Goal: Task Accomplishment & Management: Manage account settings

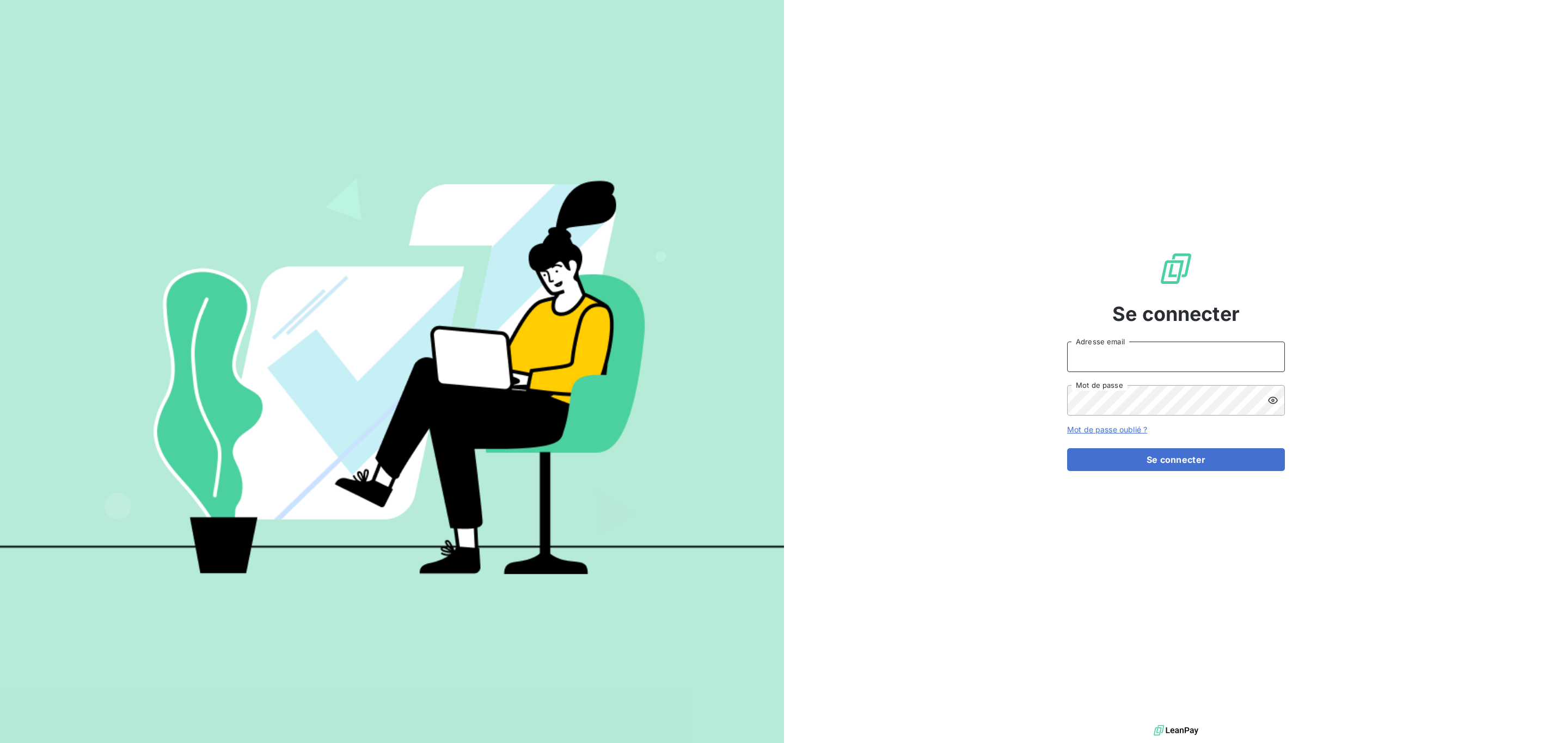
type input "[PERSON_NAME][EMAIL_ADDRESS][DOMAIN_NAME]"
click at [1181, 464] on button "Se connecter" at bounding box center [1175, 459] width 218 height 23
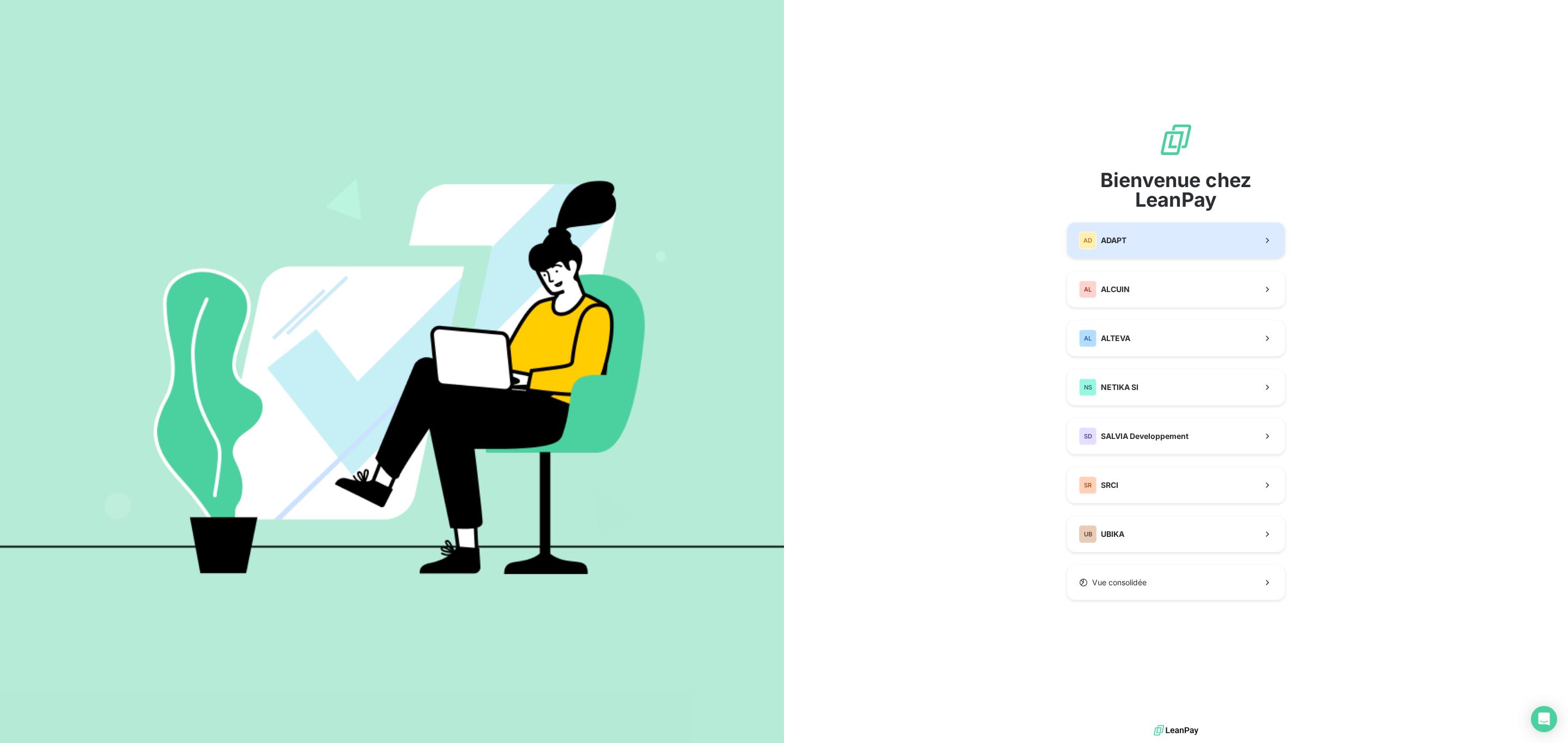
click at [1113, 243] on span "ADAPT" at bounding box center [1113, 241] width 25 height 11
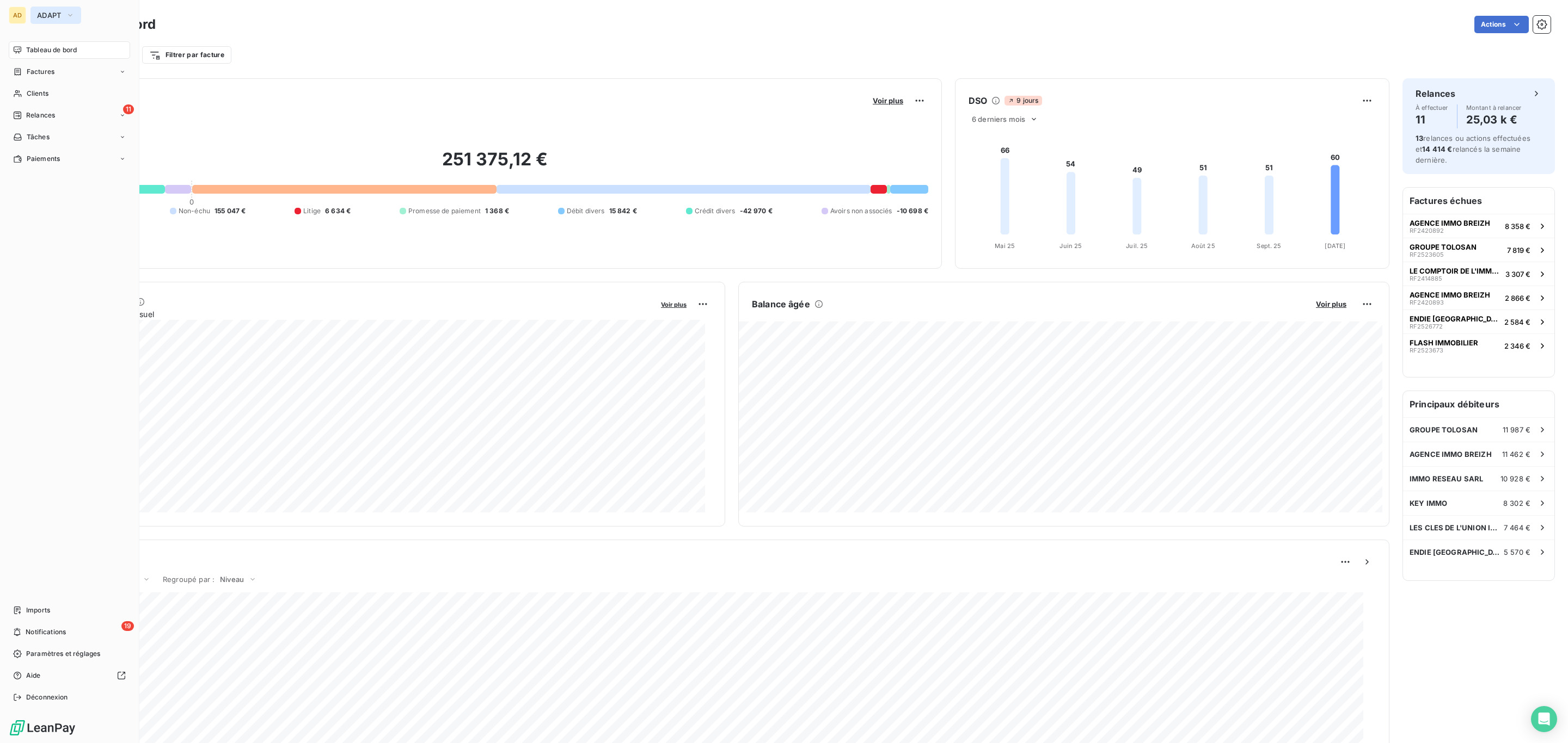
click at [44, 14] on span "ADAPT" at bounding box center [49, 15] width 25 height 9
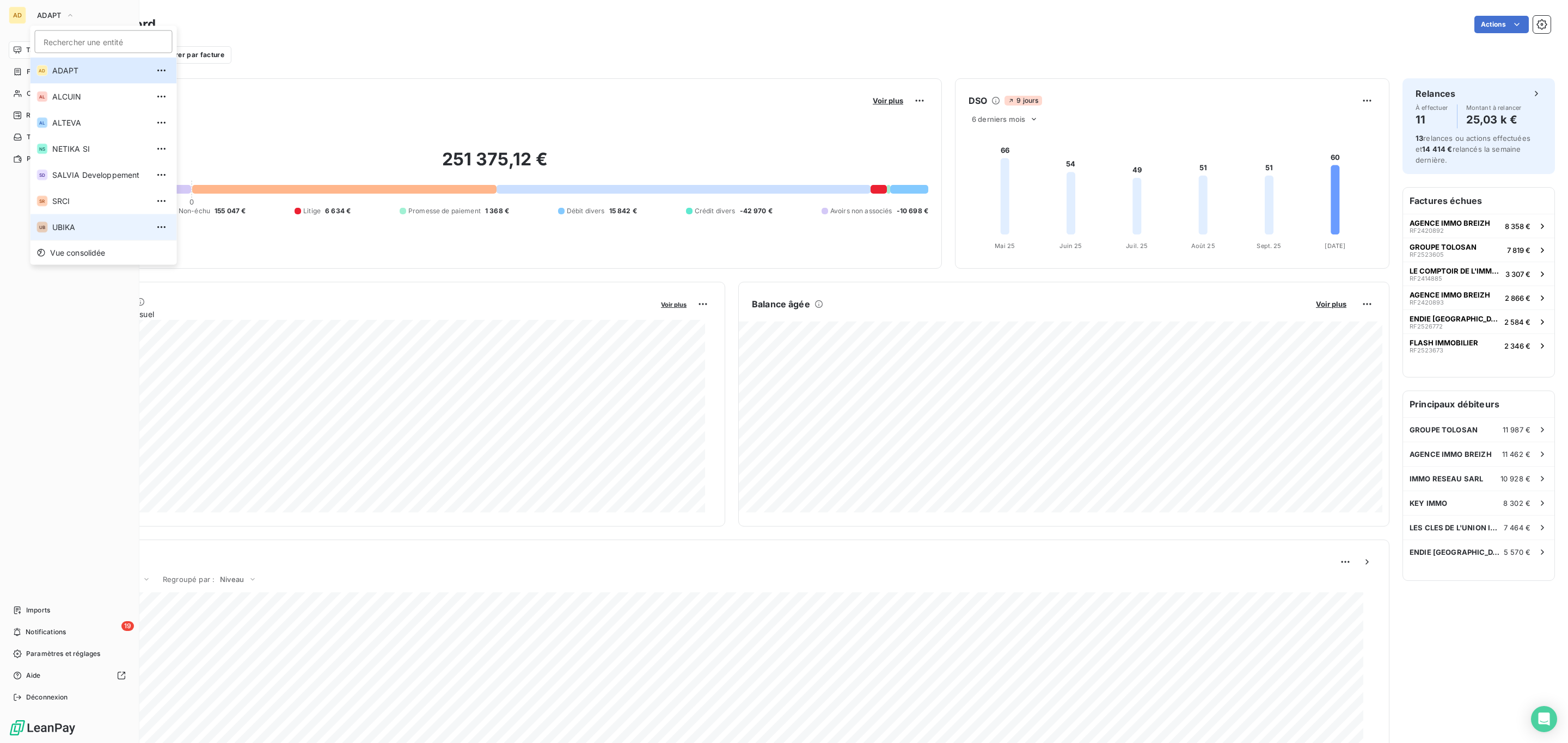
click at [59, 238] on li "UB UBIKA" at bounding box center [103, 227] width 146 height 26
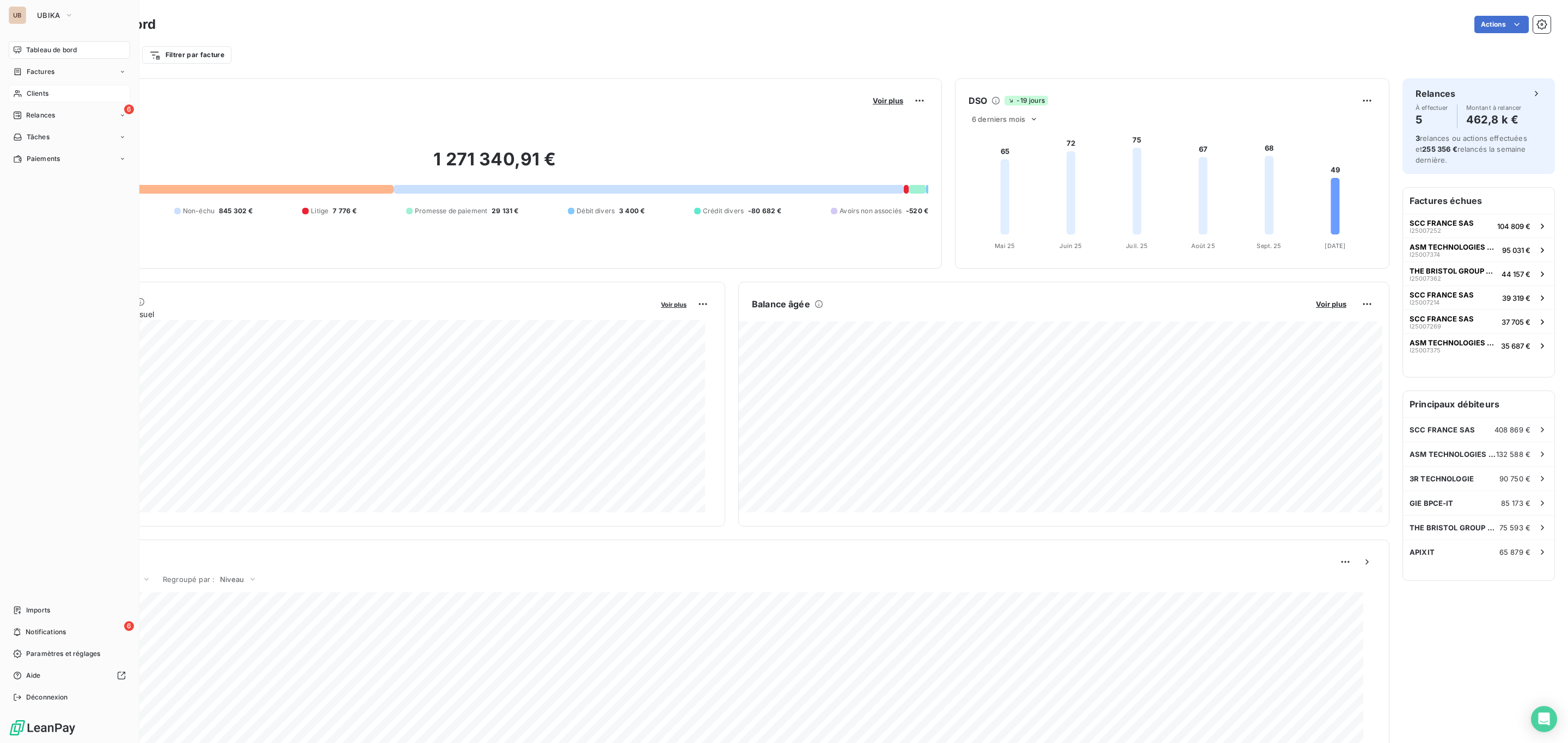
click at [39, 95] on span "Clients" at bounding box center [38, 93] width 22 height 10
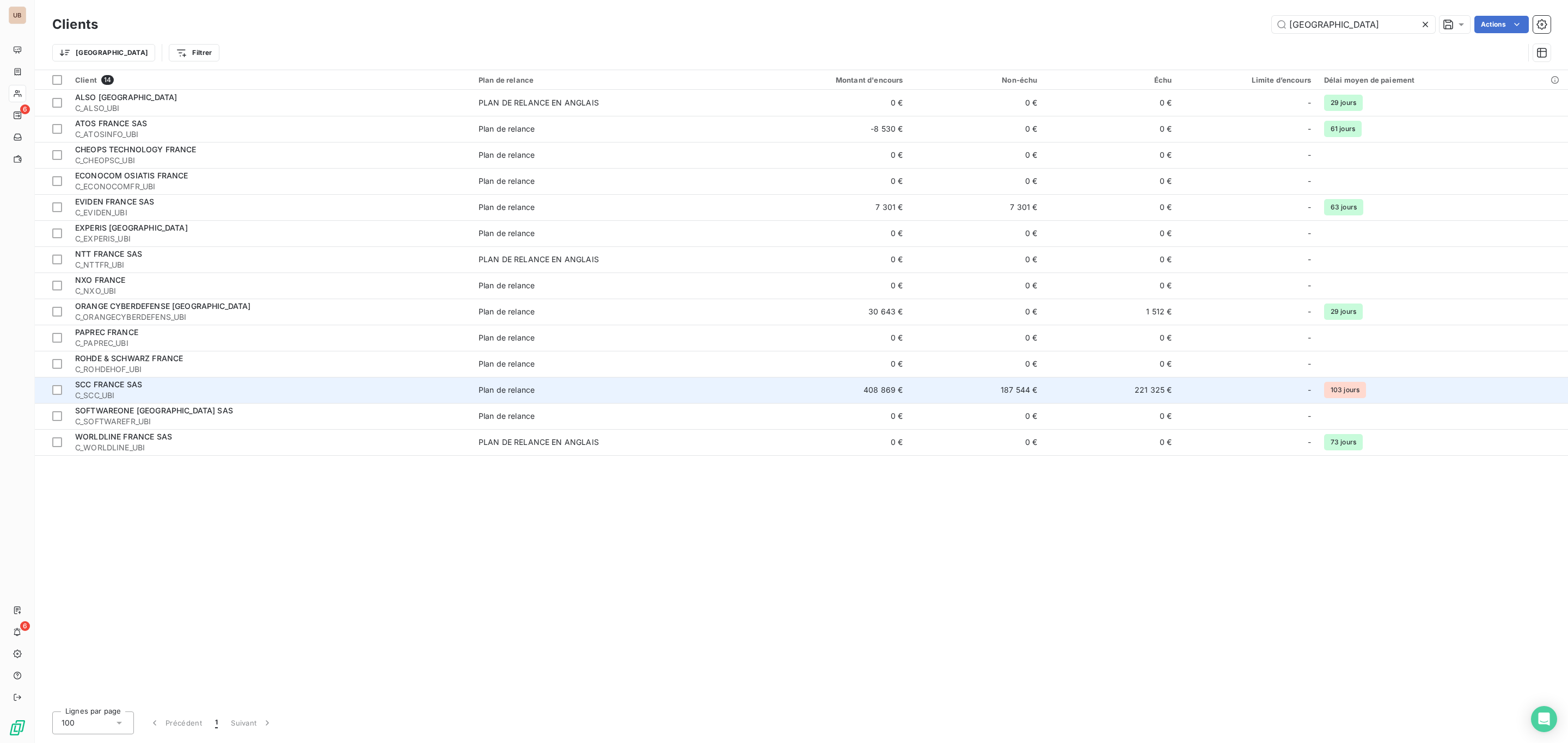
type input "[GEOGRAPHIC_DATA]"
click at [601, 399] on td "Plan de relance" at bounding box center [600, 390] width 257 height 26
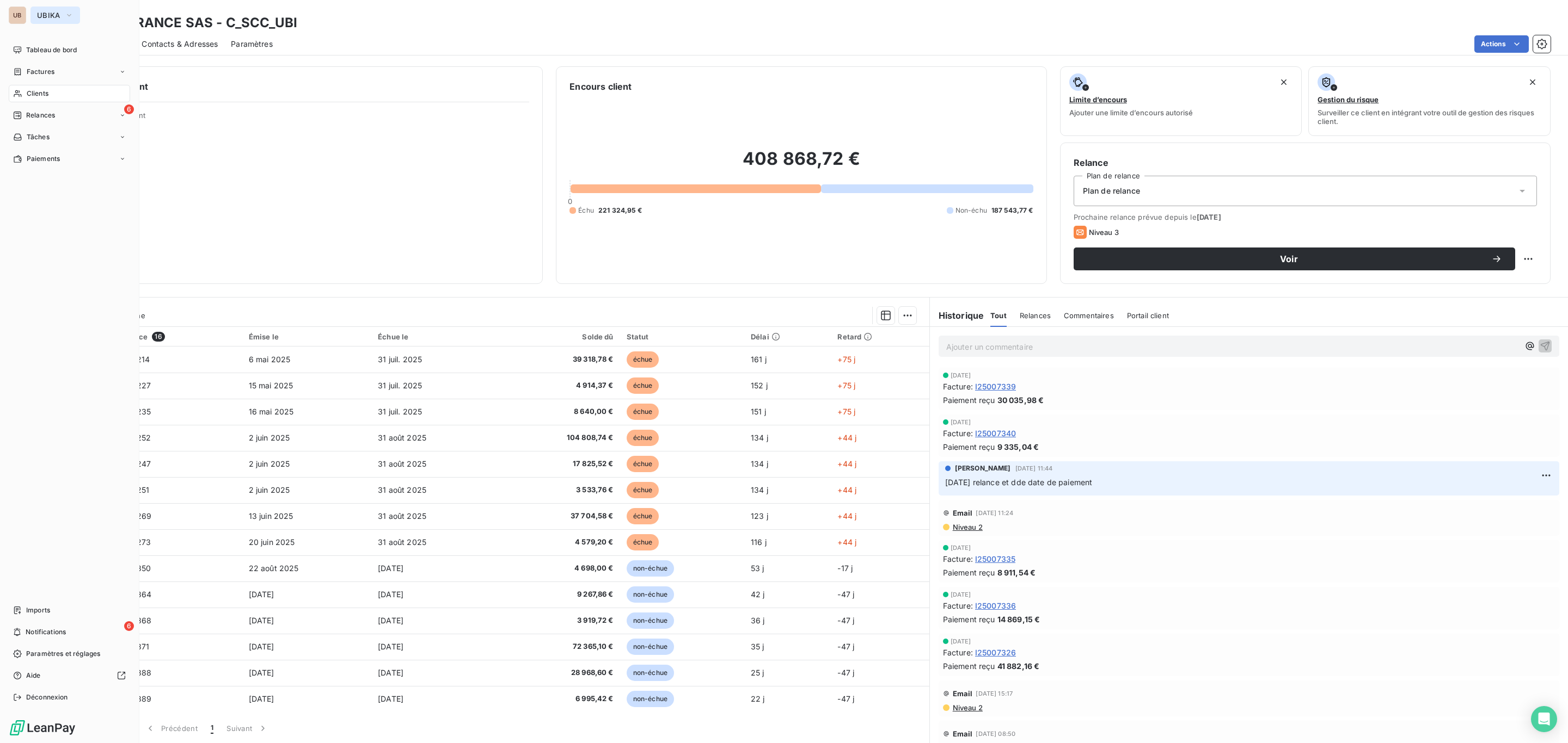
click at [49, 20] on button "UBIKA" at bounding box center [55, 15] width 49 height 17
click at [103, 119] on span "ALTEVA" at bounding box center [100, 123] width 96 height 11
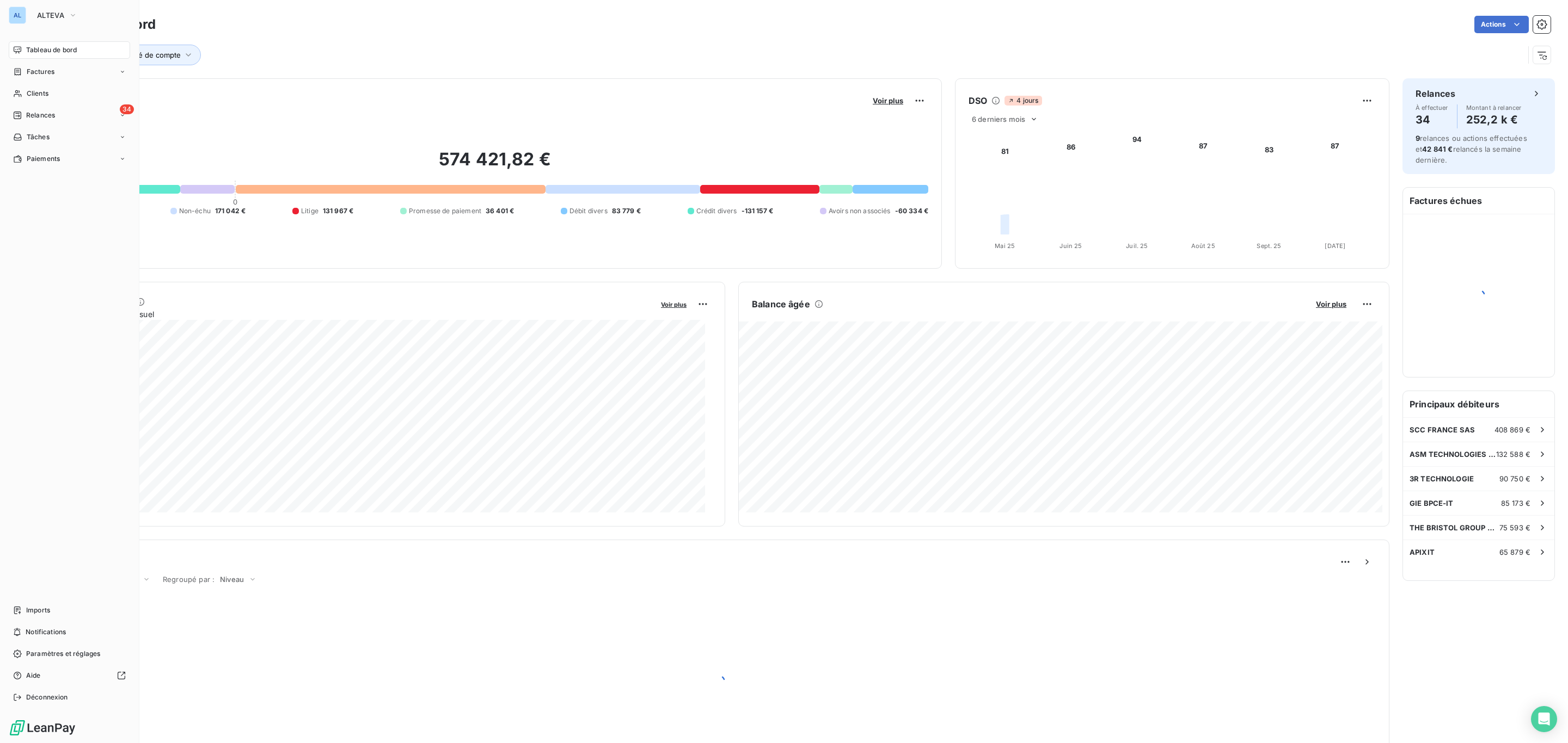
click at [38, 91] on span "Clients" at bounding box center [38, 93] width 22 height 10
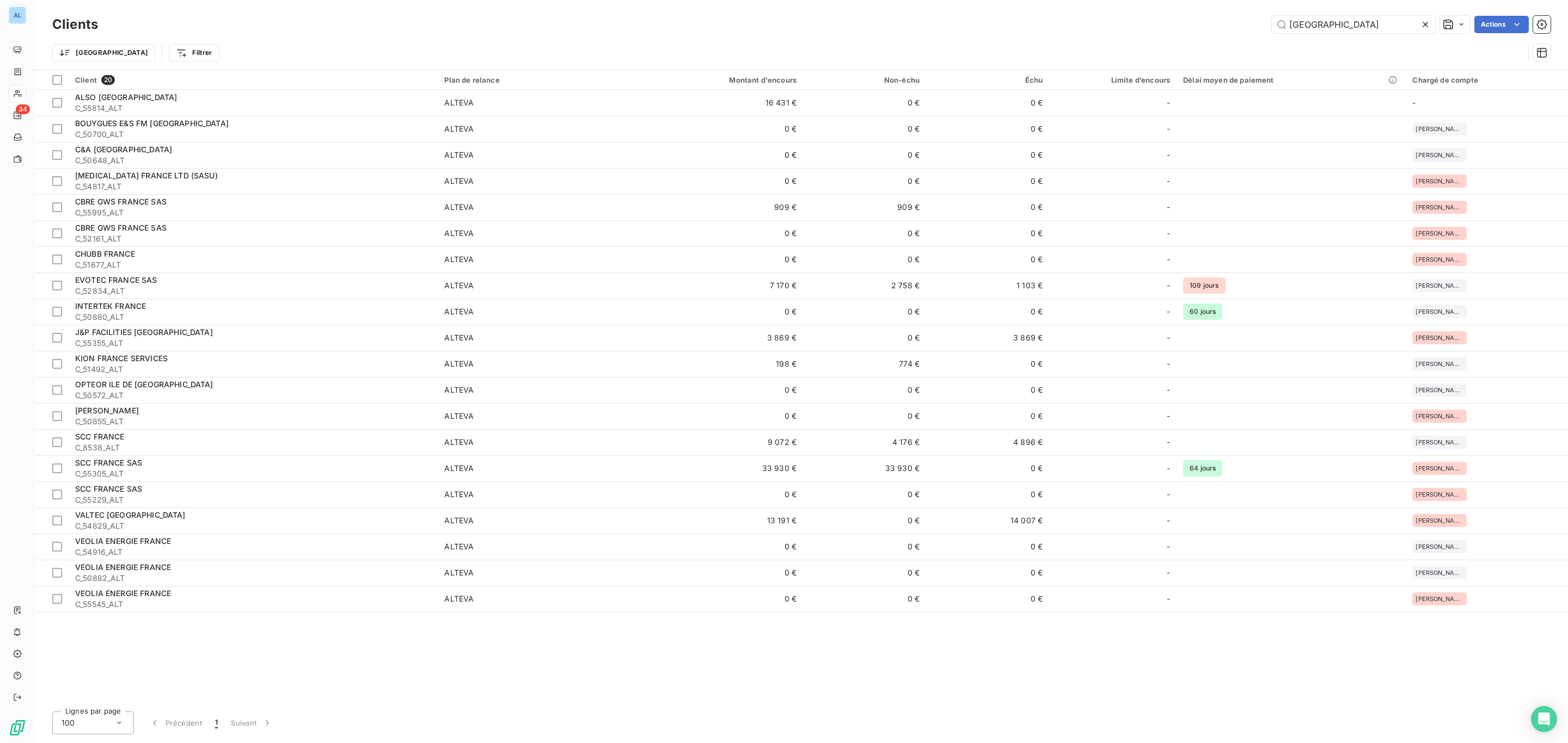
drag, startPoint x: 1323, startPoint y: 23, endPoint x: 1121, endPoint y: 23, distance: 202.0
click at [1157, 27] on div "france Actions" at bounding box center [831, 24] width 1440 height 17
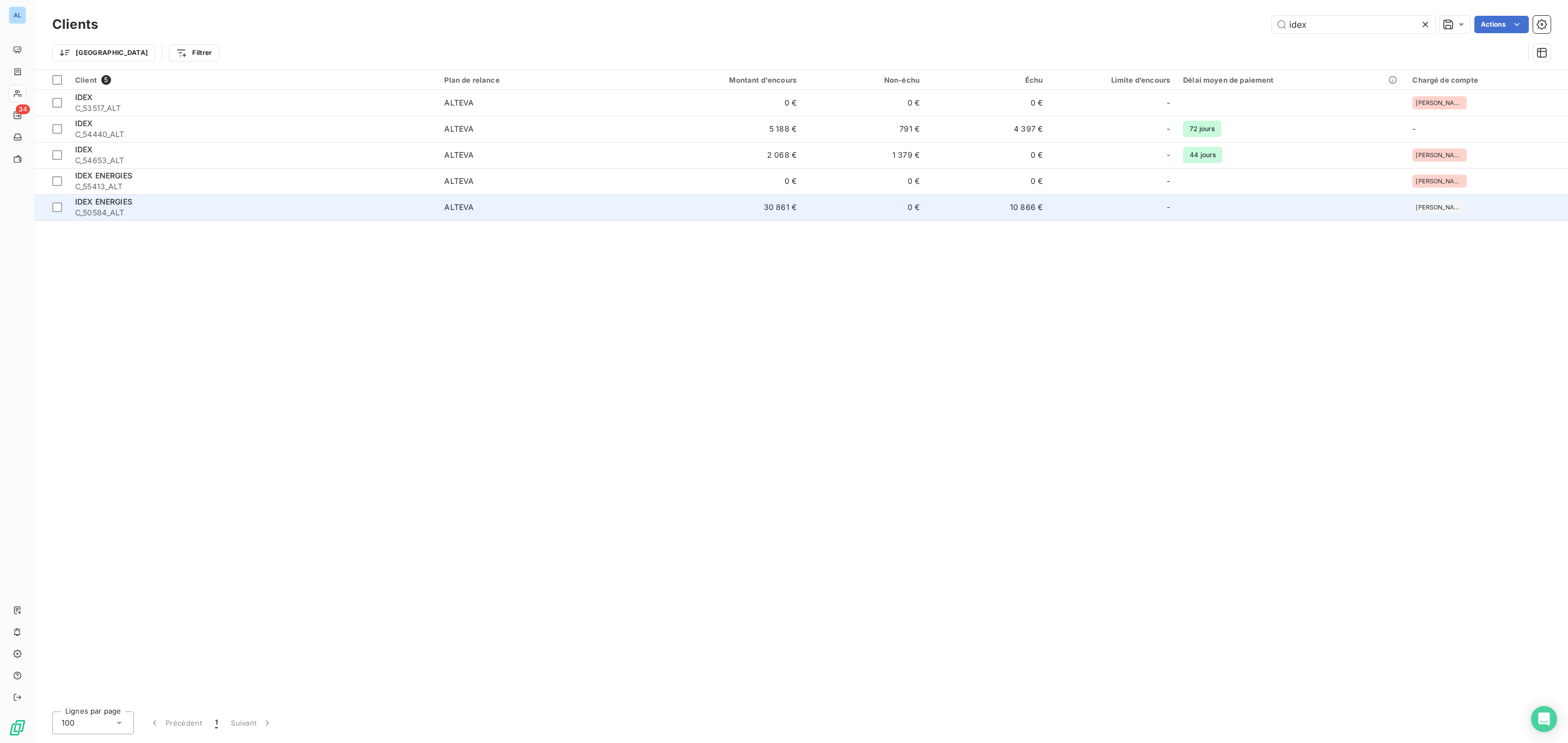
type input "idex"
click at [522, 207] on span "ALTEVA" at bounding box center [538, 207] width 187 height 11
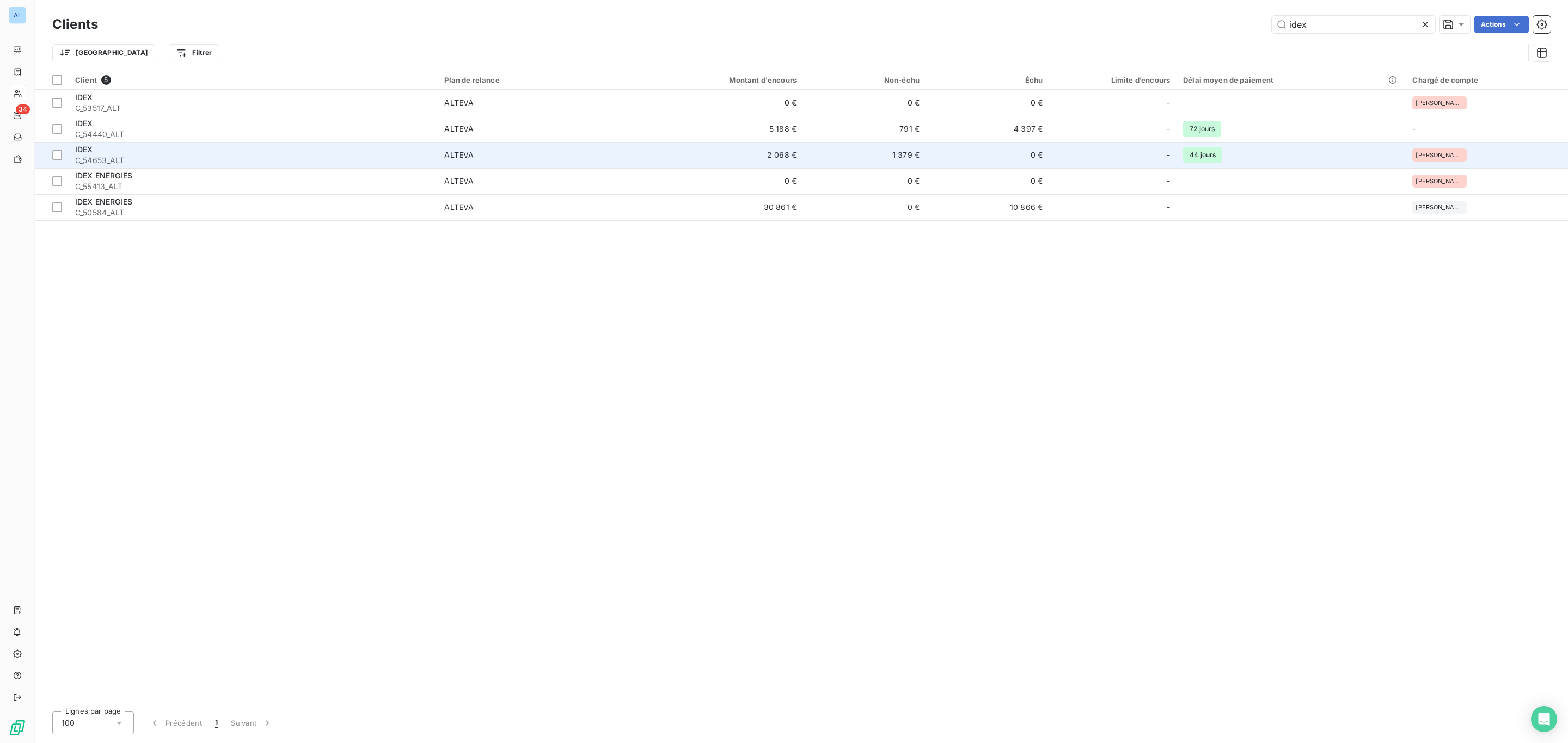
click at [650, 154] on td "2 068 €" at bounding box center [720, 155] width 165 height 26
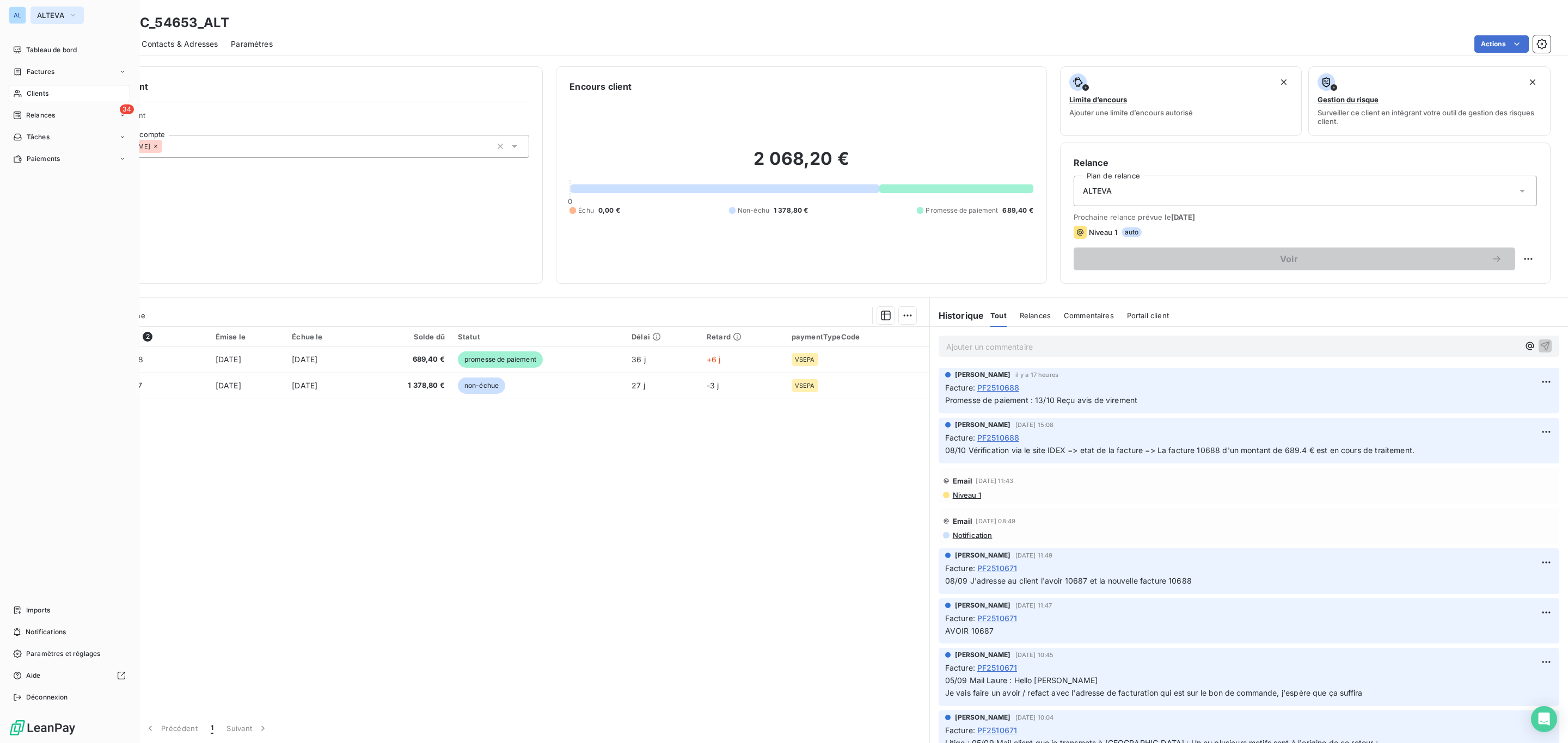
click at [56, 19] on span "ALTEVA" at bounding box center [51, 15] width 27 height 9
click at [80, 69] on span "ADAPT" at bounding box center [100, 71] width 96 height 11
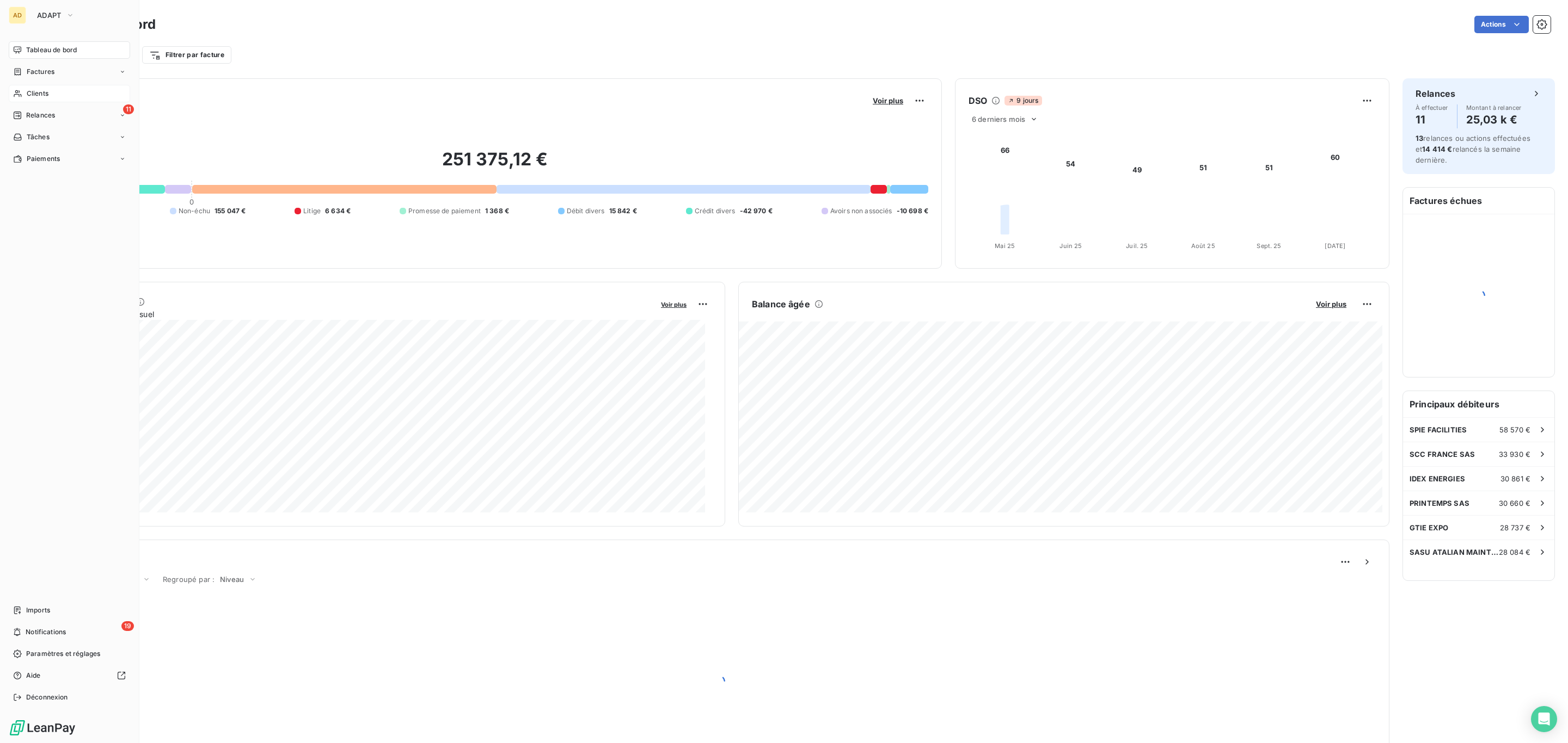
click at [41, 97] on span "Clients" at bounding box center [38, 93] width 22 height 10
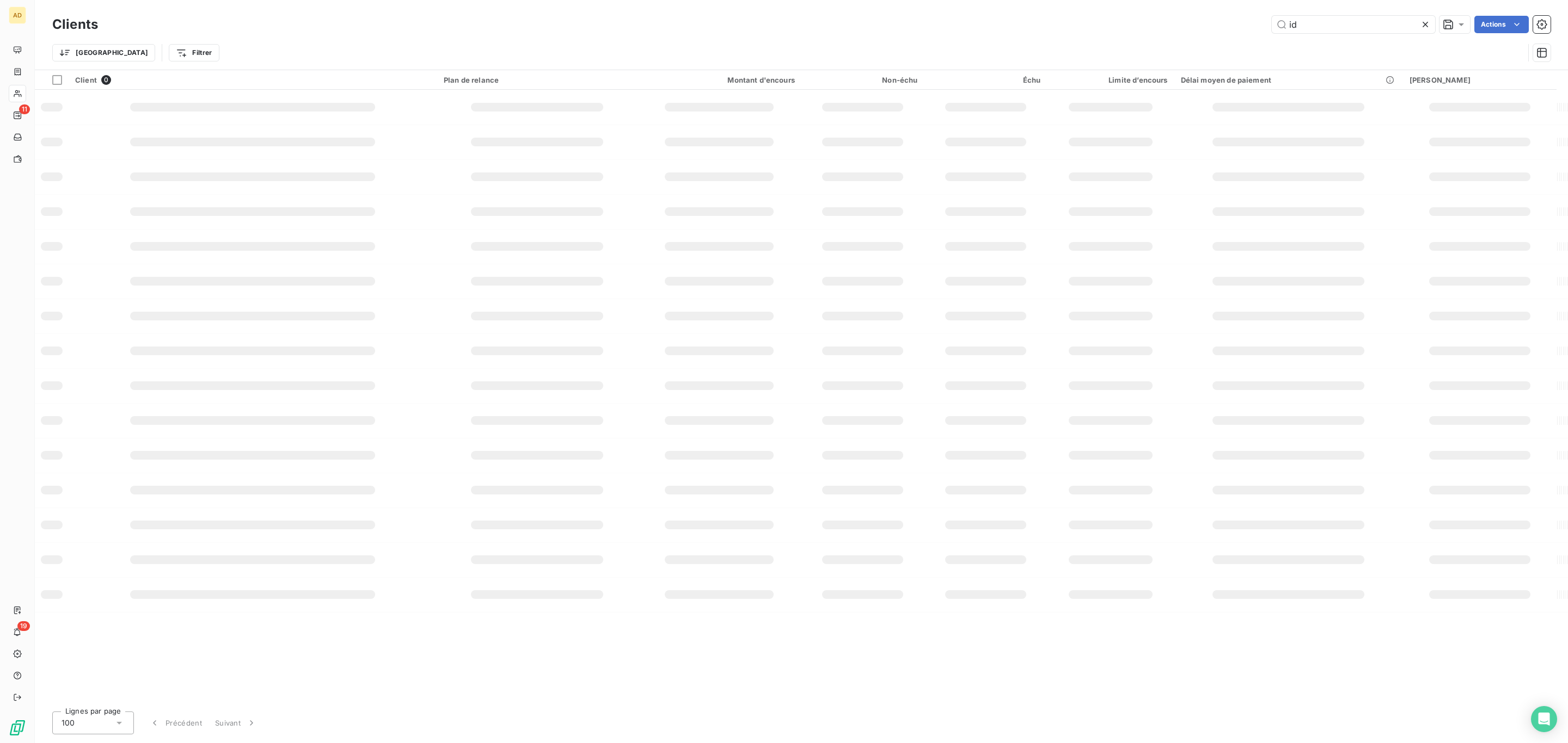
type input "i"
type input "55743"
click at [400, 117] on div "Client 1 Plan de relance Montant d'encours Non-échu Échu Limite d’encours Délai…" at bounding box center [801, 386] width 1533 height 633
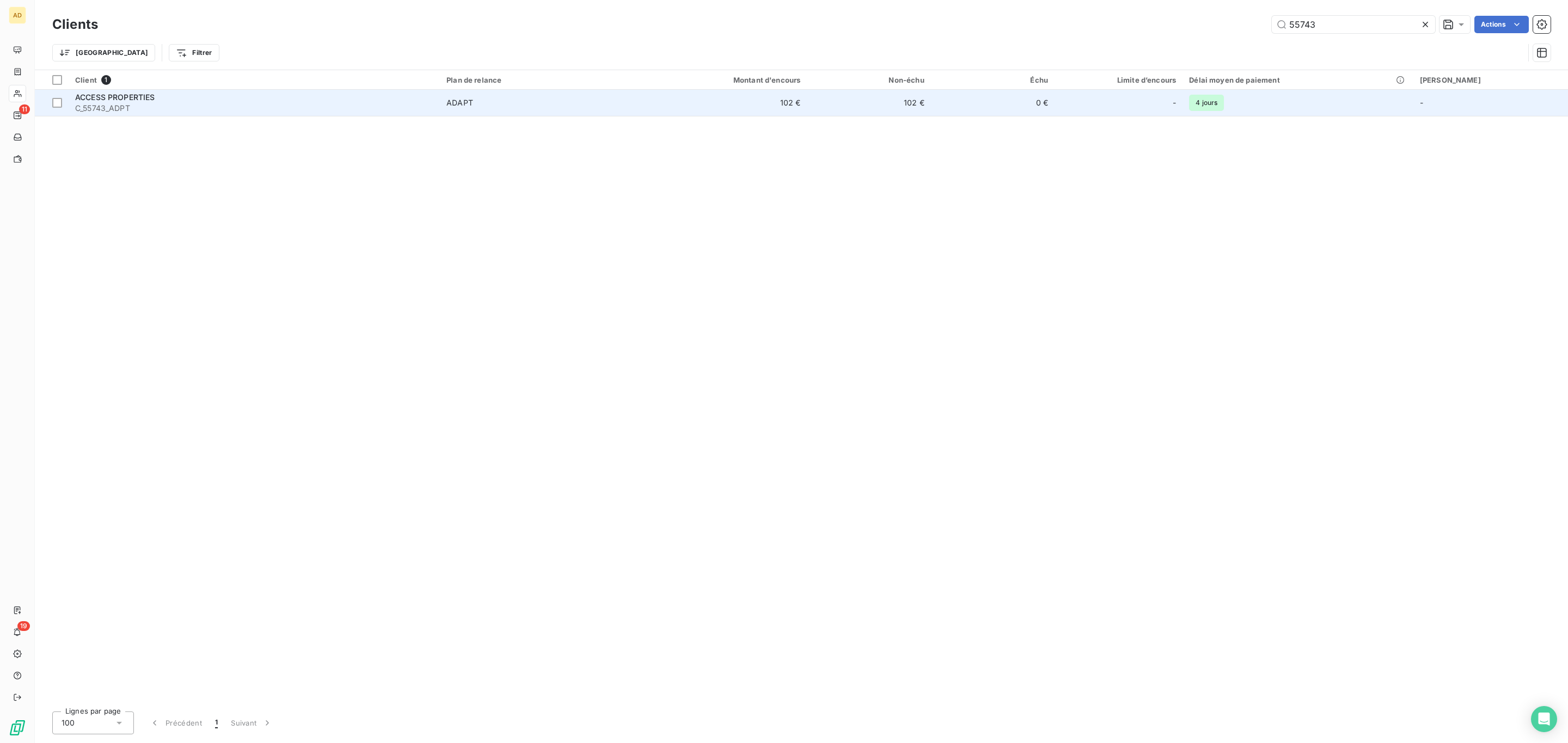
click at [399, 113] on span "C_55743_ADPT" at bounding box center [254, 108] width 358 height 11
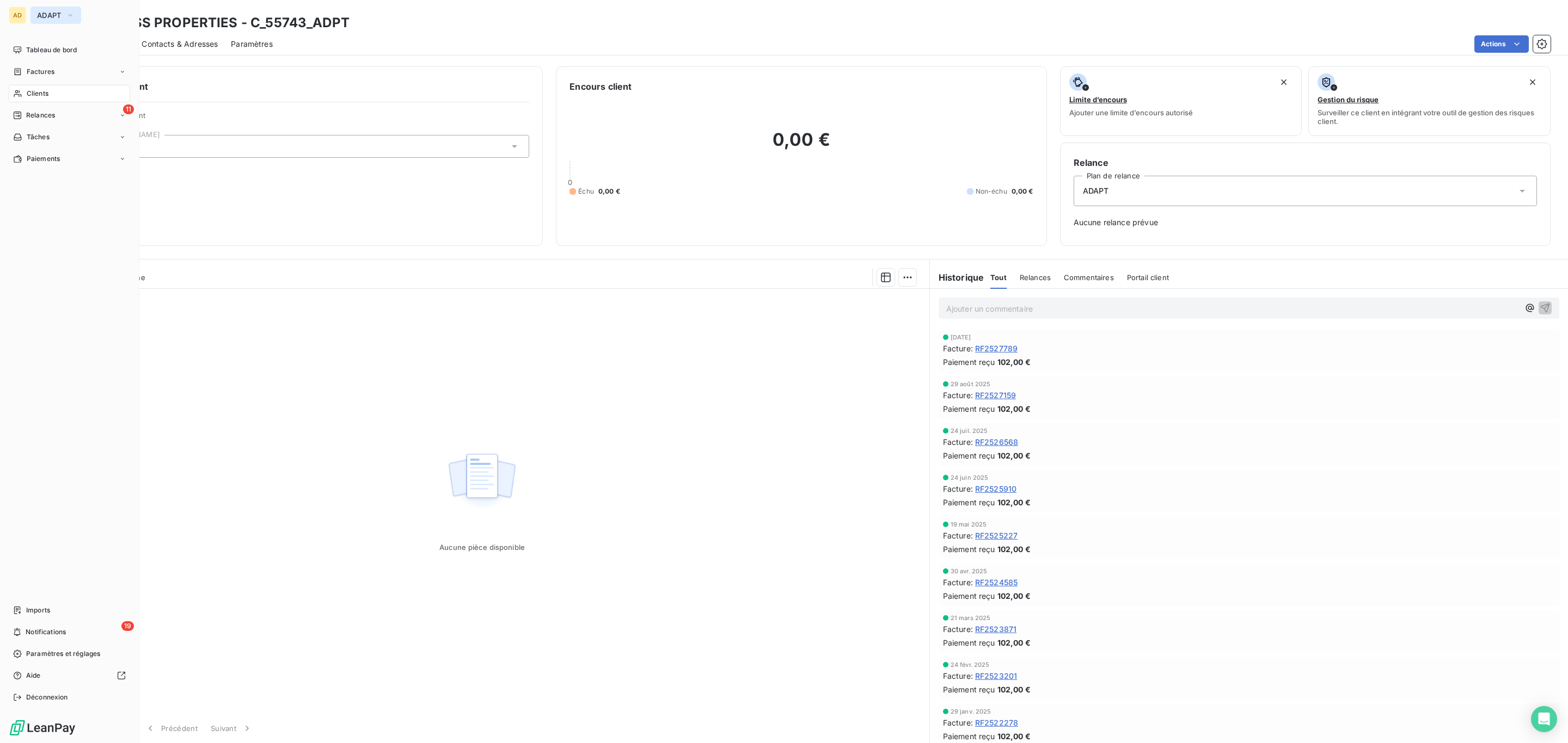
click at [38, 13] on span "ADAPT" at bounding box center [49, 15] width 25 height 9
click at [85, 121] on span "ALTEVA" at bounding box center [100, 123] width 96 height 11
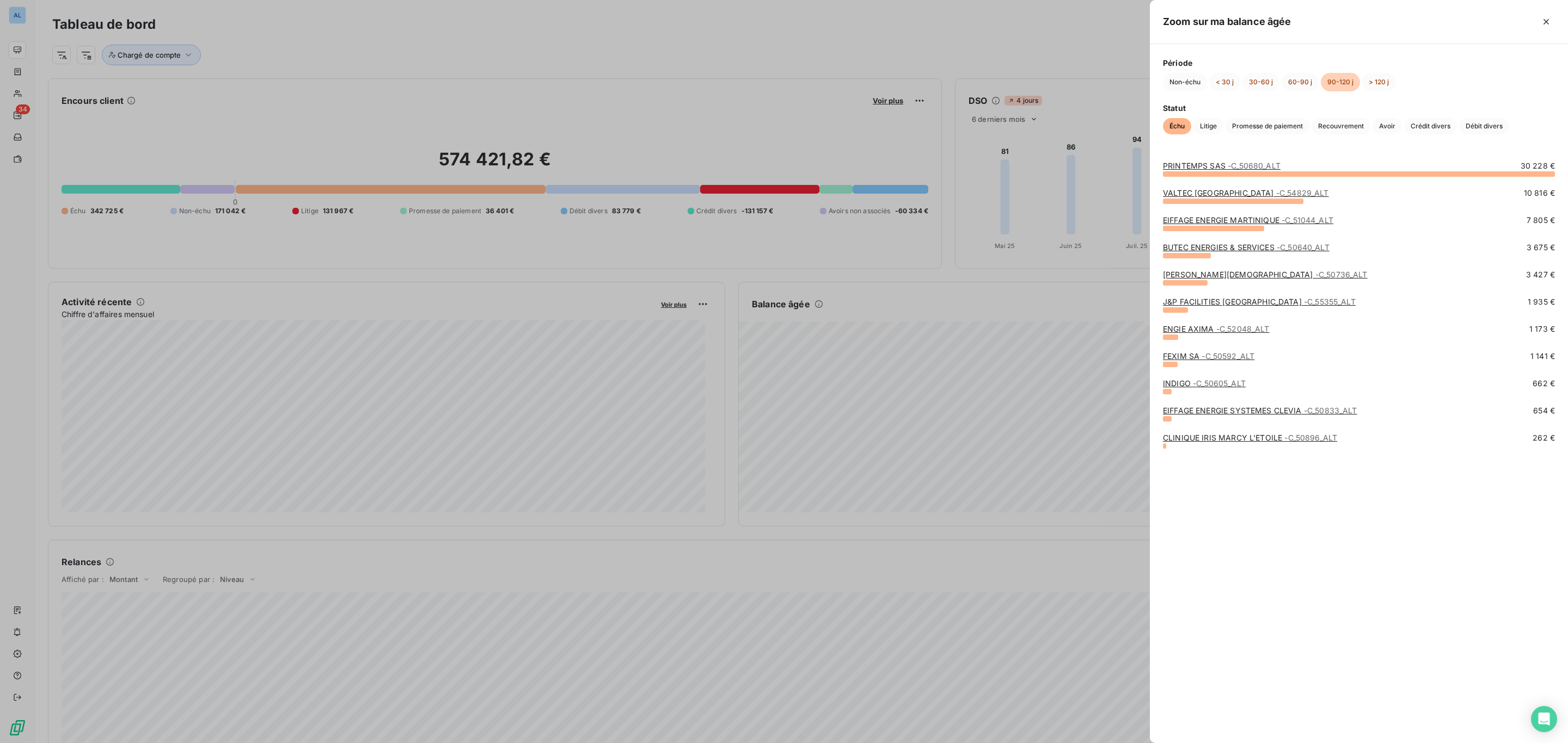
click at [1083, 320] on div at bounding box center [784, 371] width 1568 height 743
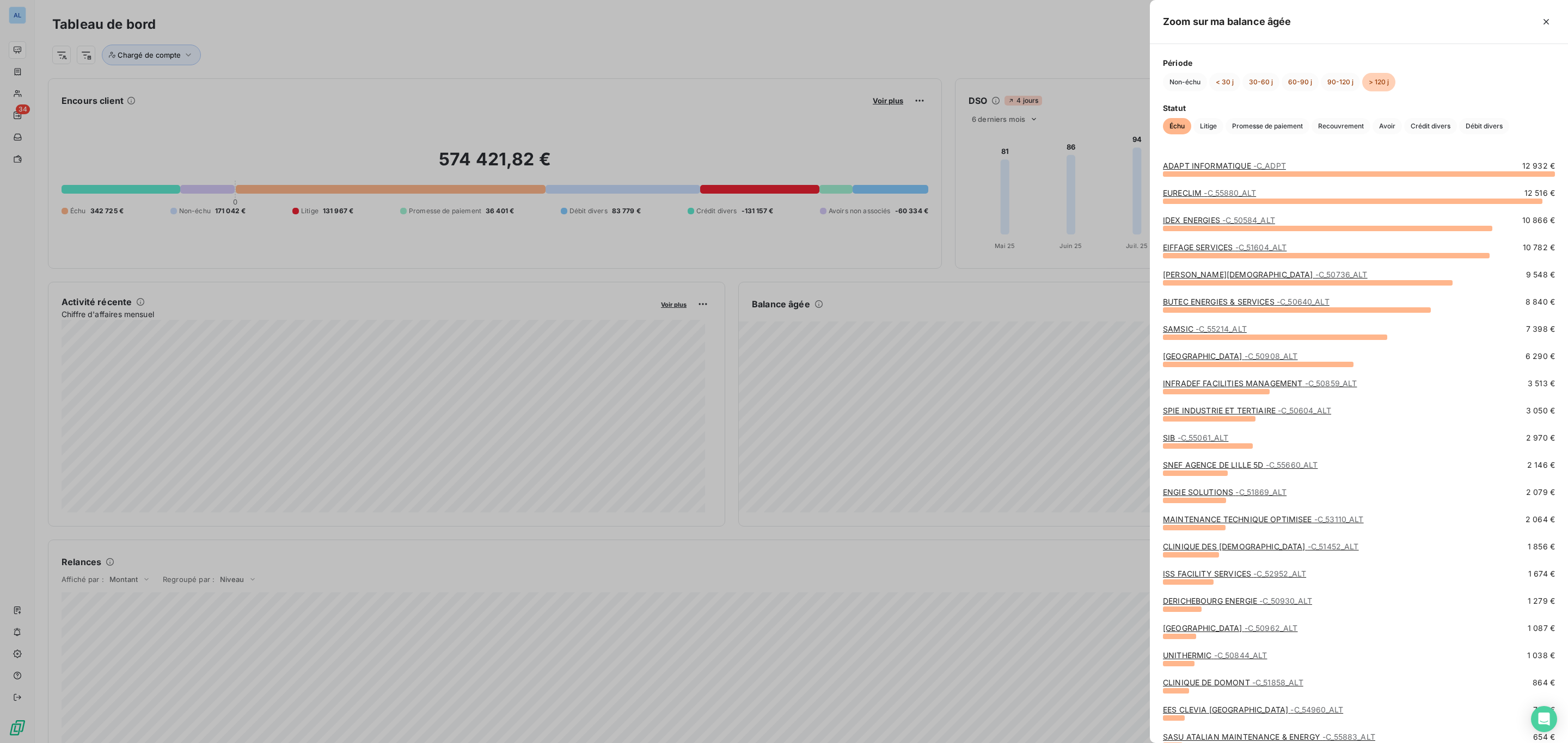
click at [1188, 163] on link "ADAPT INFORMATIQUE - C_ADPT" at bounding box center [1224, 165] width 123 height 9
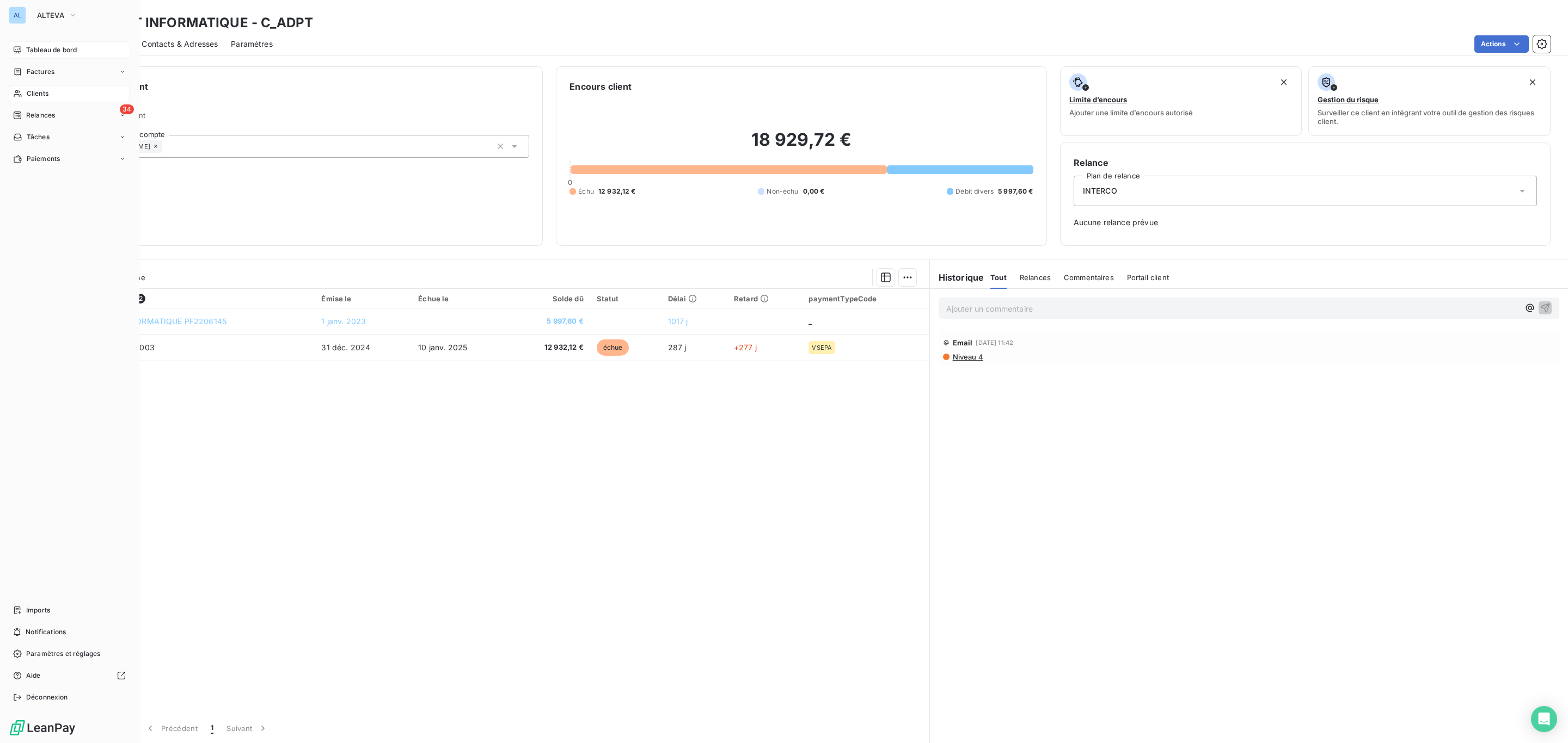
click at [35, 43] on div "Tableau de bord" at bounding box center [69, 49] width 122 height 17
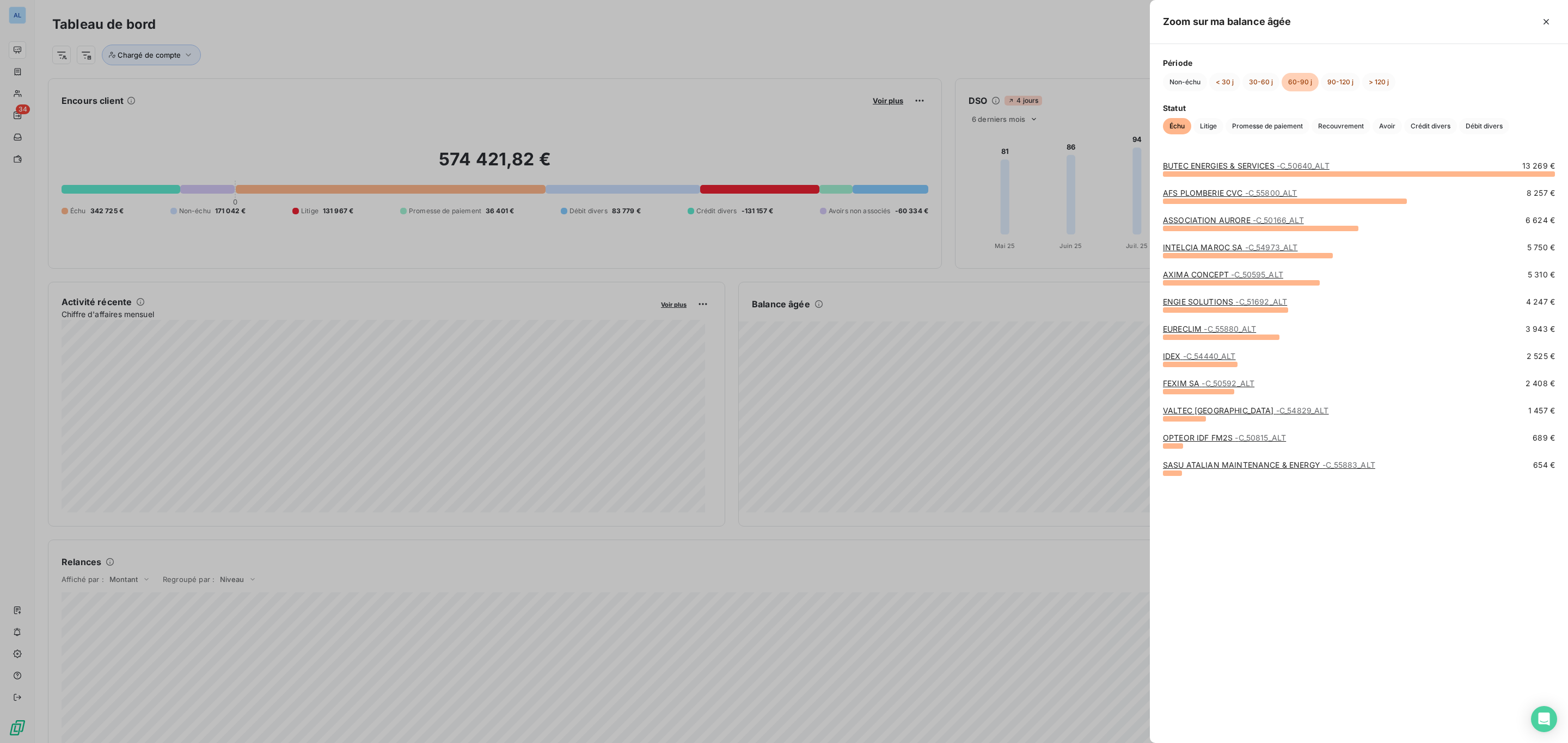
click at [1229, 466] on link "SASU ATALIAN MAINTENANCE & ENERGY - C_55883_ALT" at bounding box center [1269, 464] width 212 height 9
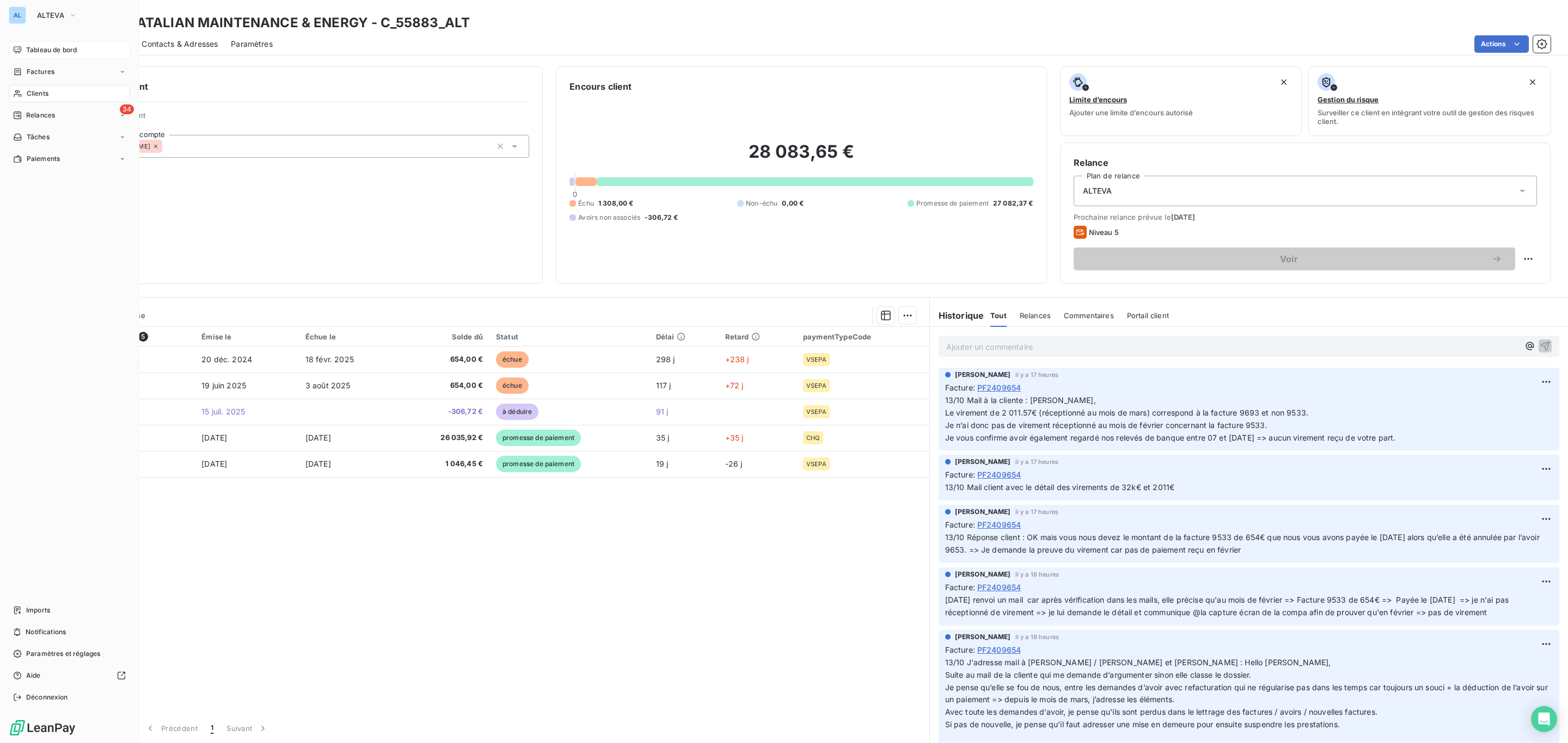
click at [49, 53] on span "Tableau de bord" at bounding box center [51, 50] width 51 height 10
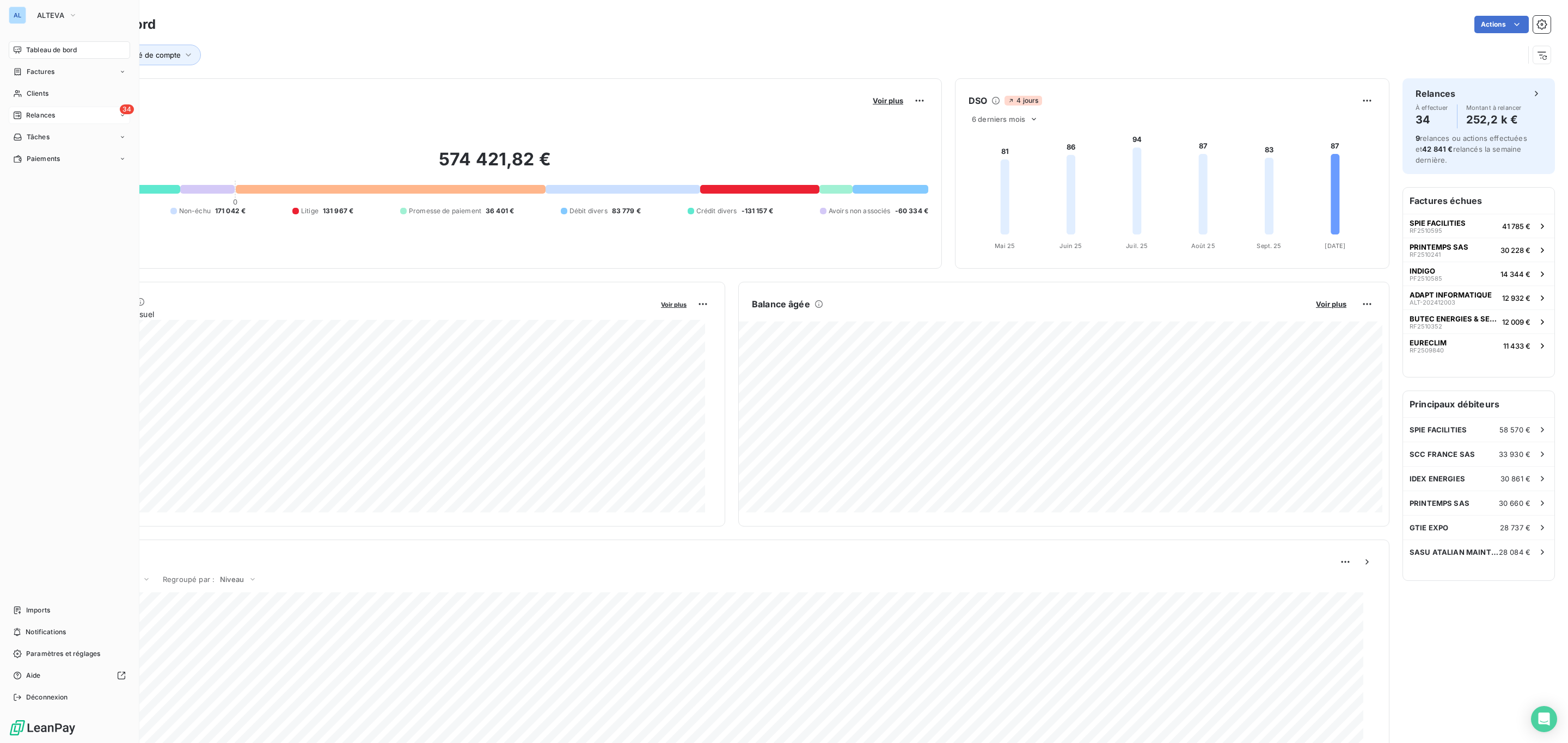
drag, startPoint x: 32, startPoint y: 108, endPoint x: 32, endPoint y: 117, distance: 9.0
click at [32, 117] on span "Relances" at bounding box center [41, 115] width 29 height 10
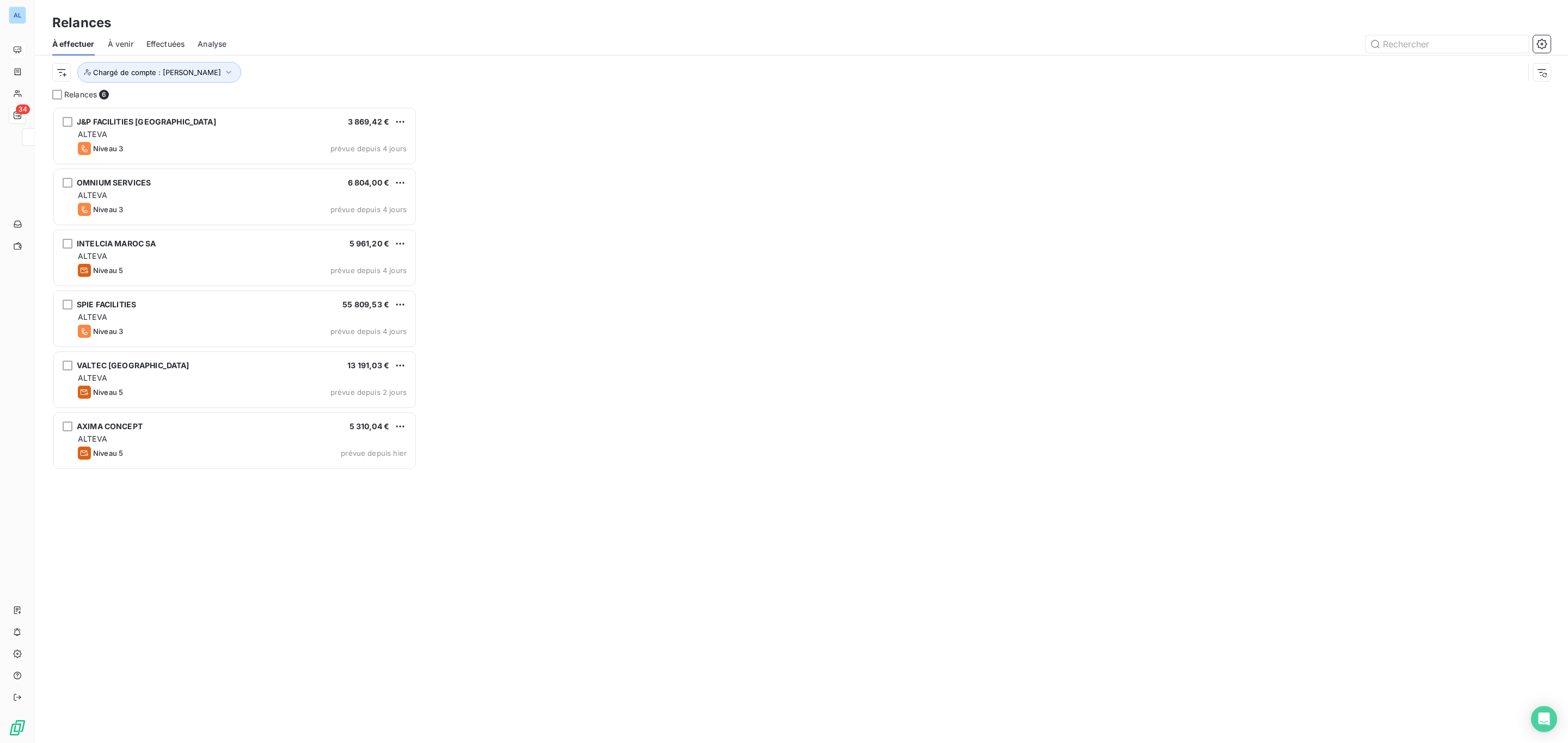
scroll to position [624, 351]
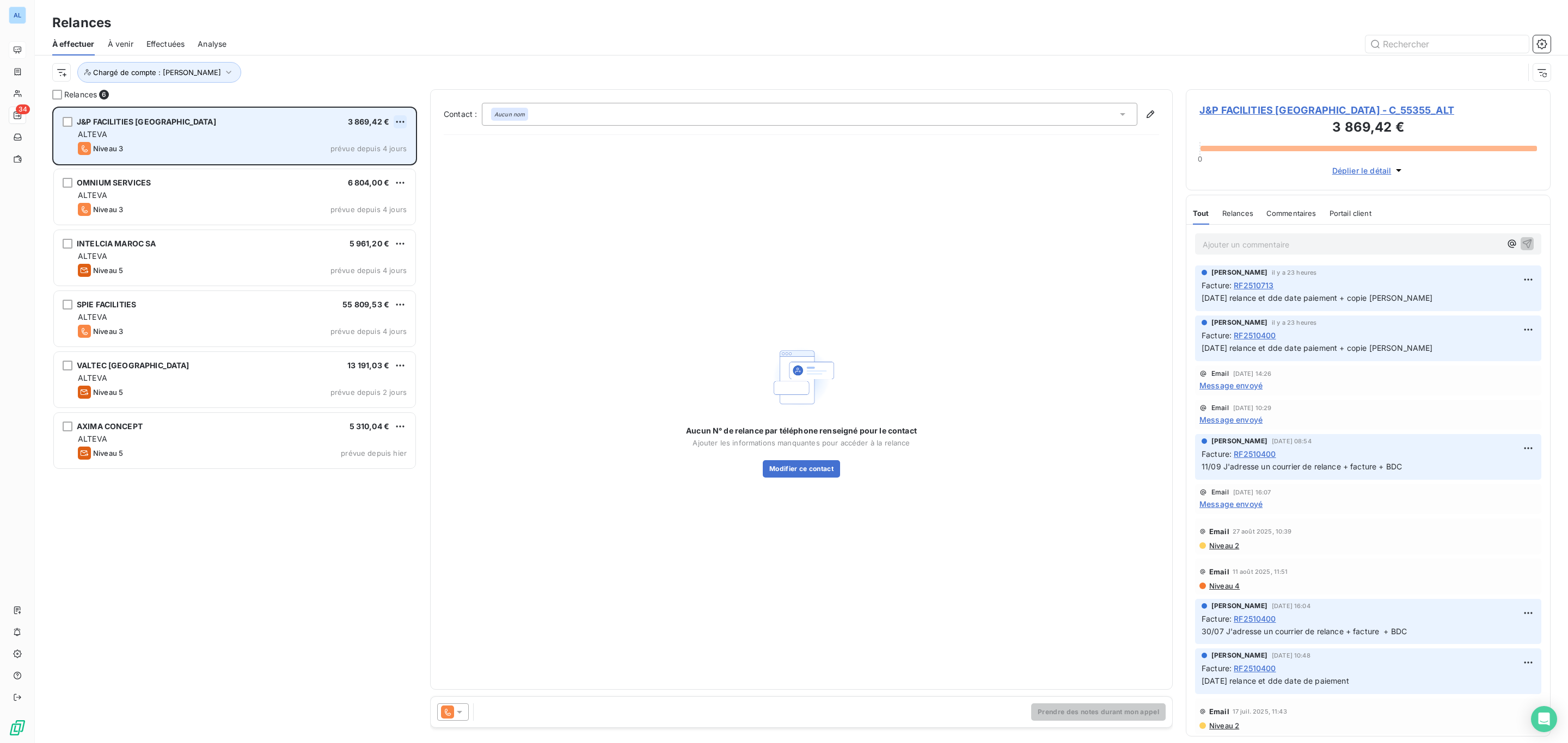
click at [395, 122] on html "AL 34 Relances À effectuer À venir Effectuées Analyse Chargé de compte : [PERSO…" at bounding box center [784, 371] width 1568 height 743
click at [382, 145] on div "Replanifier cette action" at bounding box center [353, 143] width 97 height 17
select select "9"
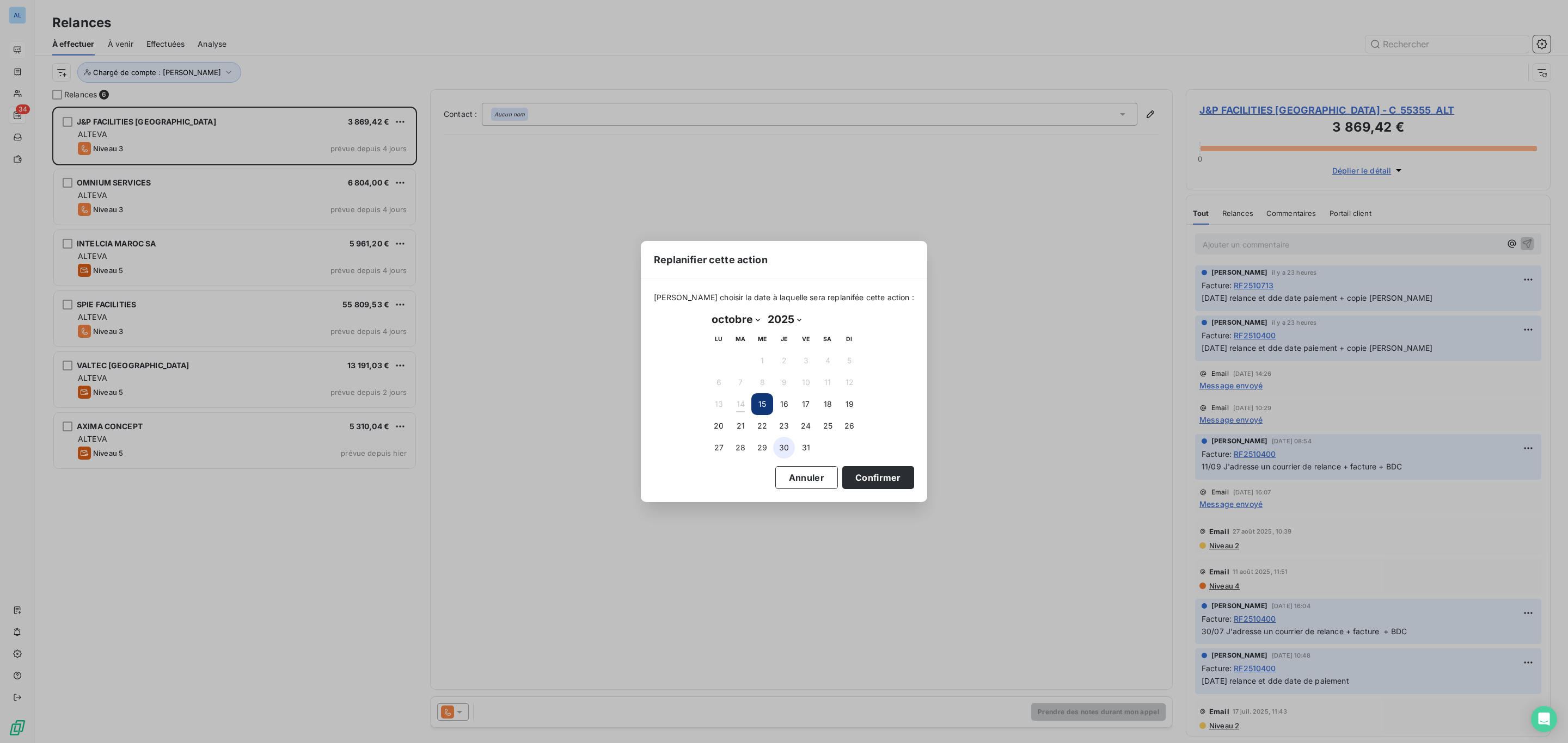
drag, startPoint x: 761, startPoint y: 421, endPoint x: 785, endPoint y: 449, distance: 36.9
click at [761, 423] on button "22" at bounding box center [762, 426] width 22 height 22
click at [863, 491] on div "[PERSON_NAME] choisir la date à laquelle sera replanifée cette action : [DATE] …" at bounding box center [783, 390] width 286 height 223
click at [855, 475] on button "Confirmer" at bounding box center [878, 477] width 72 height 23
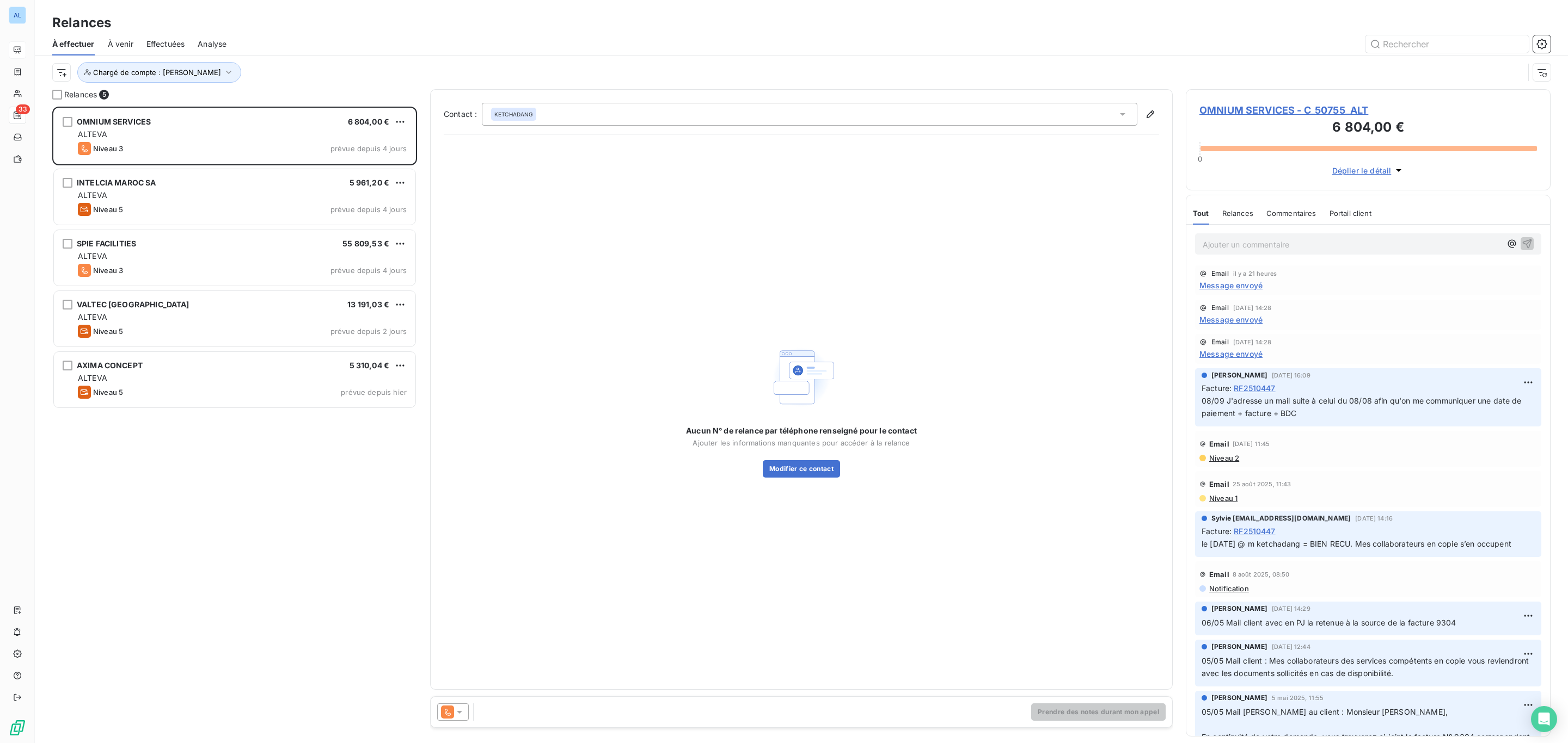
click at [1284, 115] on span "OMNIUM SERVICES - C_50755_ALT" at bounding box center [1368, 110] width 338 height 14
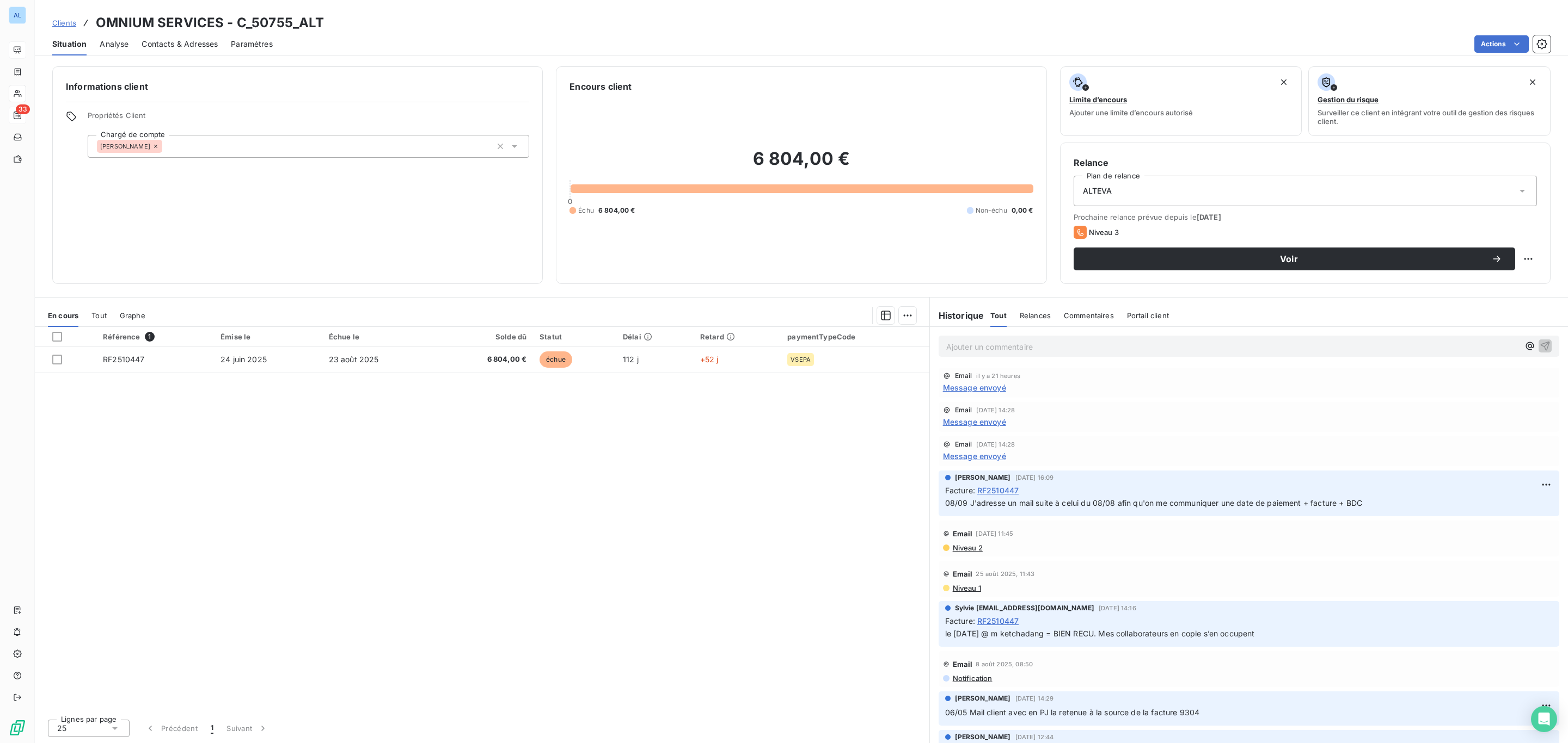
click at [178, 43] on span "Contacts & Adresses" at bounding box center [179, 44] width 76 height 11
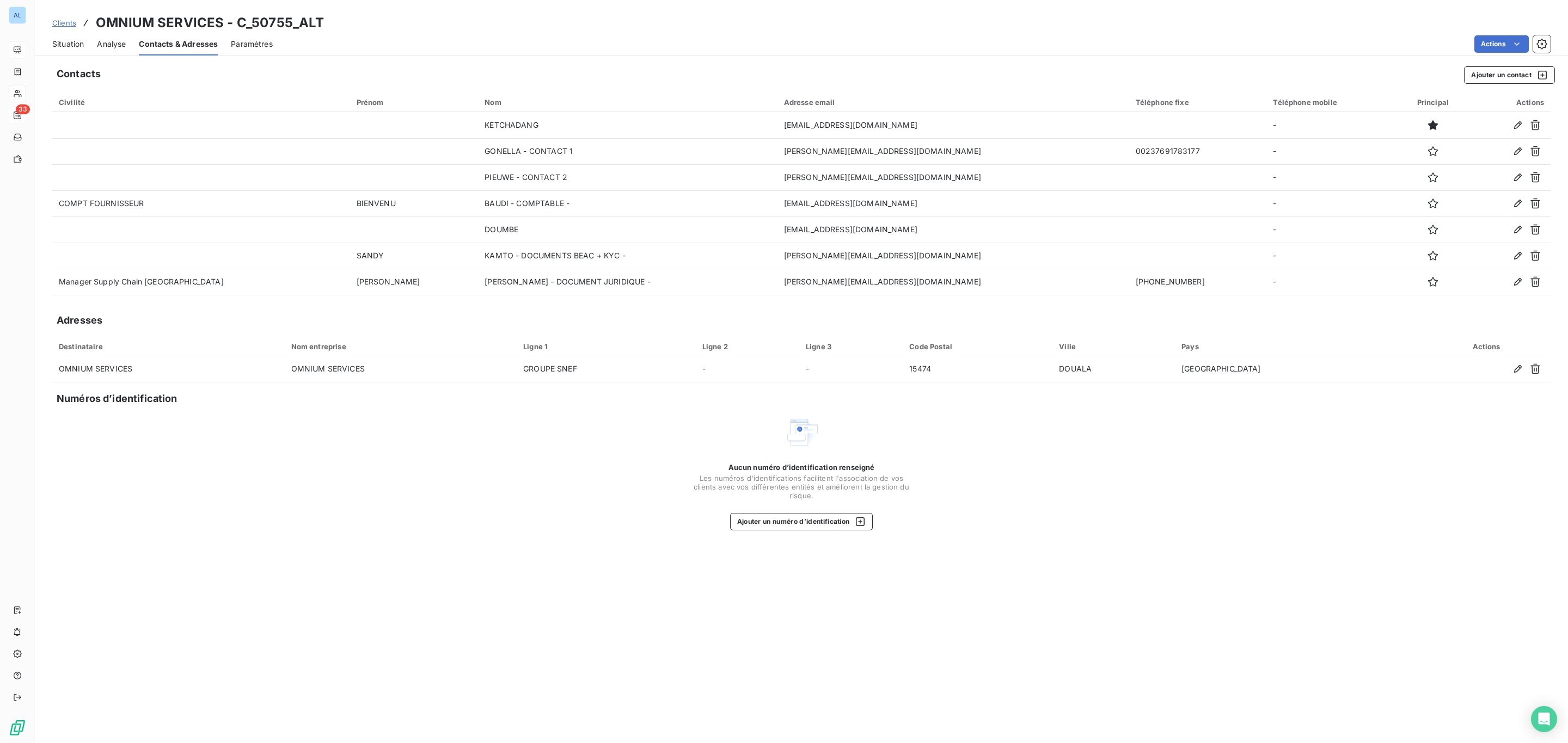
click at [56, 36] on div "Situation" at bounding box center [68, 44] width 32 height 23
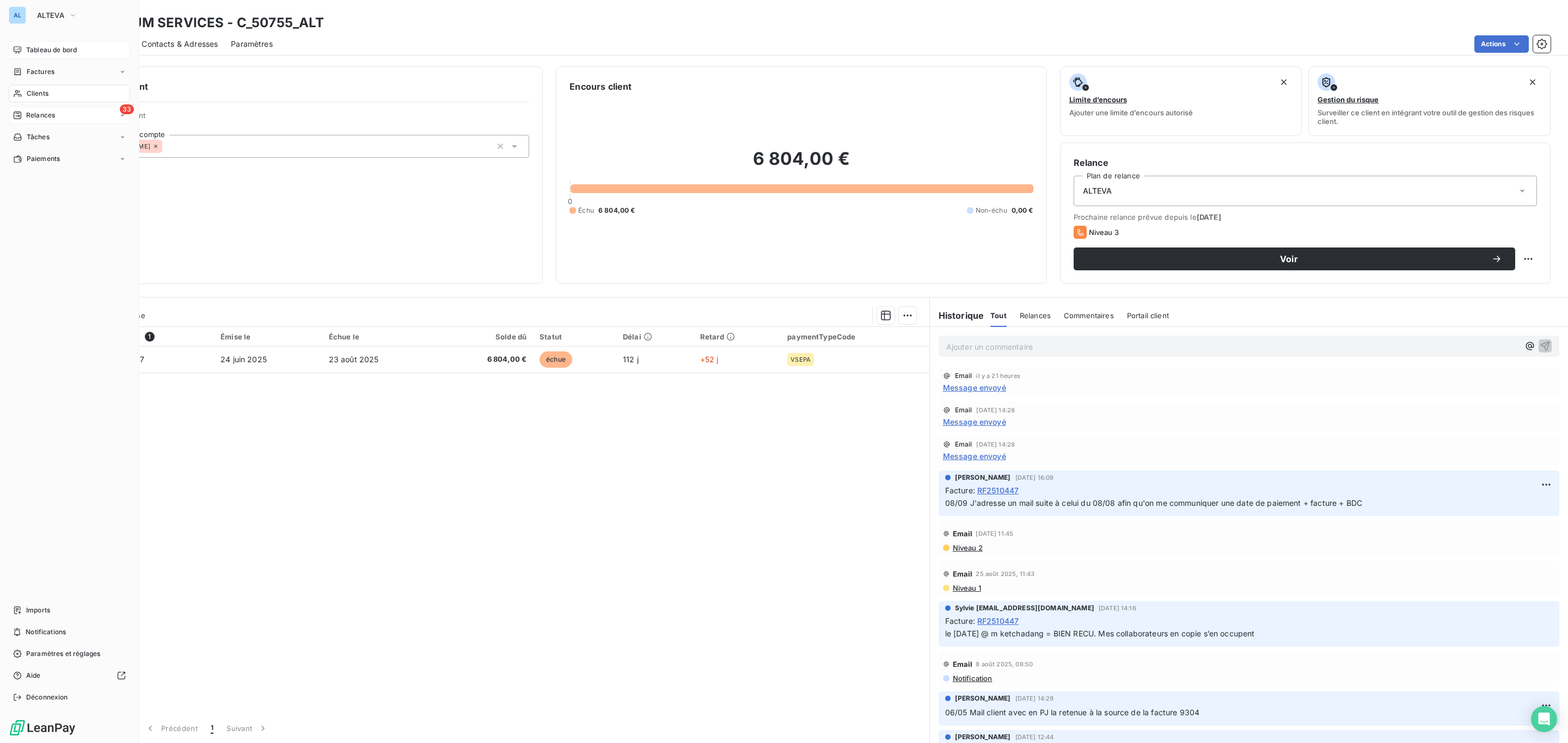
click at [26, 108] on div "33 Relances" at bounding box center [69, 115] width 122 height 17
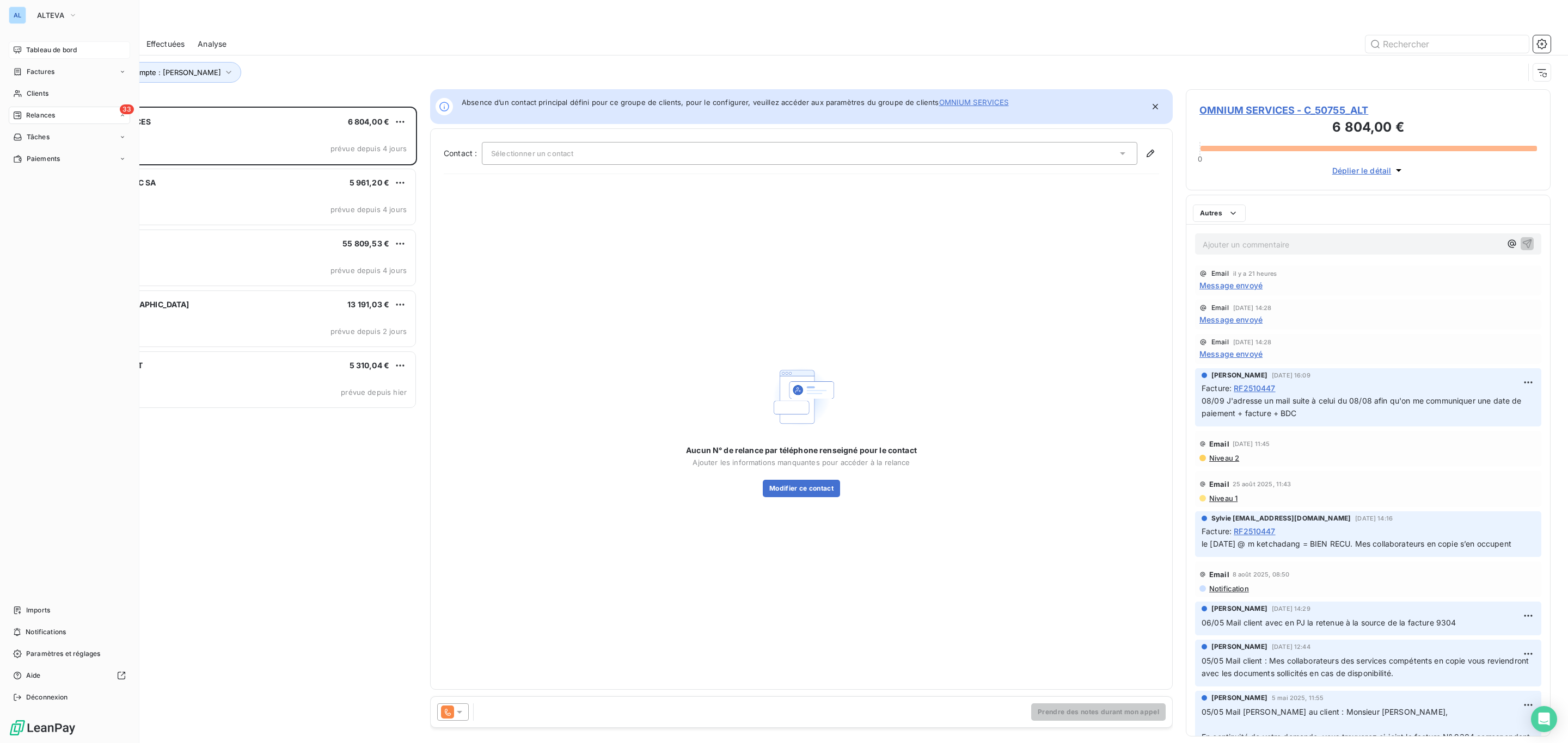
scroll to position [624, 351]
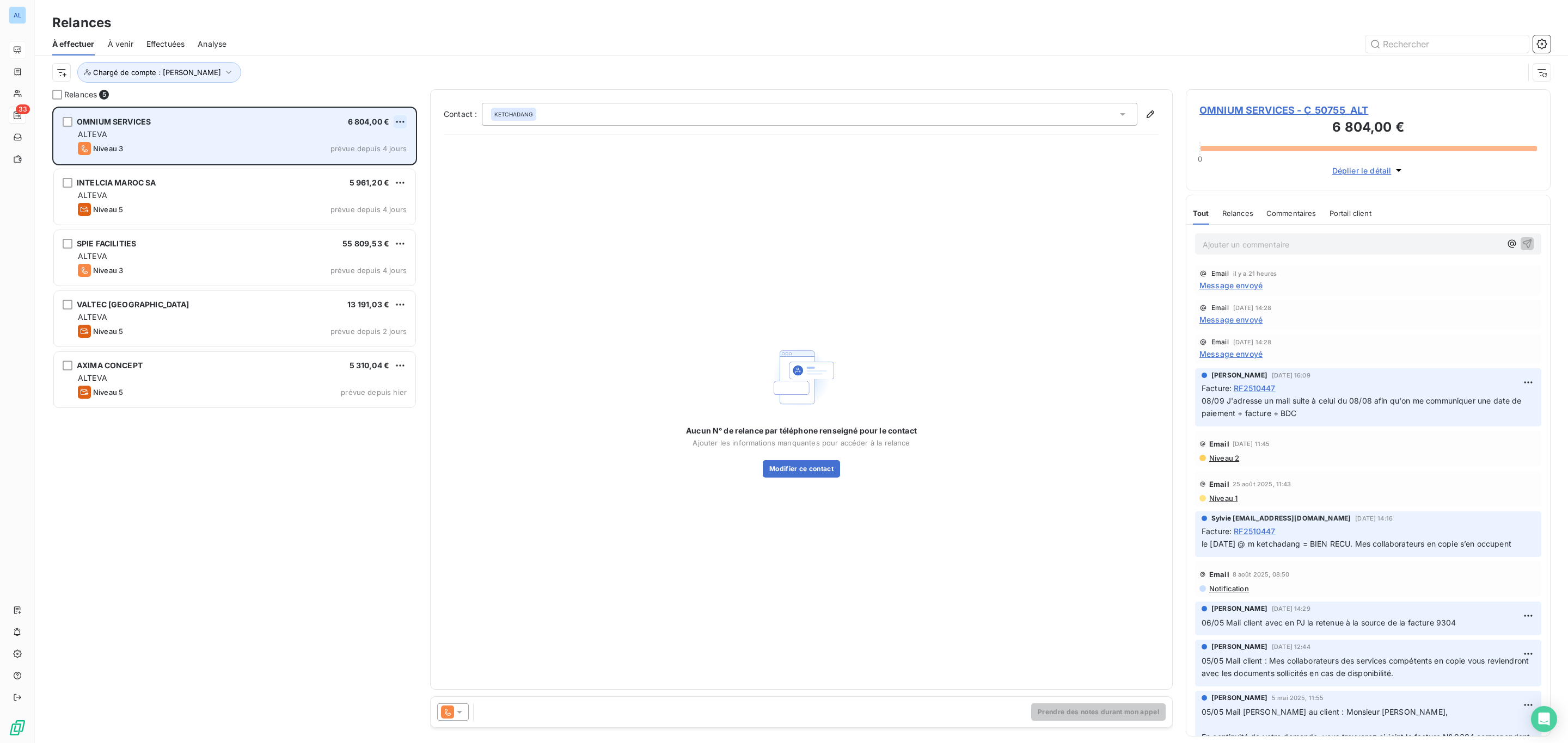
click at [397, 124] on html "AL 33 Relances À effectuer À venir Effectuées Analyse Chargé de compte : [PERSO…" at bounding box center [784, 371] width 1568 height 743
click at [397, 139] on div "Replanifier cette action" at bounding box center [353, 143] width 97 height 17
select select "9"
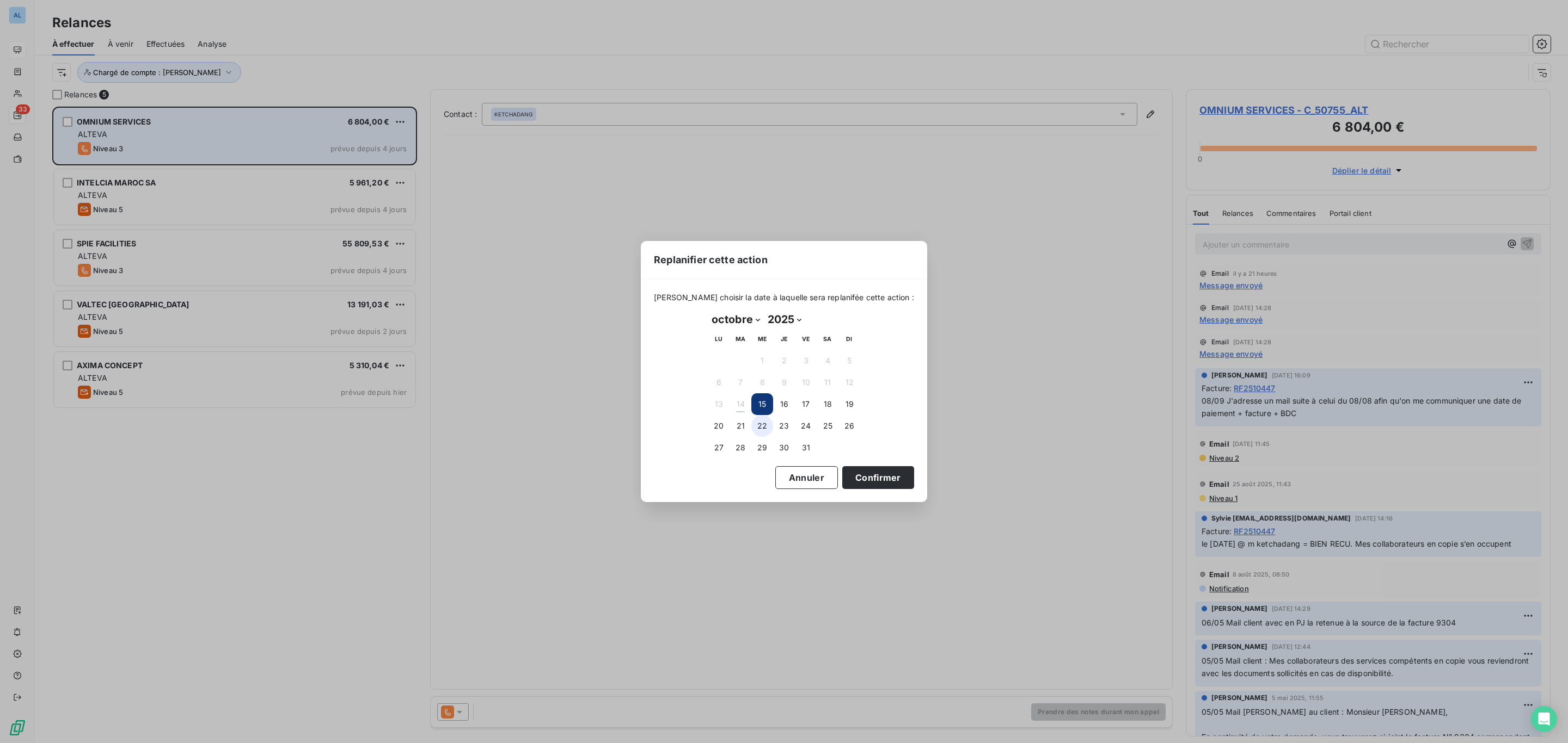
click at [760, 423] on button "22" at bounding box center [762, 426] width 22 height 22
click at [875, 475] on button "Confirmer" at bounding box center [878, 477] width 72 height 23
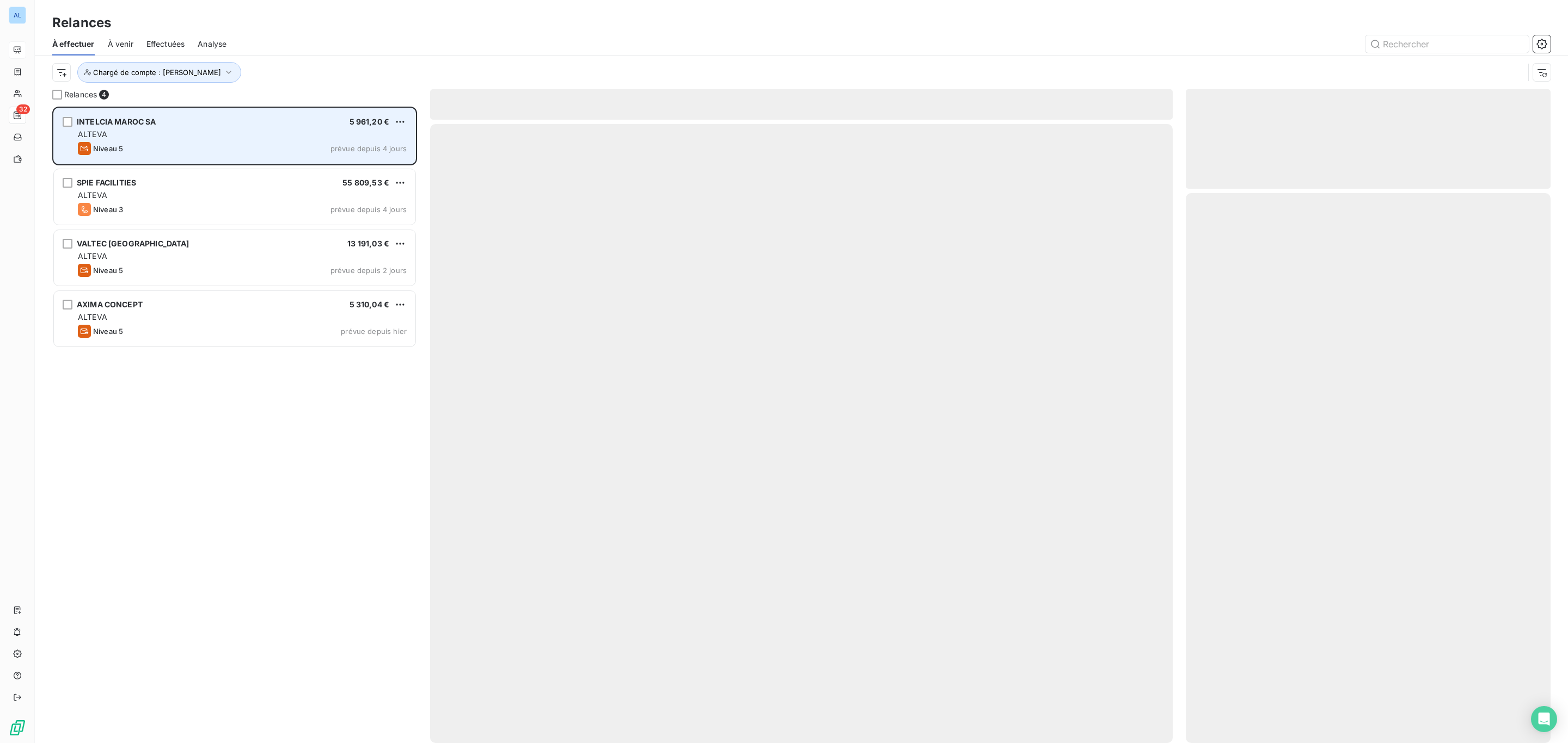
click at [188, 150] on div "Niveau 5 prévue depuis 4 jours" at bounding box center [242, 148] width 329 height 13
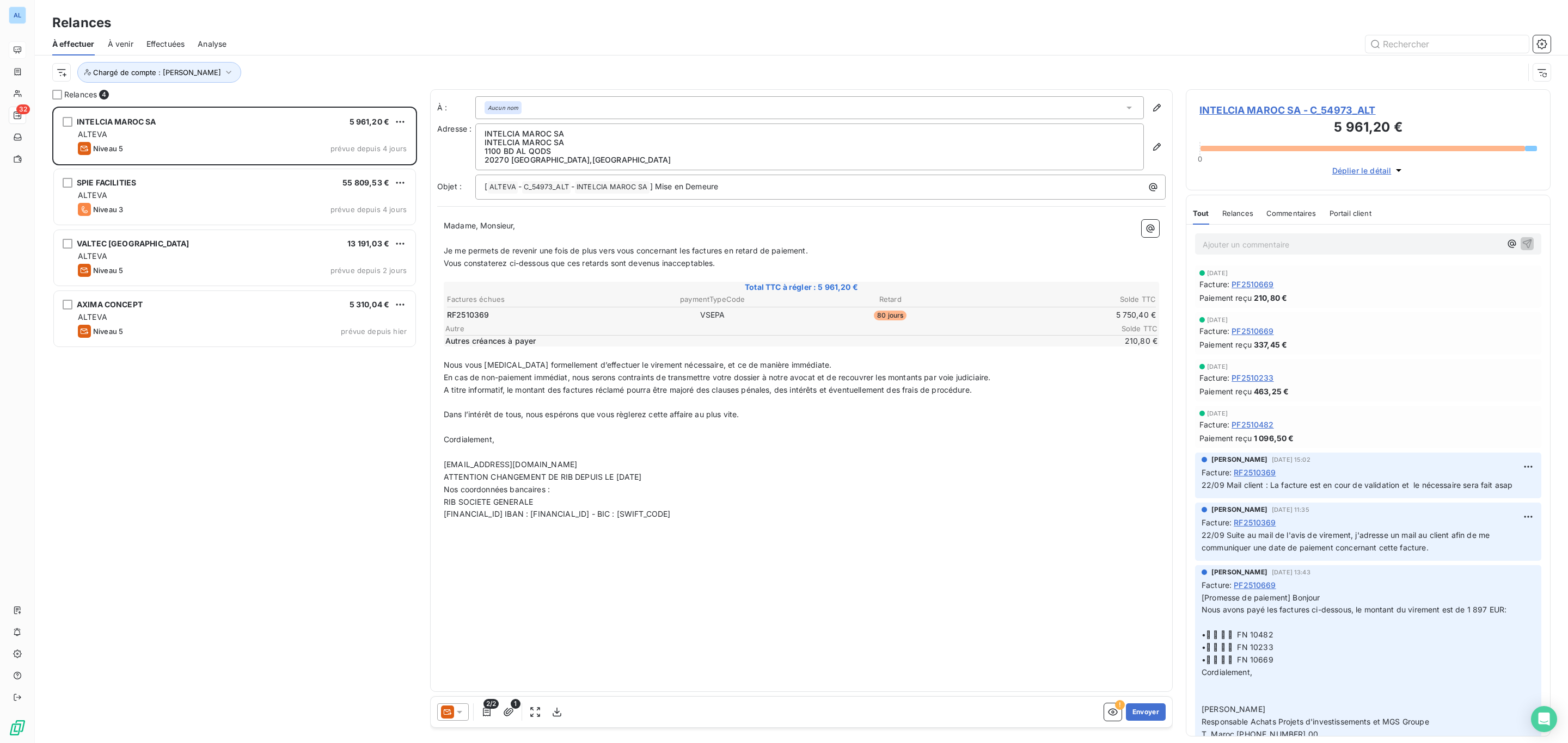
click at [1256, 109] on span "INTELCIA MAROC SA - C_54973_ALT" at bounding box center [1368, 110] width 338 height 14
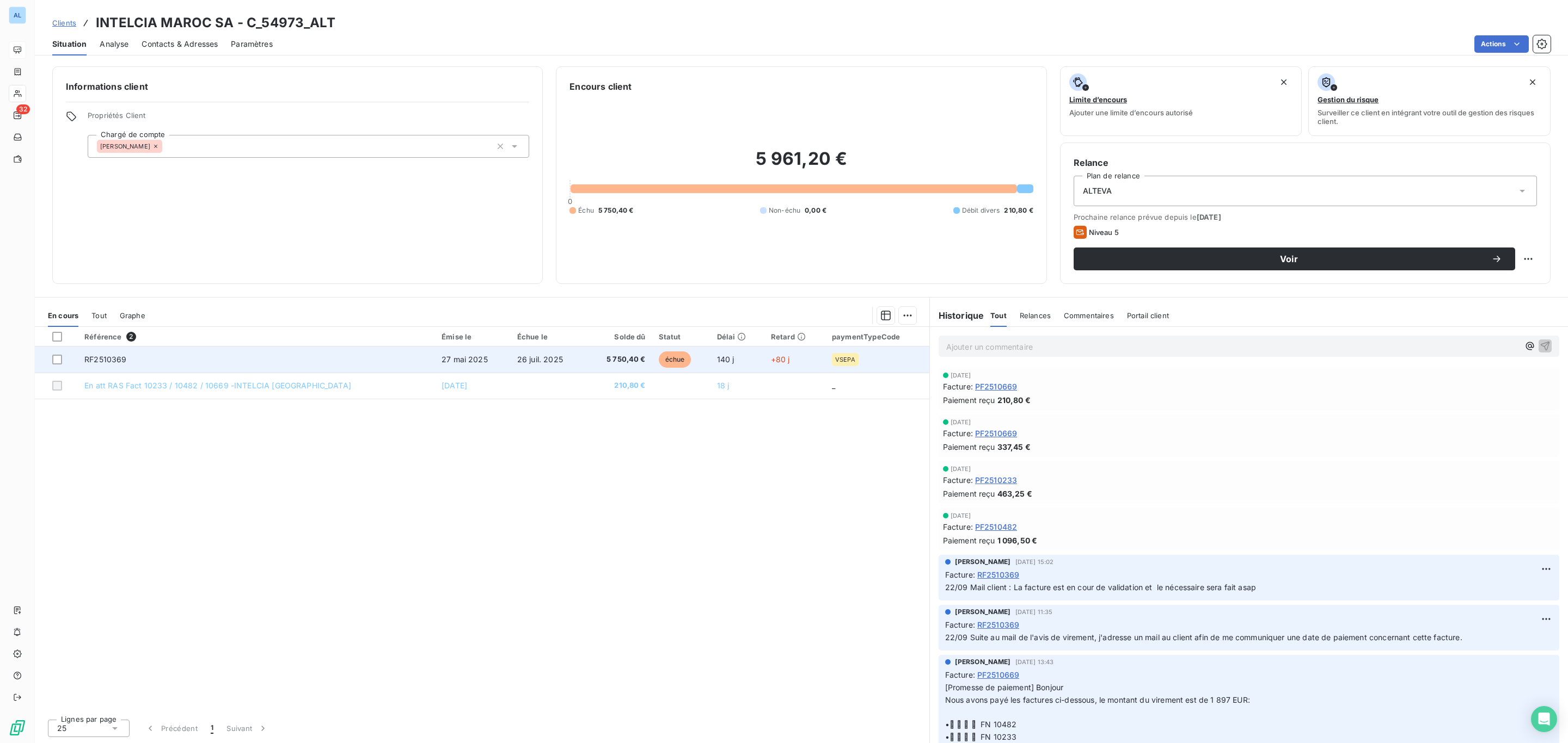
click at [658, 361] on span "échue" at bounding box center [675, 359] width 33 height 16
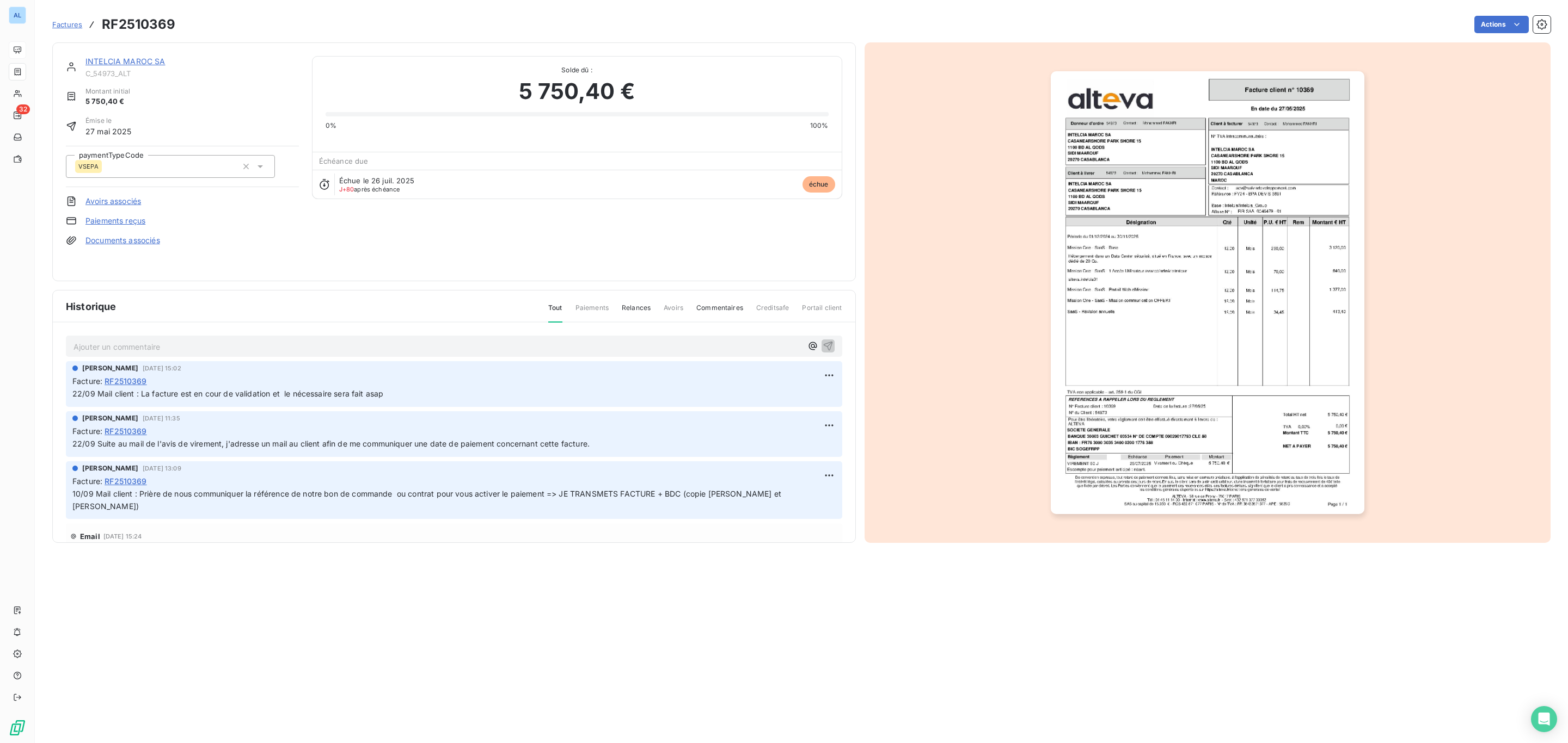
click at [358, 350] on p "Ajouter un commentaire ﻿" at bounding box center [437, 347] width 728 height 14
click at [822, 342] on icon "button" at bounding box center [828, 346] width 11 height 11
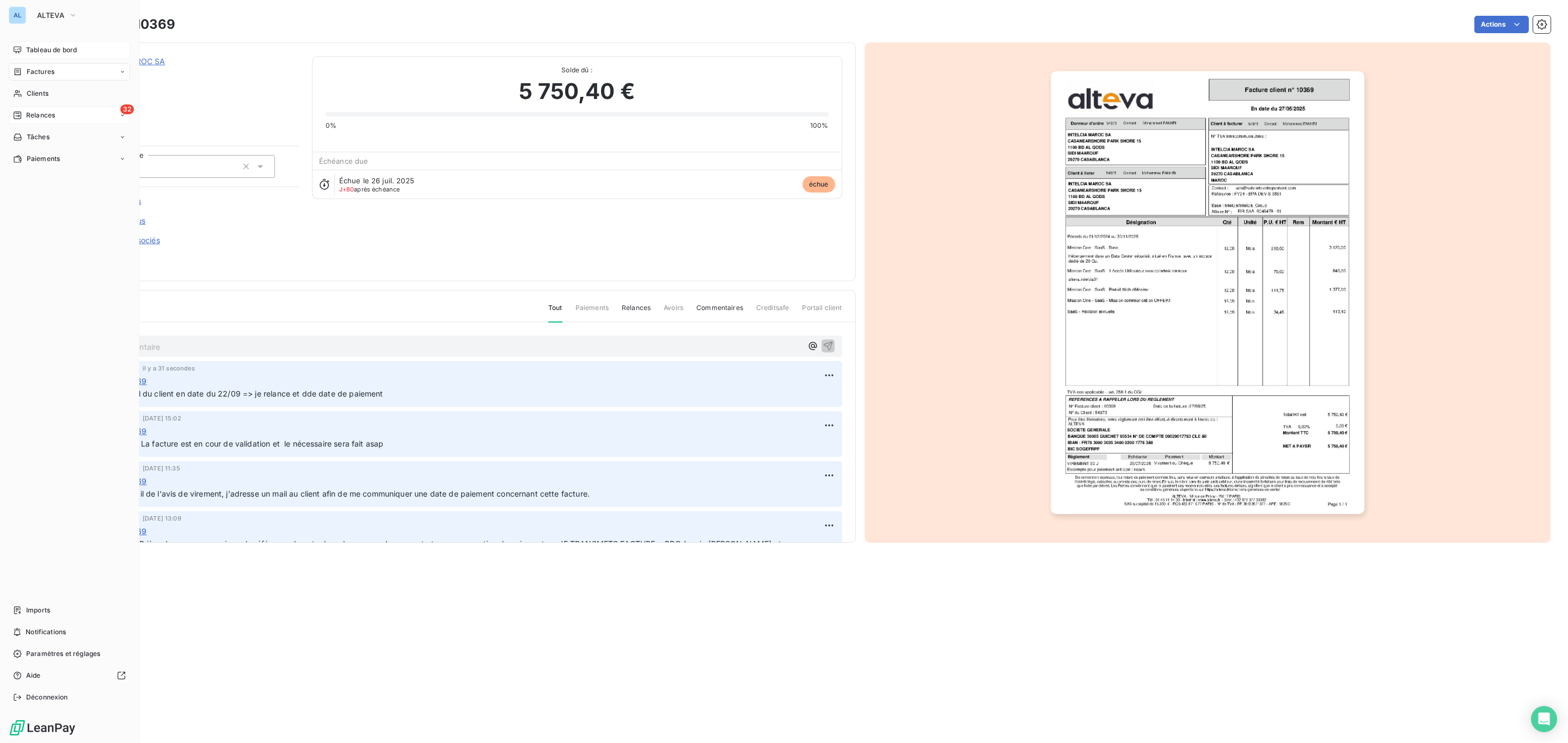
click at [59, 115] on div "32 Relances" at bounding box center [69, 115] width 122 height 17
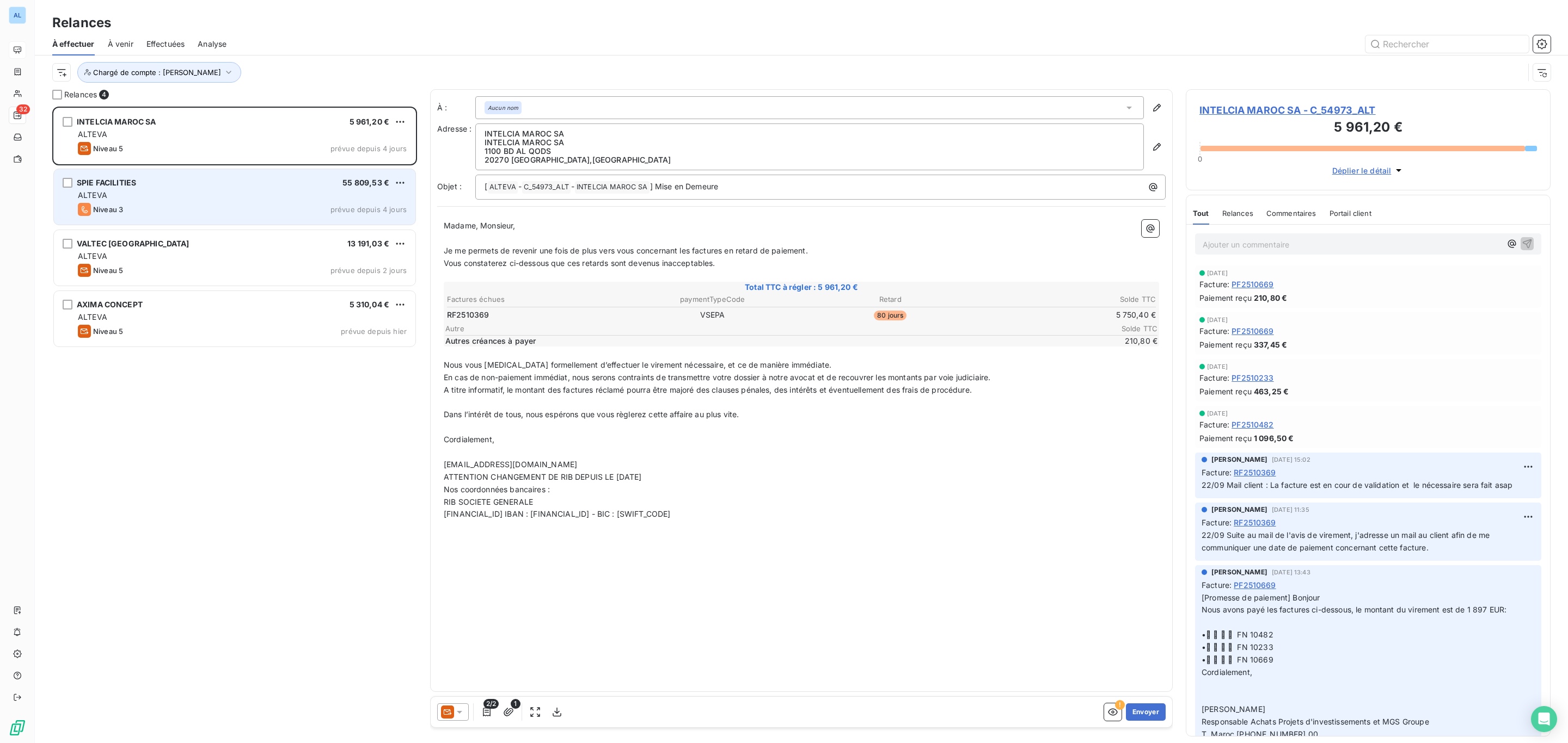
scroll to position [624, 351]
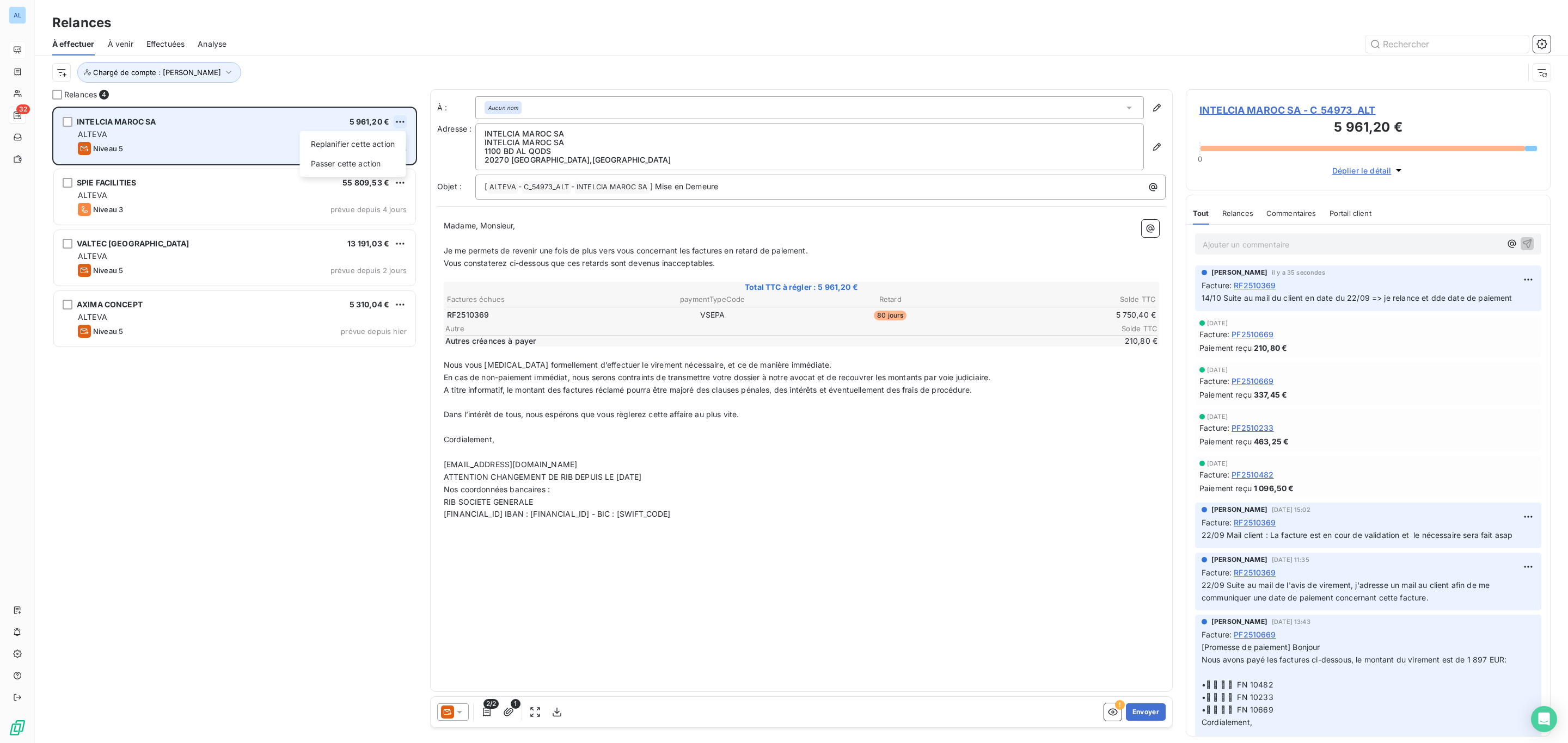
click at [397, 117] on html "AL 32 Relances À effectuer À venir Effectuées Analyse Chargé de compte : [PERSO…" at bounding box center [784, 371] width 1568 height 743
click at [386, 142] on div "Replanifier cette action" at bounding box center [353, 143] width 97 height 17
select select "9"
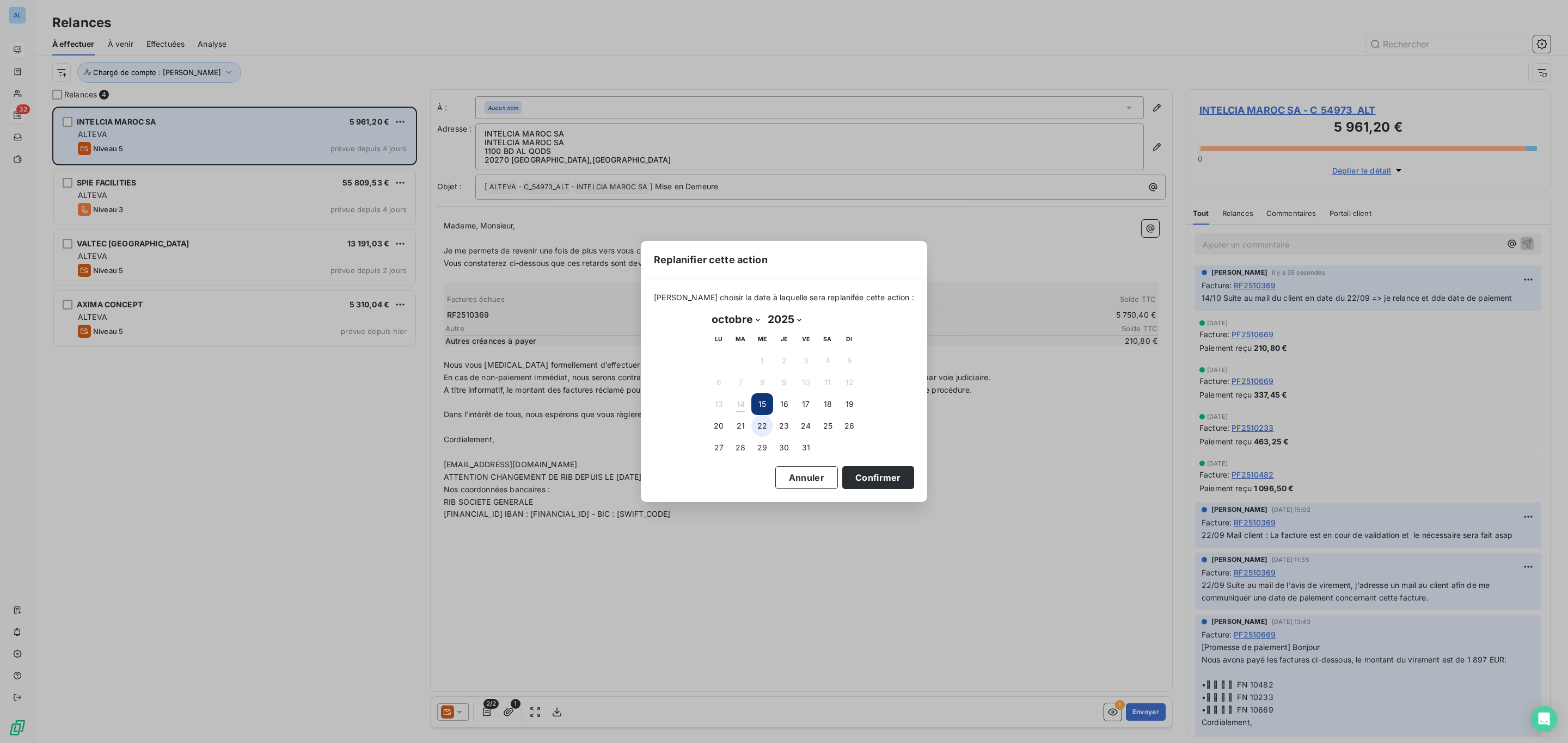
click at [765, 432] on button "22" at bounding box center [762, 426] width 22 height 22
drag, startPoint x: 856, startPoint y: 472, endPoint x: 840, endPoint y: 471, distance: 16.0
click at [853, 472] on button "Confirmer" at bounding box center [878, 477] width 72 height 23
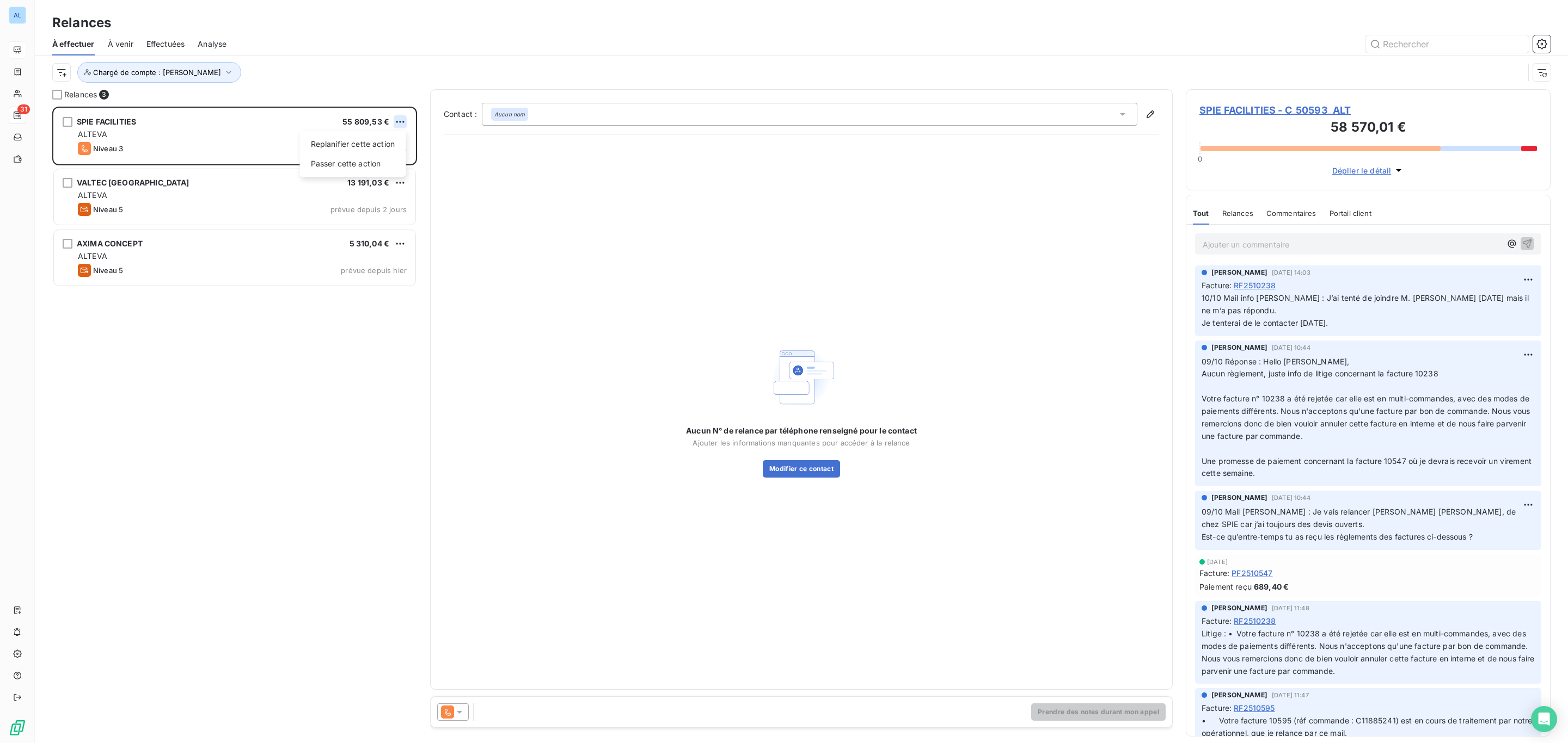
click at [400, 117] on html "AL 31 Relances À effectuer À venir Effectuées Analyse Chargé de compte : [PERSO…" at bounding box center [784, 371] width 1568 height 743
click at [1343, 113] on html "AL 31 Relances À effectuer À venir Effectuées Analyse Chargé de compte : [PERSO…" at bounding box center [784, 371] width 1568 height 743
click at [1213, 106] on span "SPIE FACILITIES - C_50593_ALT" at bounding box center [1368, 110] width 338 height 14
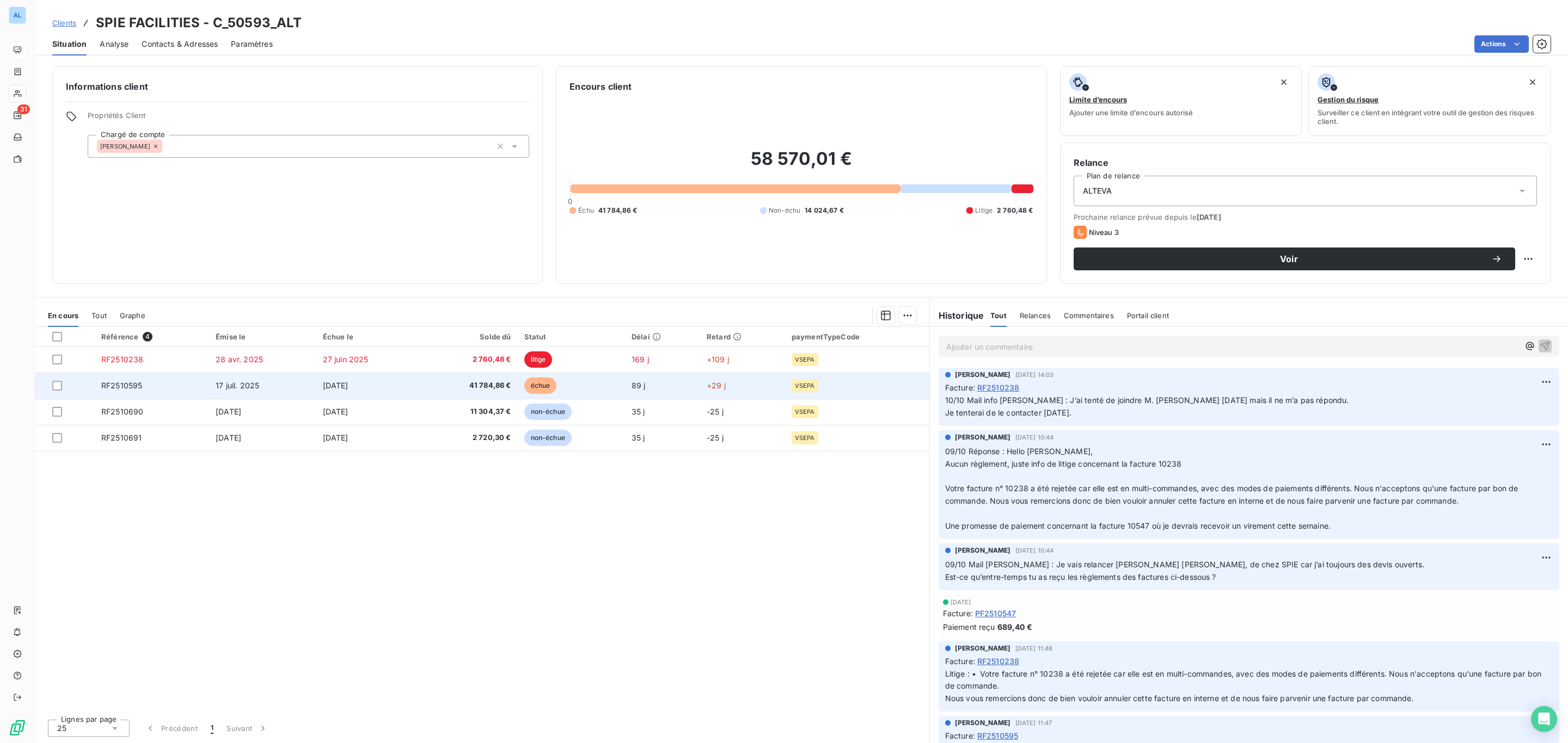
click at [485, 386] on span "41 784,86 €" at bounding box center [469, 386] width 84 height 11
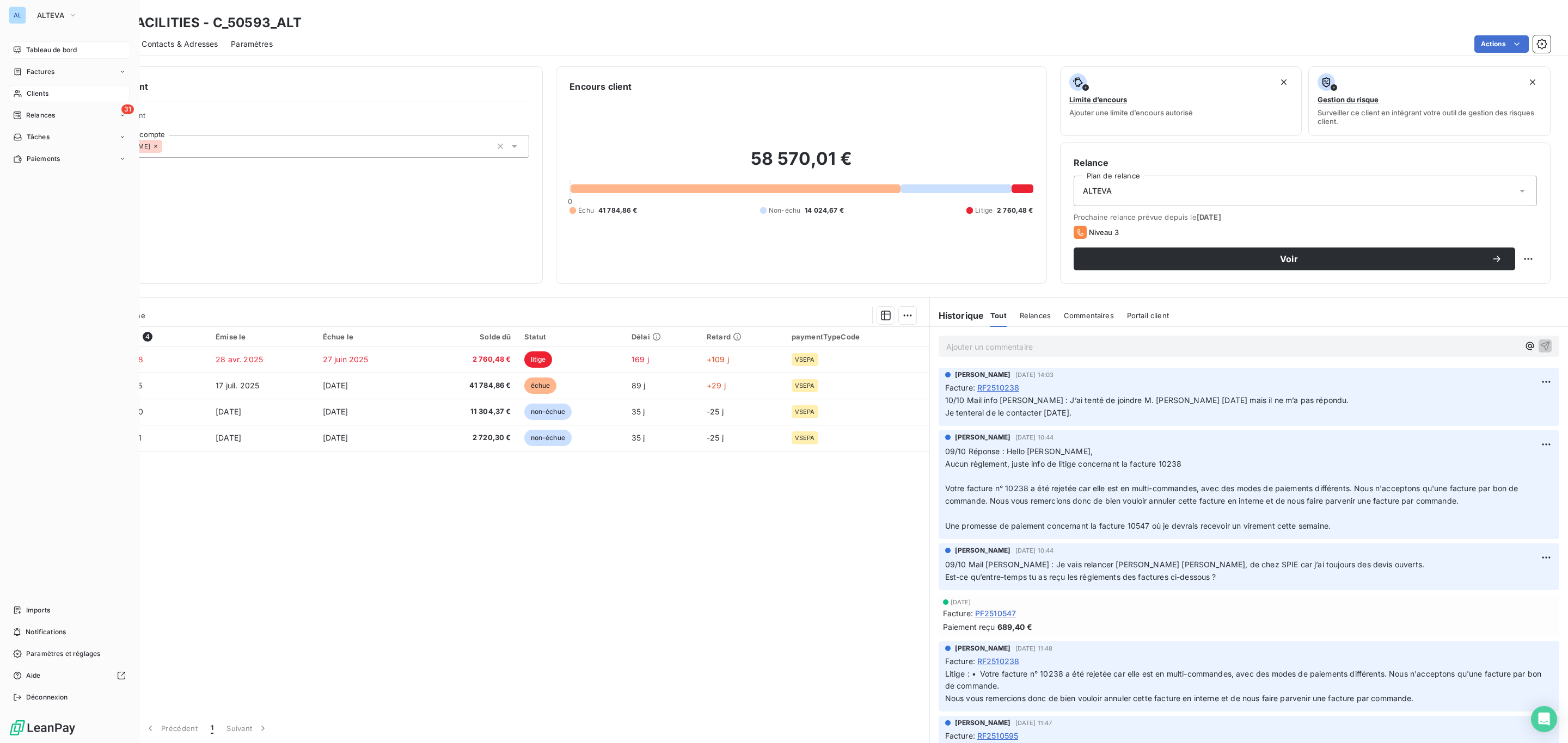
drag, startPoint x: 43, startPoint y: 110, endPoint x: 60, endPoint y: 116, distance: 18.0
click at [44, 110] on span "Relances" at bounding box center [41, 115] width 29 height 10
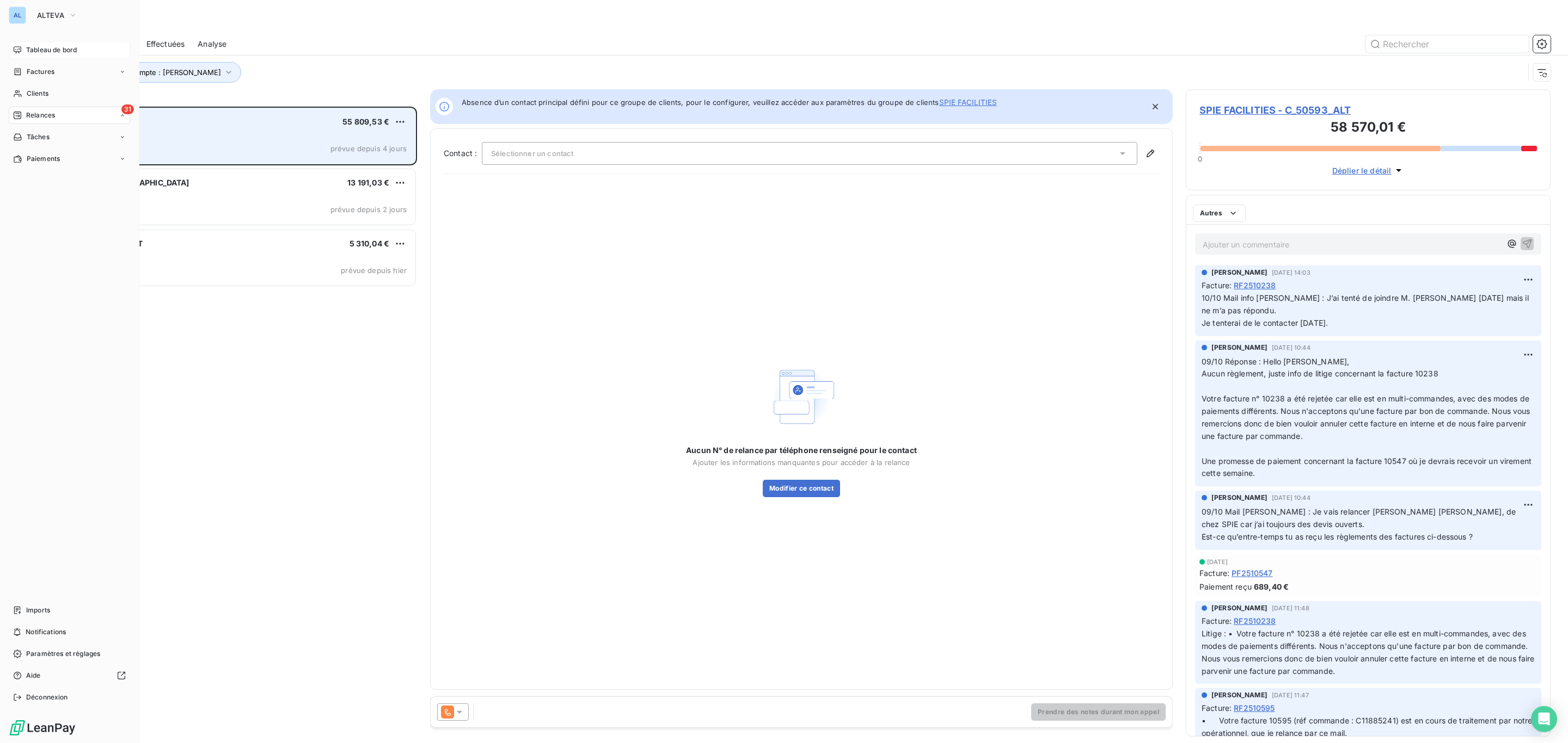
scroll to position [624, 351]
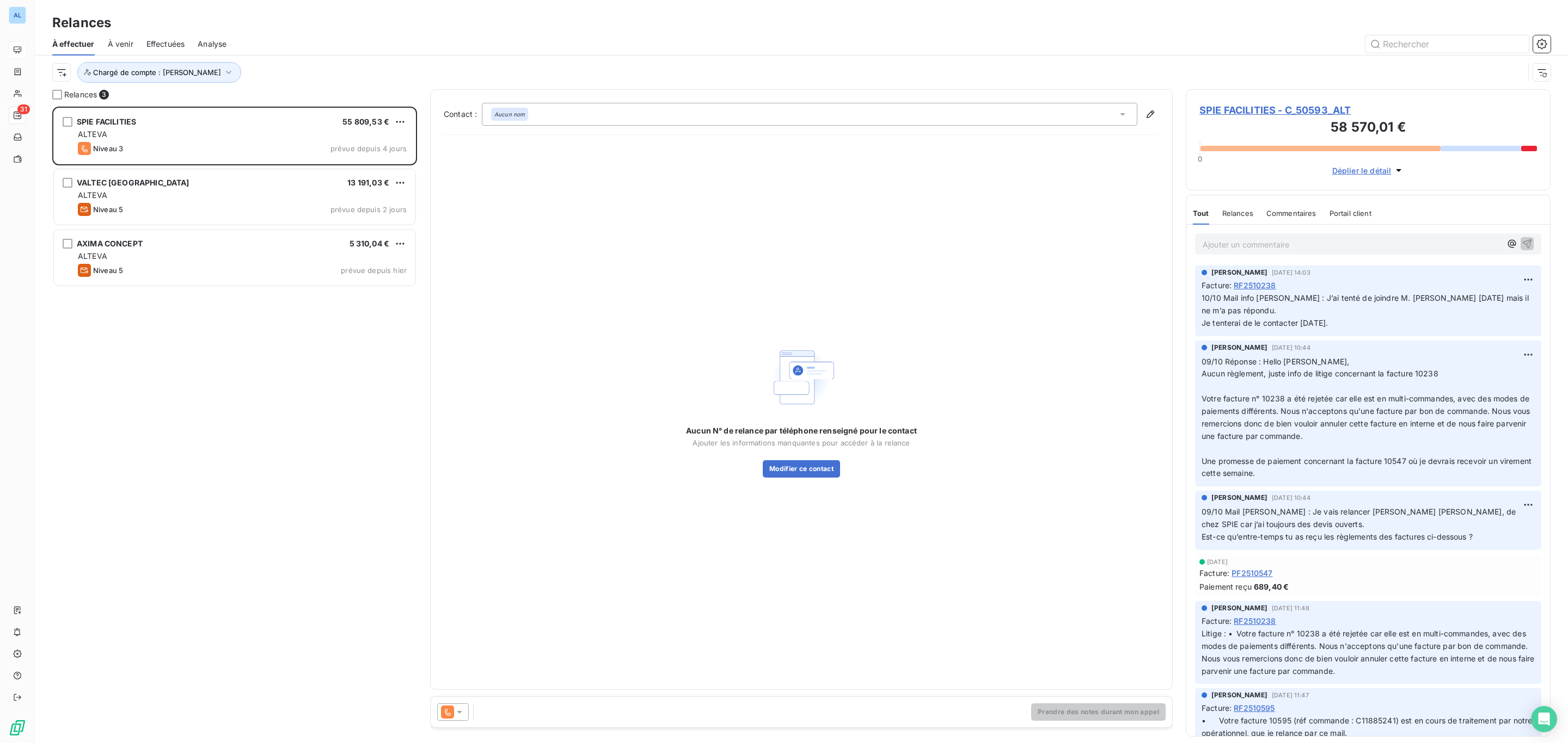
click at [404, 126] on html "AL 31 Relances À effectuer À venir Effectuées Analyse Chargé de compte : [PERSO…" at bounding box center [784, 371] width 1568 height 743
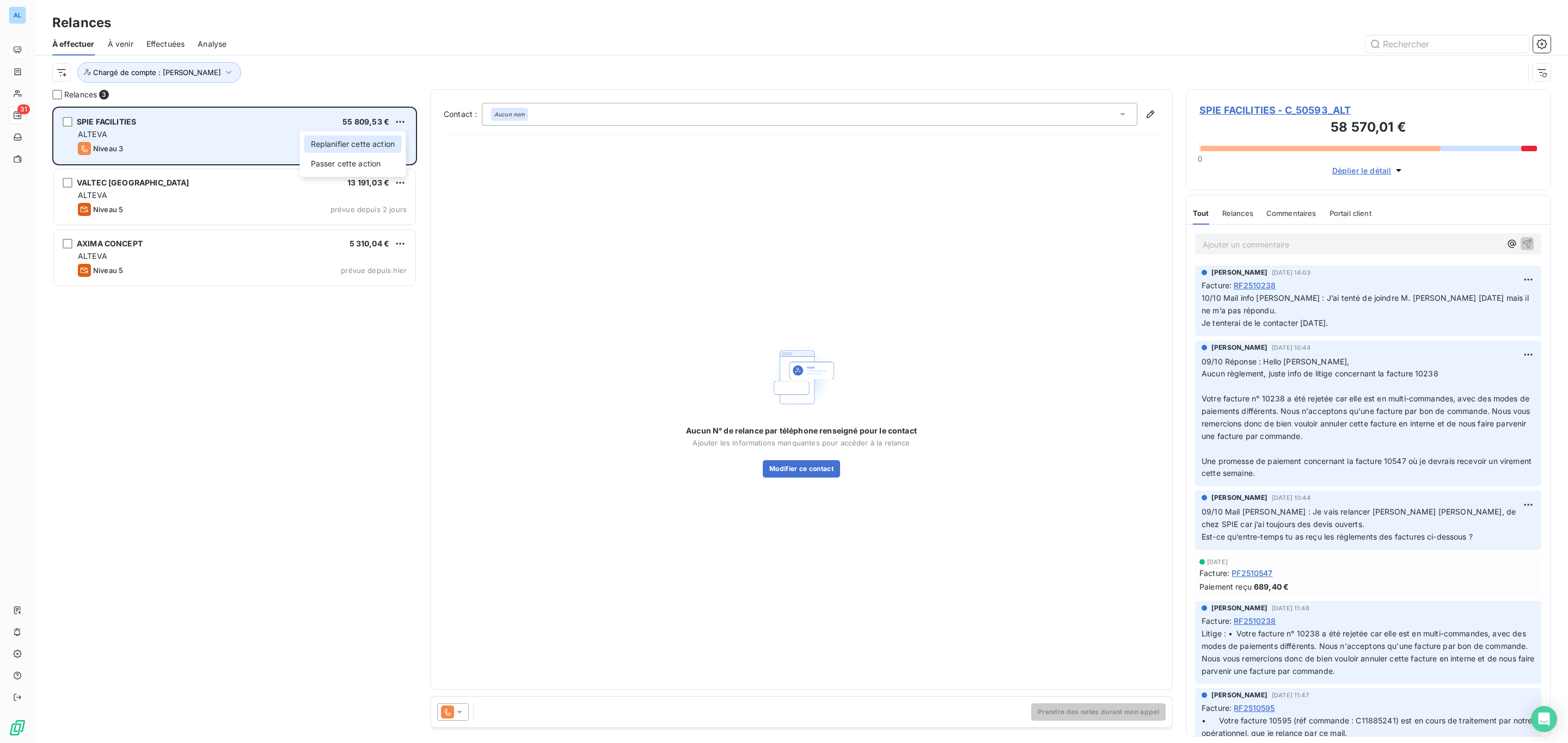
click at [400, 144] on div "Replanifier cette action" at bounding box center [353, 143] width 97 height 17
select select "9"
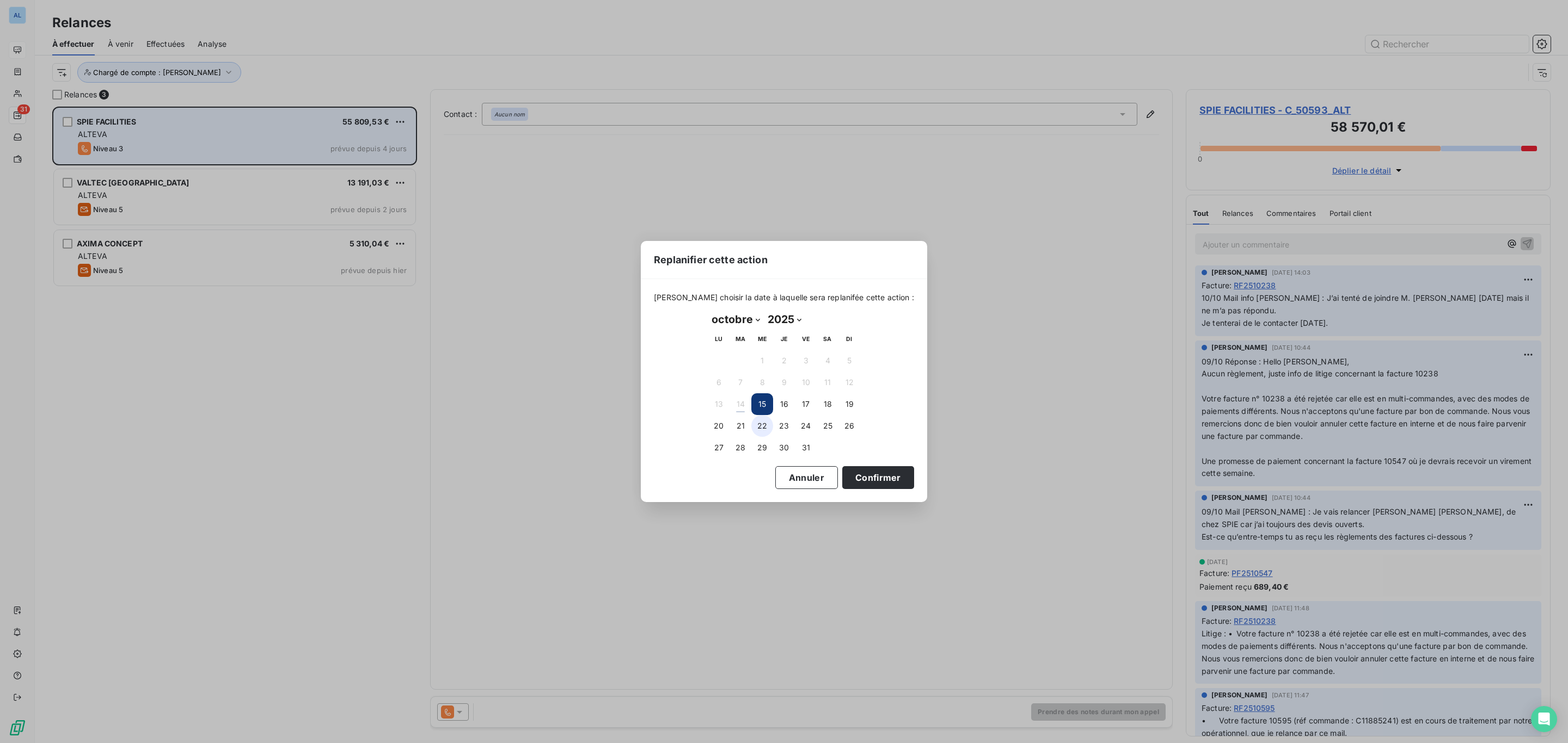
click at [763, 427] on button "22" at bounding box center [762, 426] width 22 height 22
click at [848, 475] on button "Confirmer" at bounding box center [878, 477] width 72 height 23
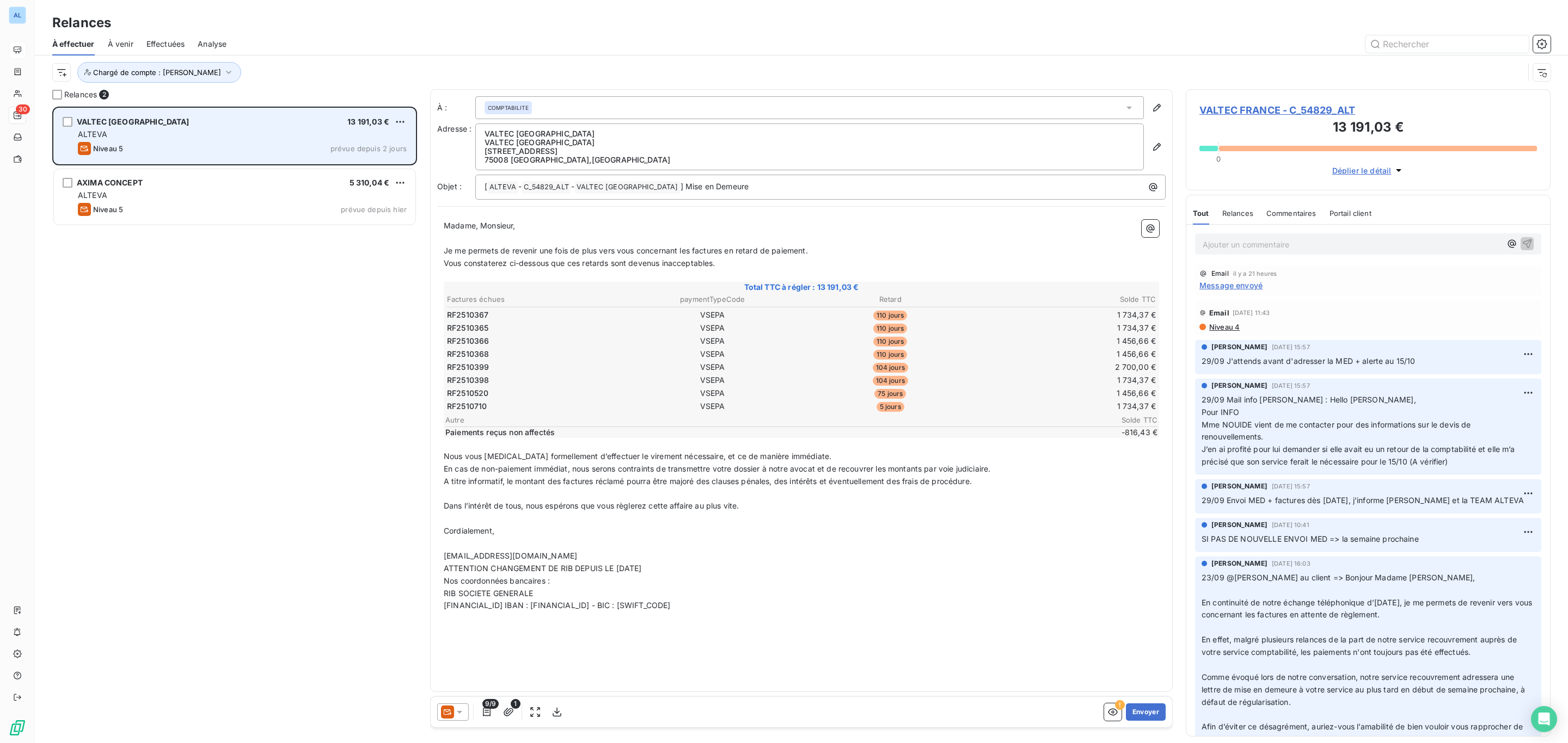
click at [211, 148] on div "Niveau 5 prévue depuis 2 jours" at bounding box center [242, 148] width 329 height 13
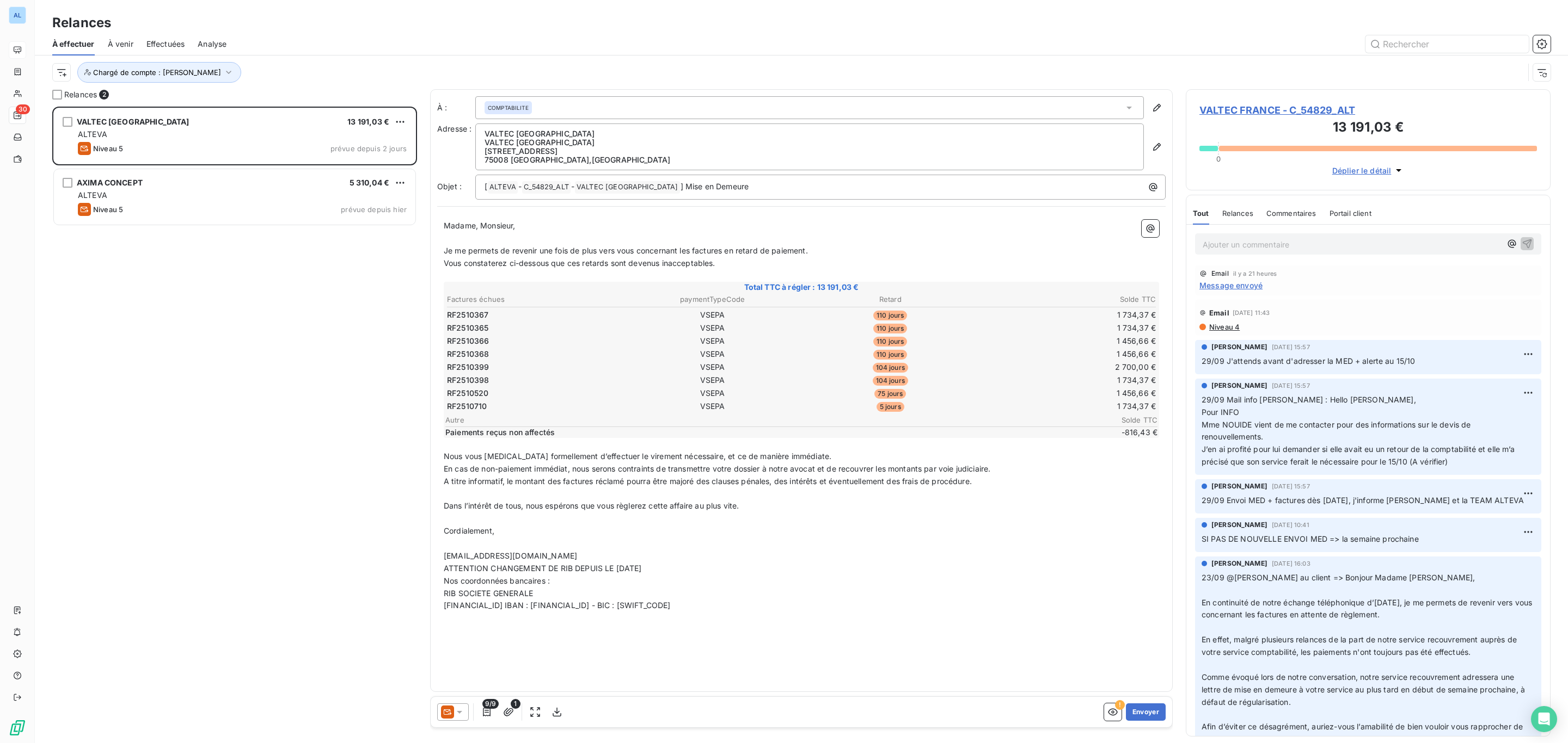
click at [1277, 102] on div "VALTEC FRANCE - C_54829_ALT 13 191,03 € 0 Déplier le détail" at bounding box center [1368, 139] width 365 height 101
click at [1279, 106] on span "VALTEC FRANCE - C_54829_ALT" at bounding box center [1368, 110] width 338 height 14
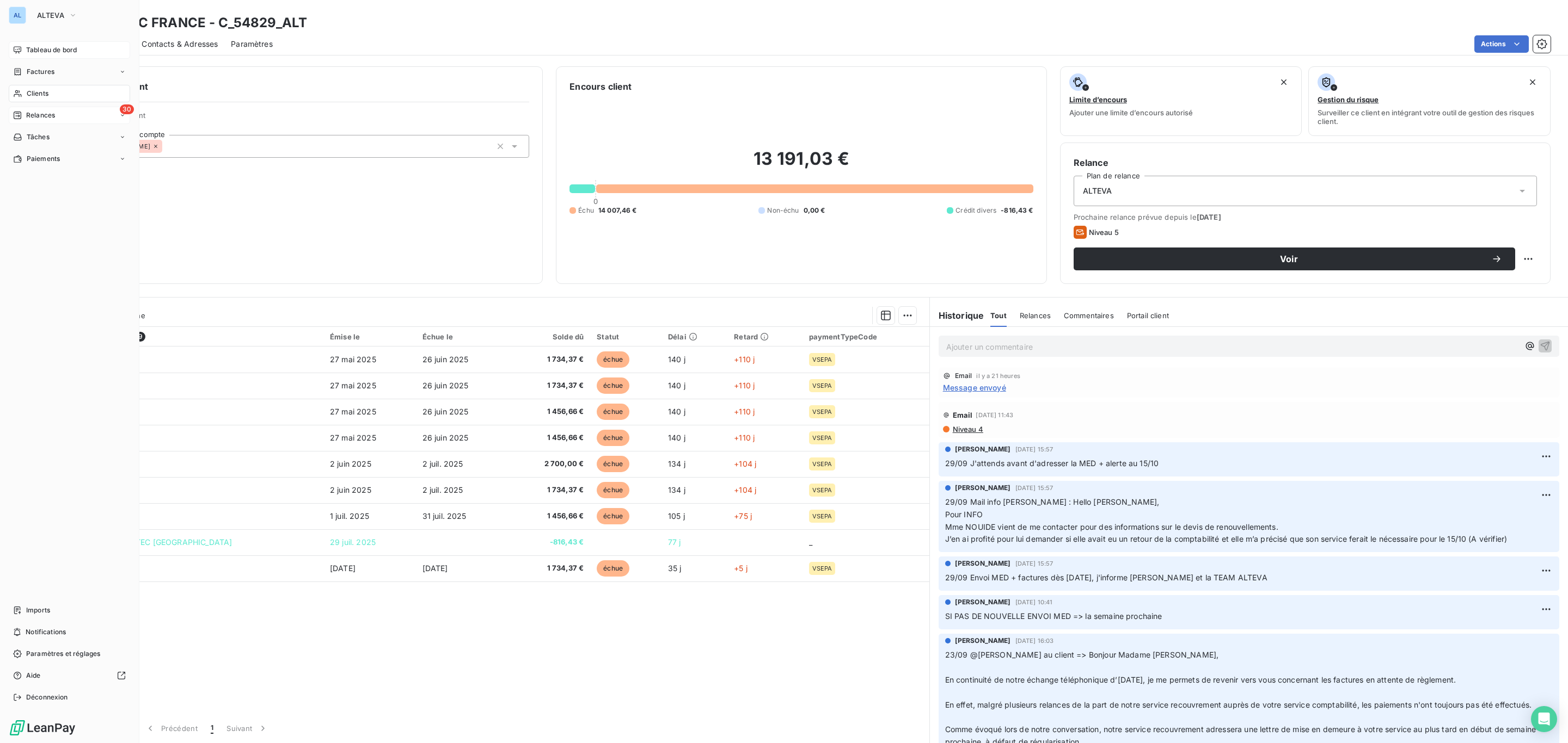
drag, startPoint x: 33, startPoint y: 112, endPoint x: 45, endPoint y: 116, distance: 12.6
click at [34, 112] on span "Relances" at bounding box center [41, 115] width 29 height 10
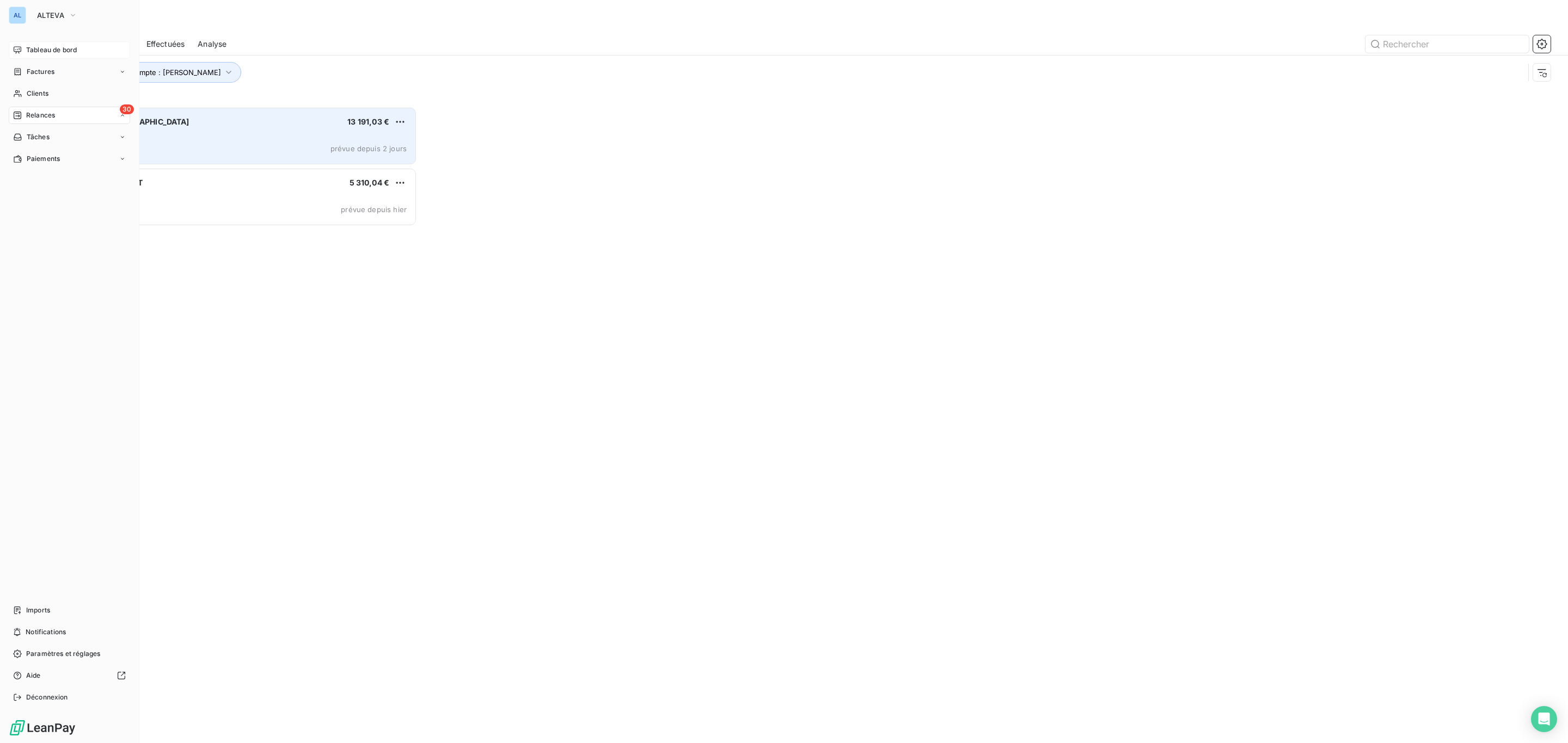
scroll to position [624, 351]
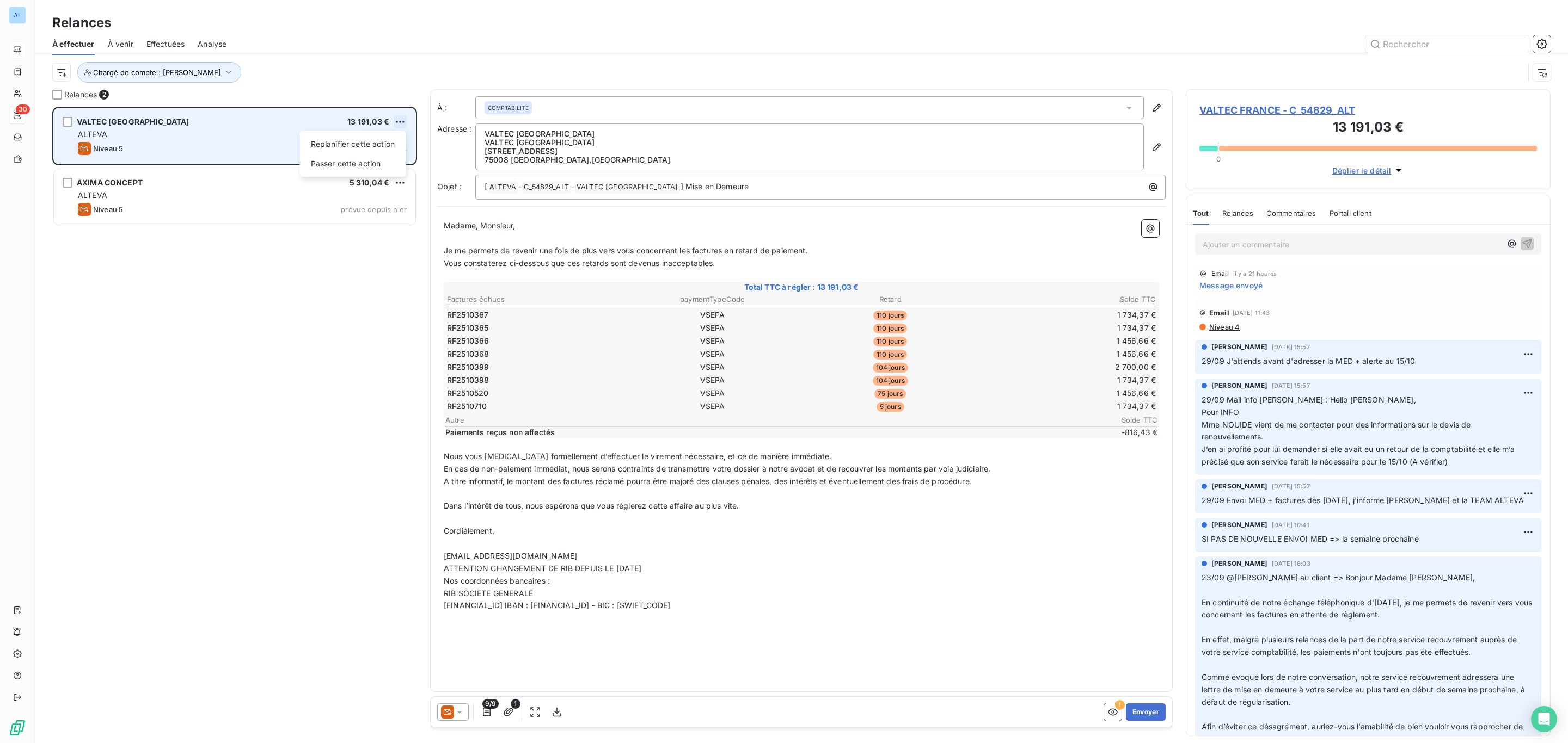
click at [397, 119] on html "AL 30 Relances À effectuer À venir Effectuées Analyse Chargé de compte : [PERSO…" at bounding box center [784, 371] width 1568 height 743
click at [364, 146] on div "Replanifier cette action" at bounding box center [353, 143] width 97 height 17
select select "9"
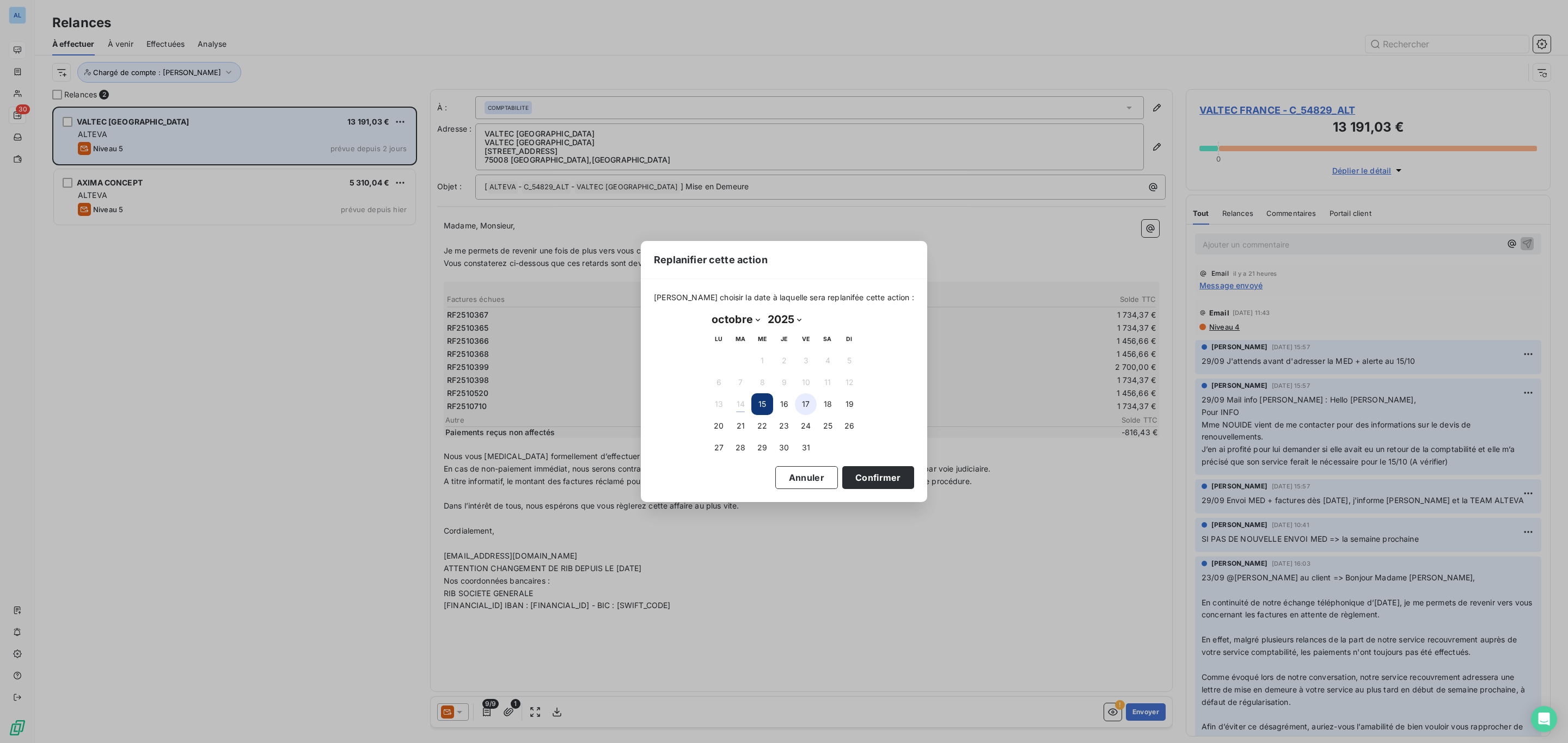
click at [807, 405] on button "17" at bounding box center [806, 404] width 22 height 22
drag, startPoint x: 855, startPoint y: 462, endPoint x: 857, endPoint y: 469, distance: 7.3
click at [857, 469] on div "[PERSON_NAME] choisir la date à laquelle sera replanifée cette action : [DATE] …" at bounding box center [783, 390] width 286 height 223
click at [860, 469] on button "Confirmer" at bounding box center [878, 477] width 72 height 23
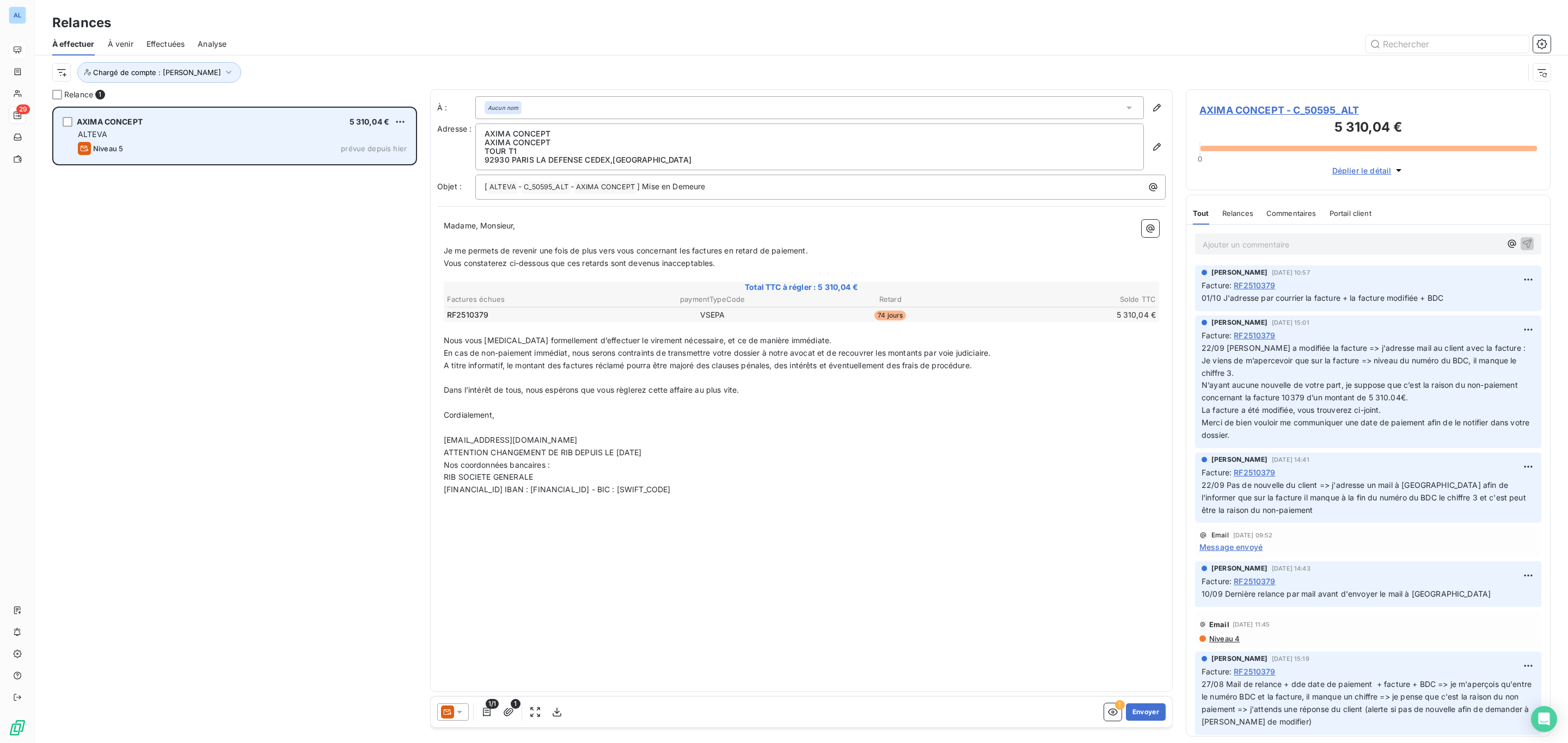
click at [1247, 108] on span "AXIMA CONCEPT - C_50595_ALT" at bounding box center [1368, 110] width 338 height 14
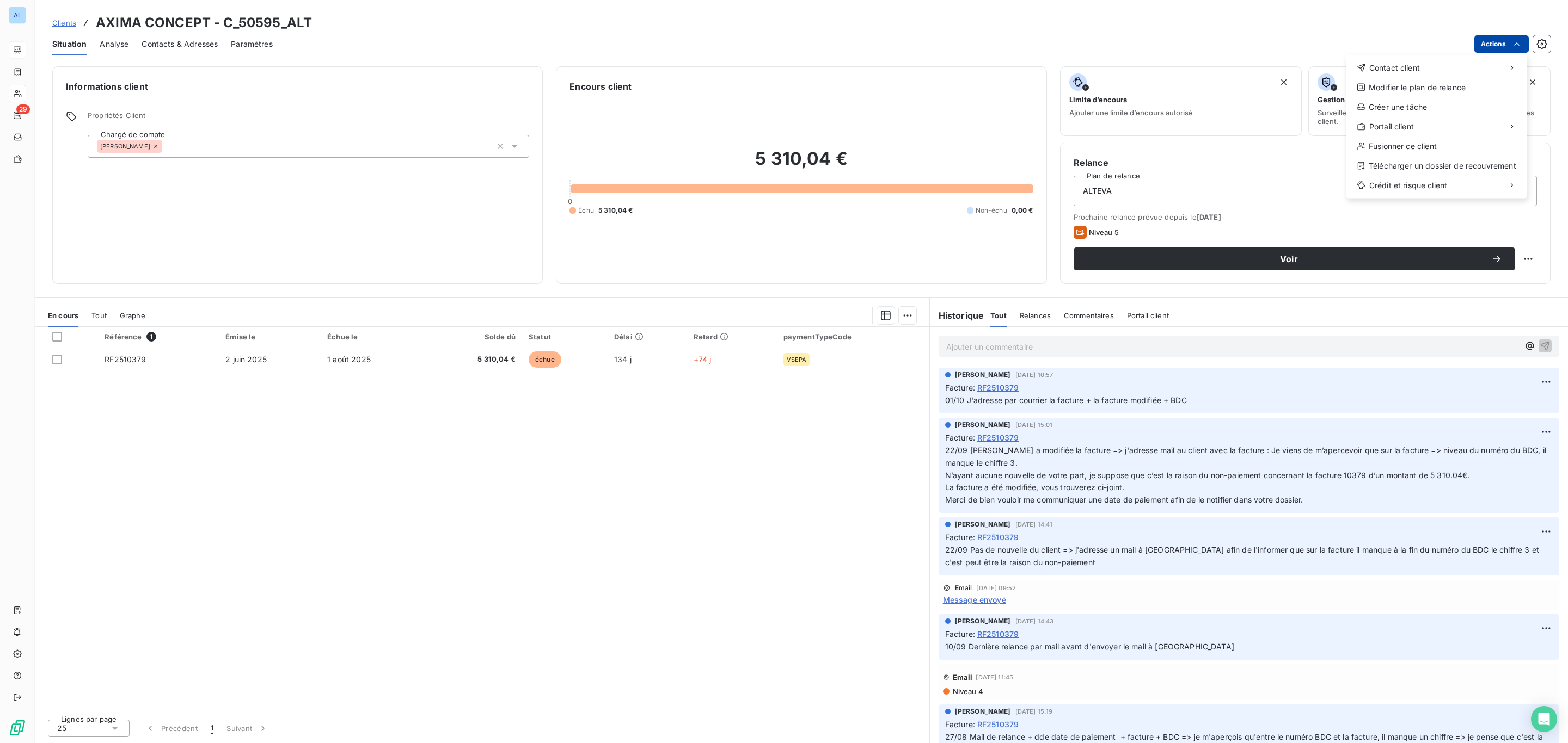
click at [1484, 45] on html "AL 29 Clients AXIMA CONCEPT - C_50595_ALT Situation Analyse Contacts & Adresses…" at bounding box center [784, 371] width 1568 height 743
click at [1282, 64] on div "Envoyer un email" at bounding box center [1265, 71] width 146 height 17
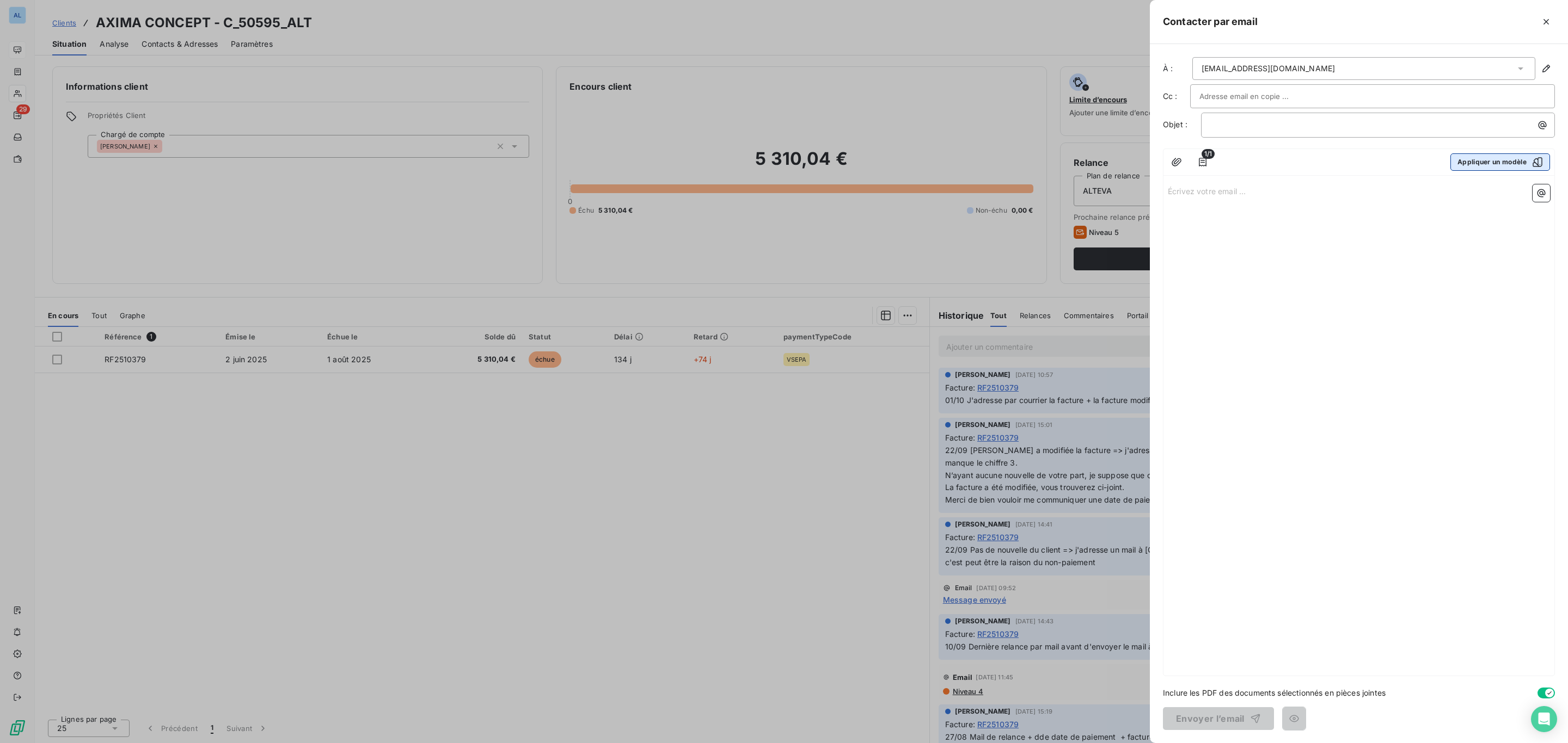
click at [1491, 158] on button "Appliquer un modèle" at bounding box center [1499, 162] width 100 height 17
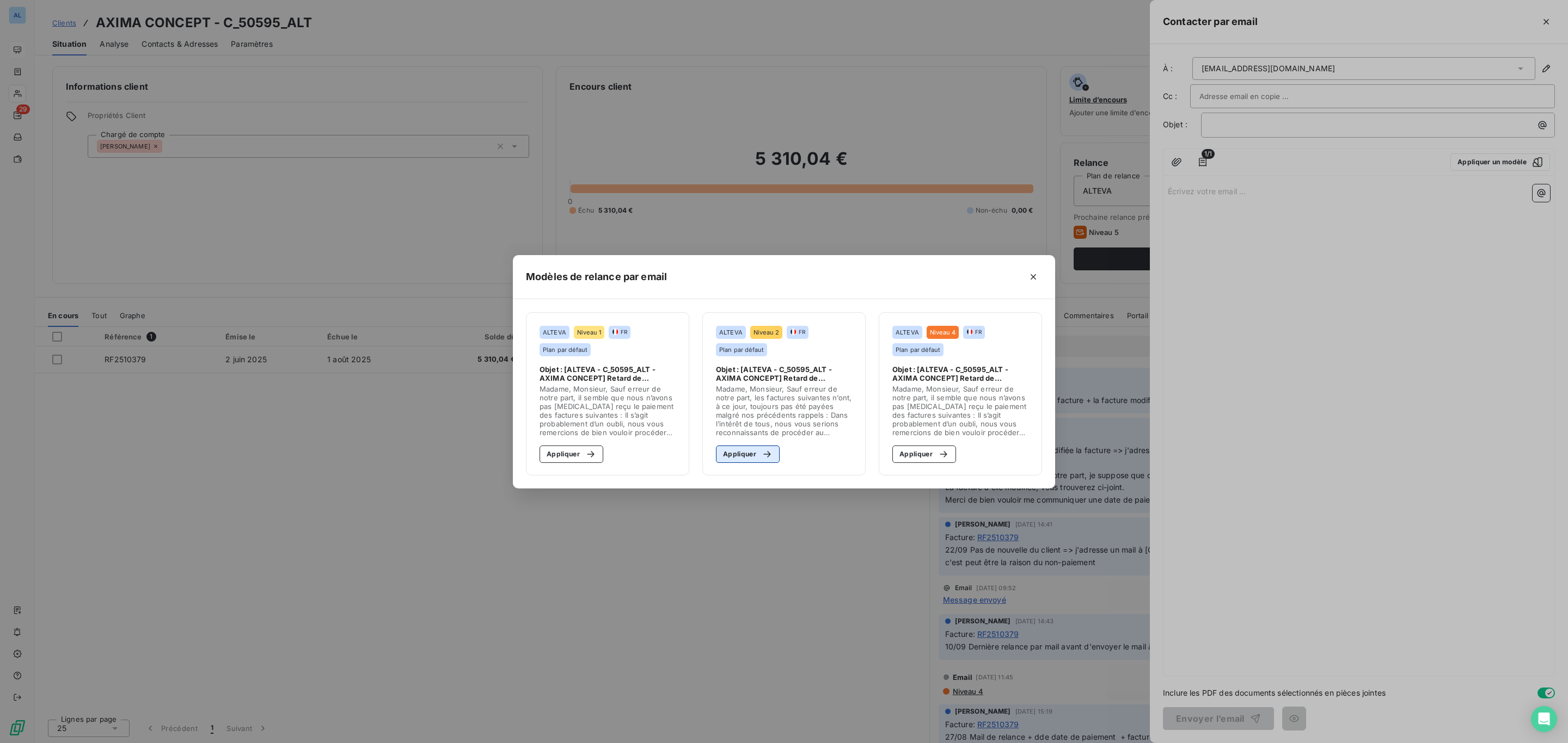
click at [753, 454] on button "Appliquer" at bounding box center [748, 453] width 64 height 17
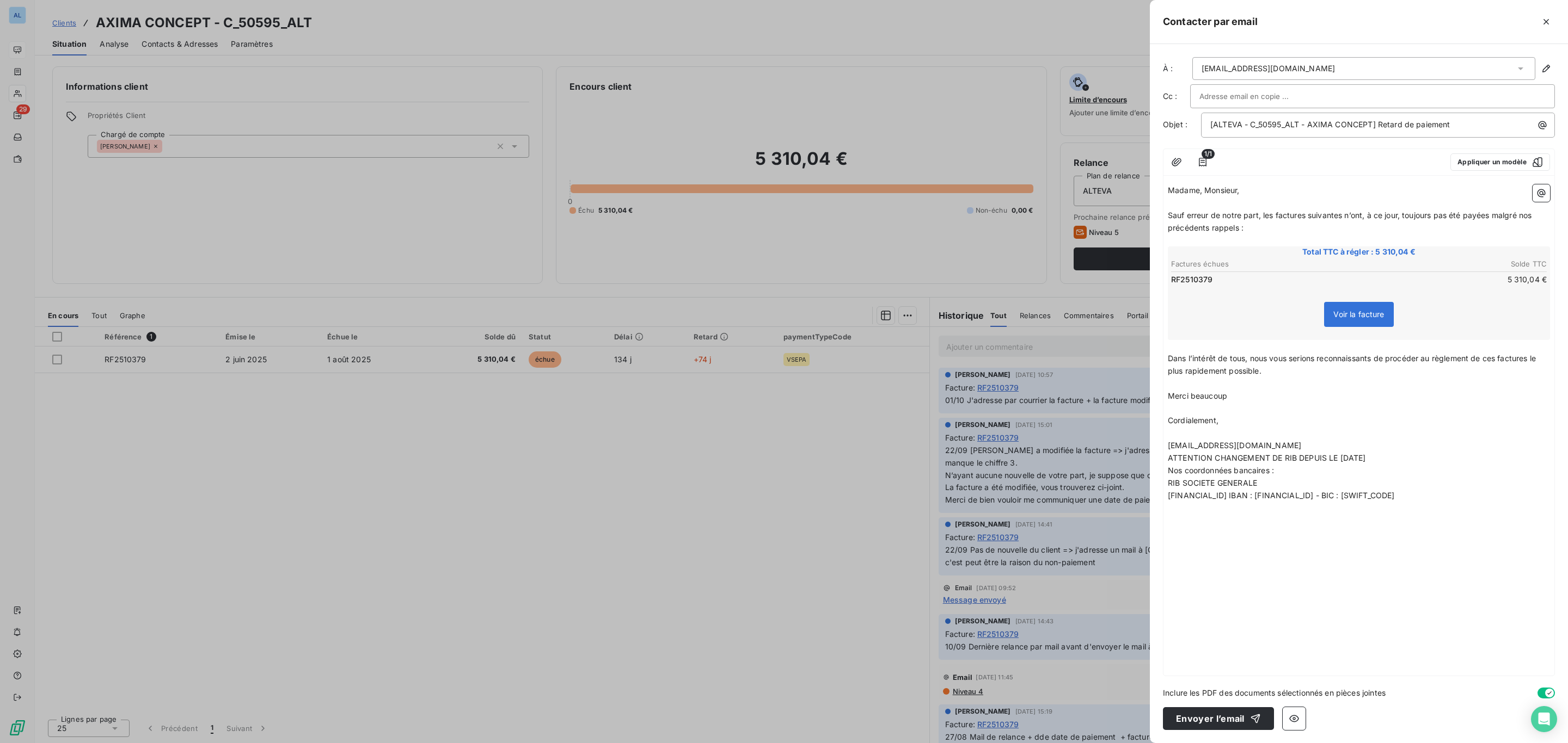
click at [1273, 215] on span "Sauf erreur de notre part, les factures suivantes n’ont, à ce jour, toujours pa…" at bounding box center [1350, 222] width 366 height 22
click at [1300, 215] on span "Sauf erreur de notre part, la factures suivantes n’ont, à ce jour, toujours pas…" at bounding box center [1348, 222] width 362 height 22
click at [1335, 215] on span "Sauf erreur de notre part, la facture suivantes n’ont, à ce jour, toujours pas …" at bounding box center [1347, 222] width 358 height 22
click at [1350, 220] on span "Sauf erreur de notre part, la facture suivante n’ont, à ce jour, toujours pas é…" at bounding box center [1345, 222] width 354 height 22
click at [1468, 216] on span "Sauf erreur de notre part, la facture suivante n’a, à ce jour, toujours pas été…" at bounding box center [1341, 222] width 347 height 22
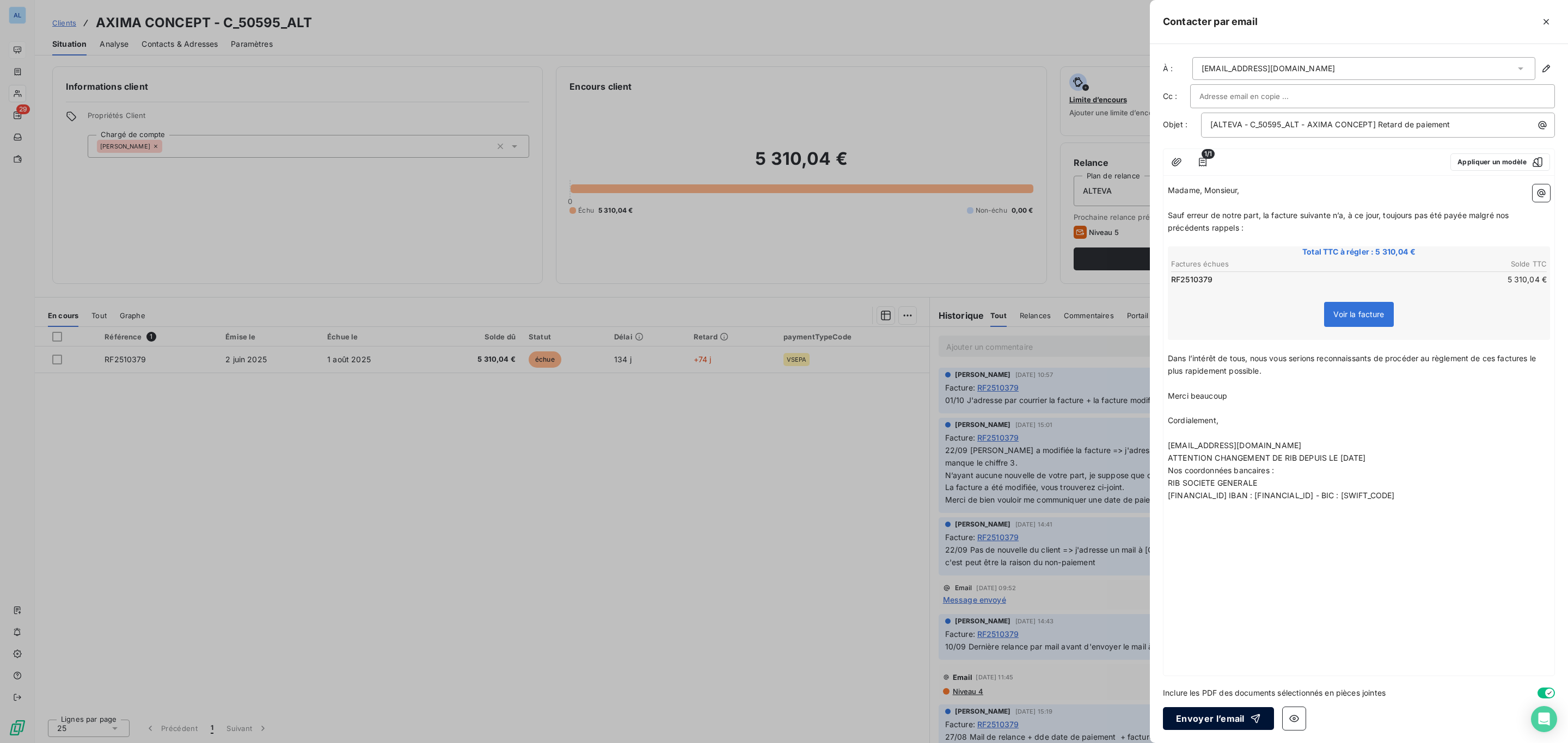
click at [1212, 710] on button "Envoyer l’email" at bounding box center [1219, 718] width 111 height 23
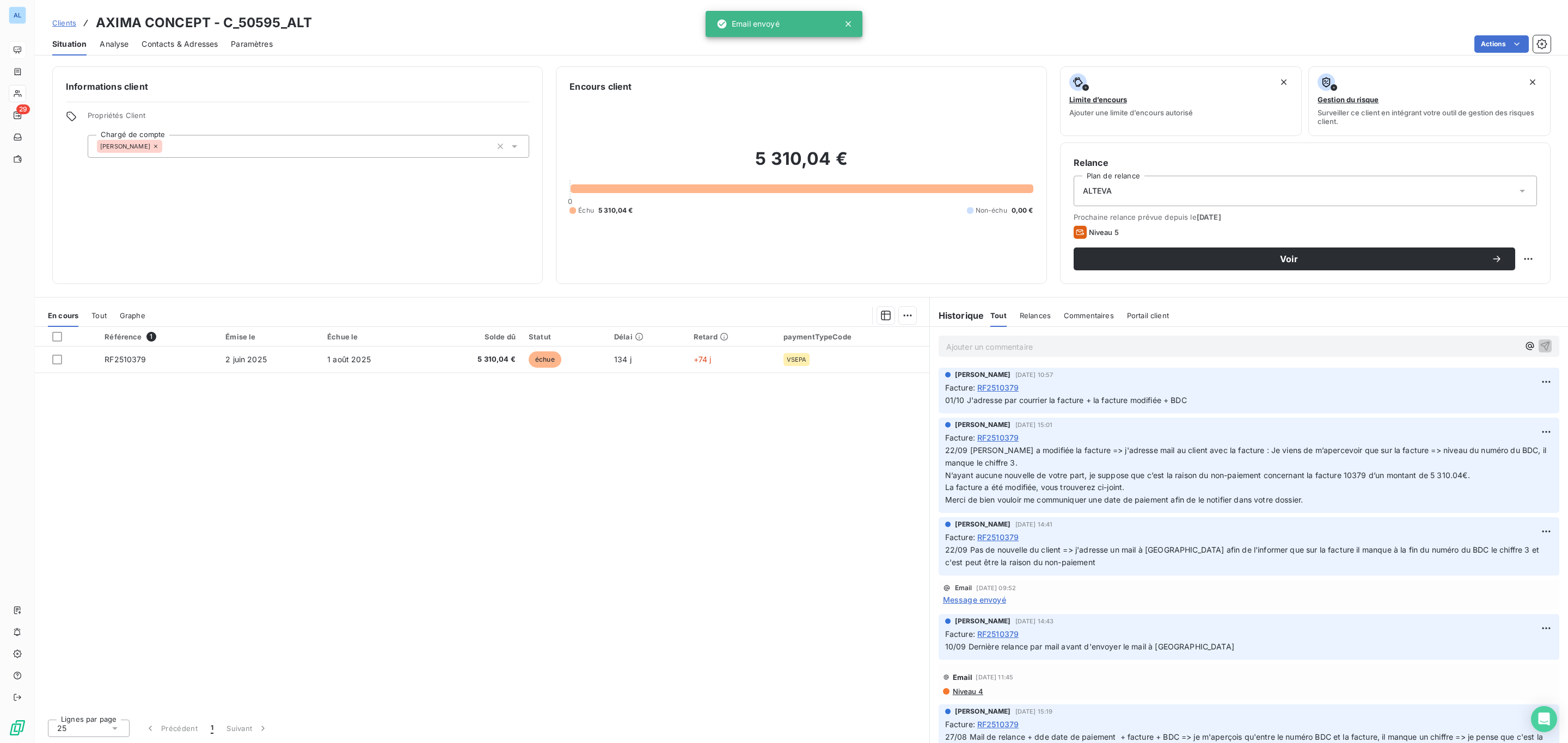
drag, startPoint x: 1490, startPoint y: 33, endPoint x: 1484, endPoint y: 59, distance: 26.7
click at [1490, 36] on div "Situation Analyse Contacts & Adresses Paramètres Actions" at bounding box center [801, 44] width 1533 height 23
click at [1479, 43] on html "AL 29 Clients AXIMA CONCEPT - C_50595_ALT Situation Analyse Contacts & Adresses…" at bounding box center [784, 371] width 1568 height 743
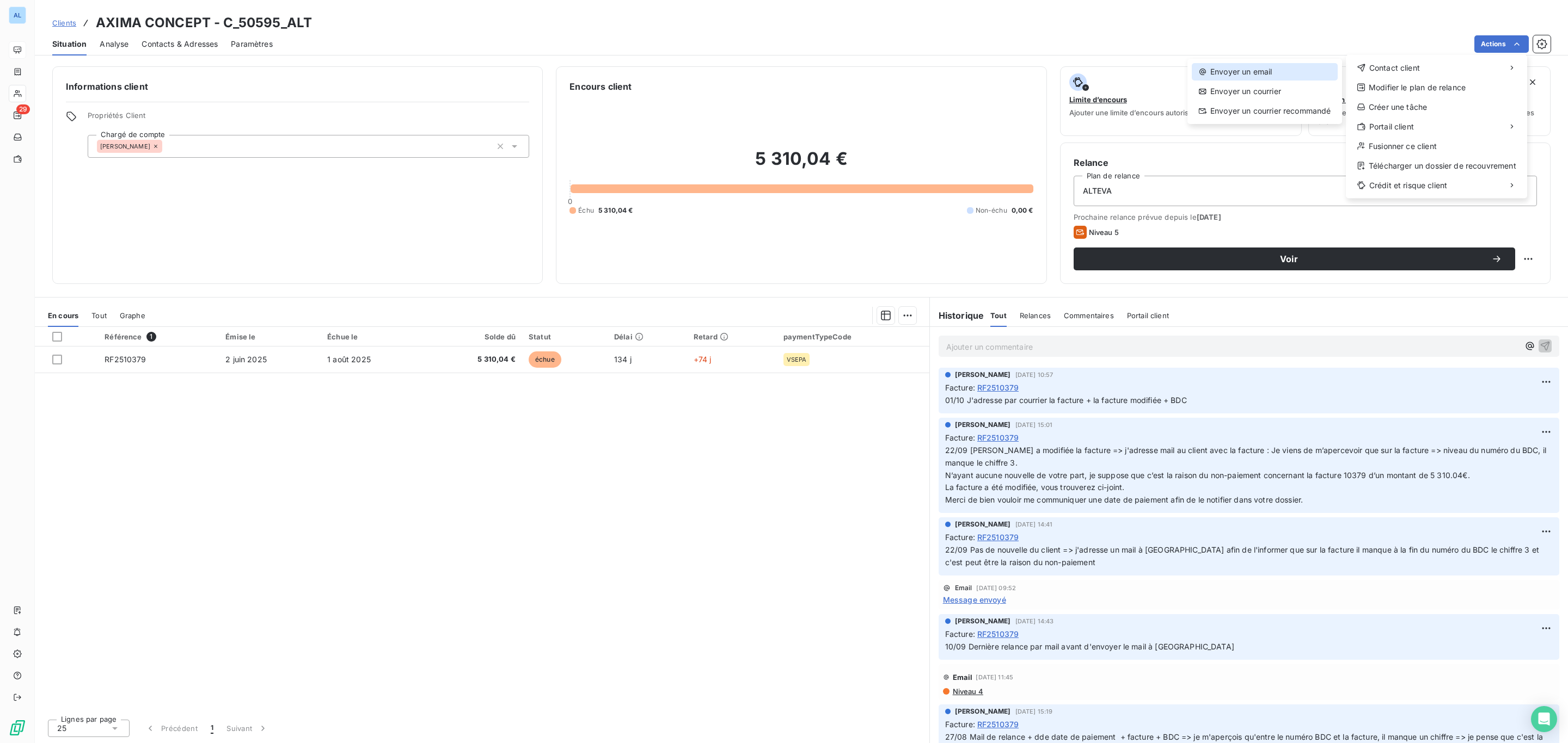
click at [1273, 78] on div "Envoyer un email" at bounding box center [1265, 71] width 146 height 17
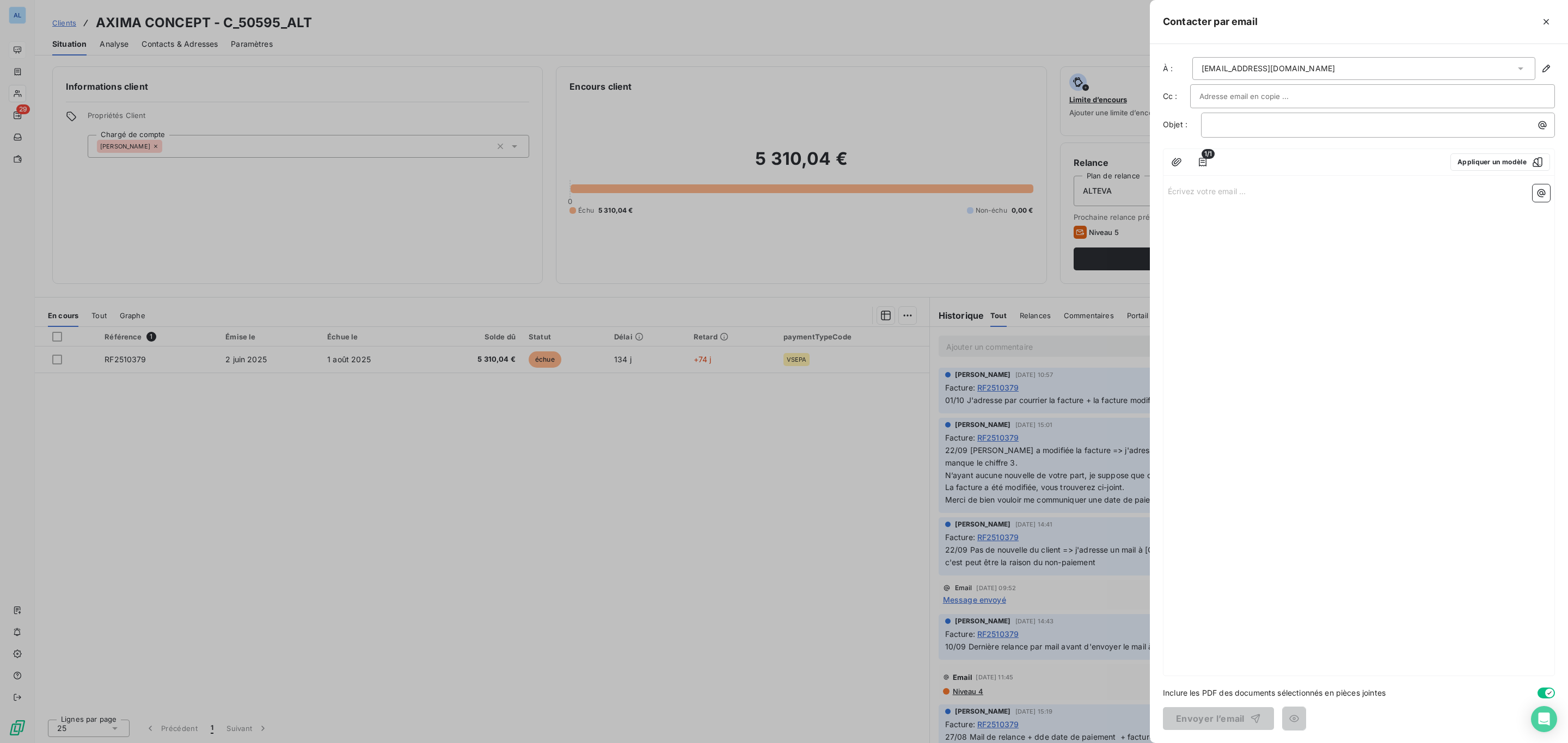
click at [1513, 95] on div at bounding box center [1372, 96] width 346 height 16
click at [893, 303] on div at bounding box center [784, 371] width 1568 height 743
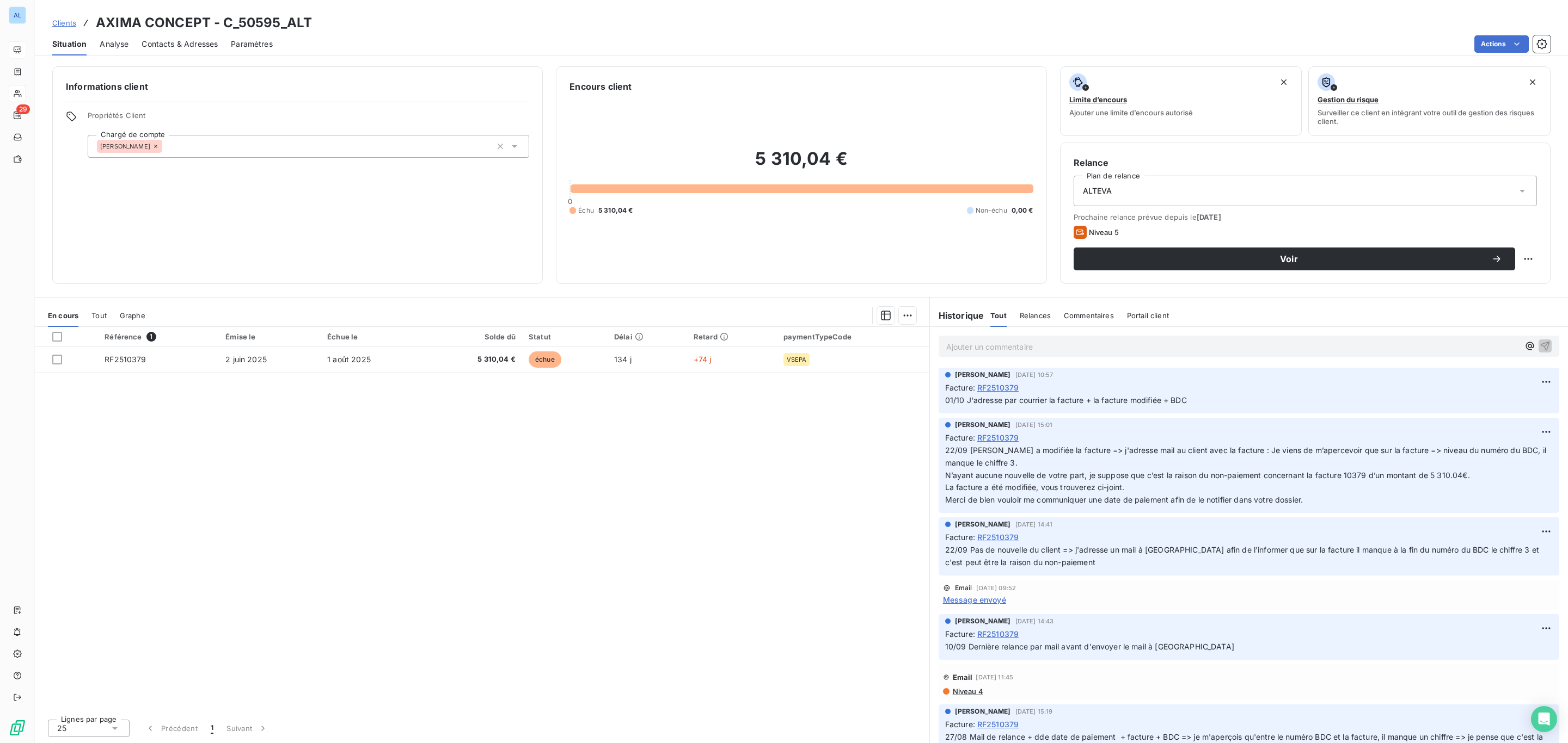
click at [807, 453] on div "Référence 1 Émise le Échue le Solde dû Statut Délai Retard paymentTypeCode RF25…" at bounding box center [482, 519] width 895 height 384
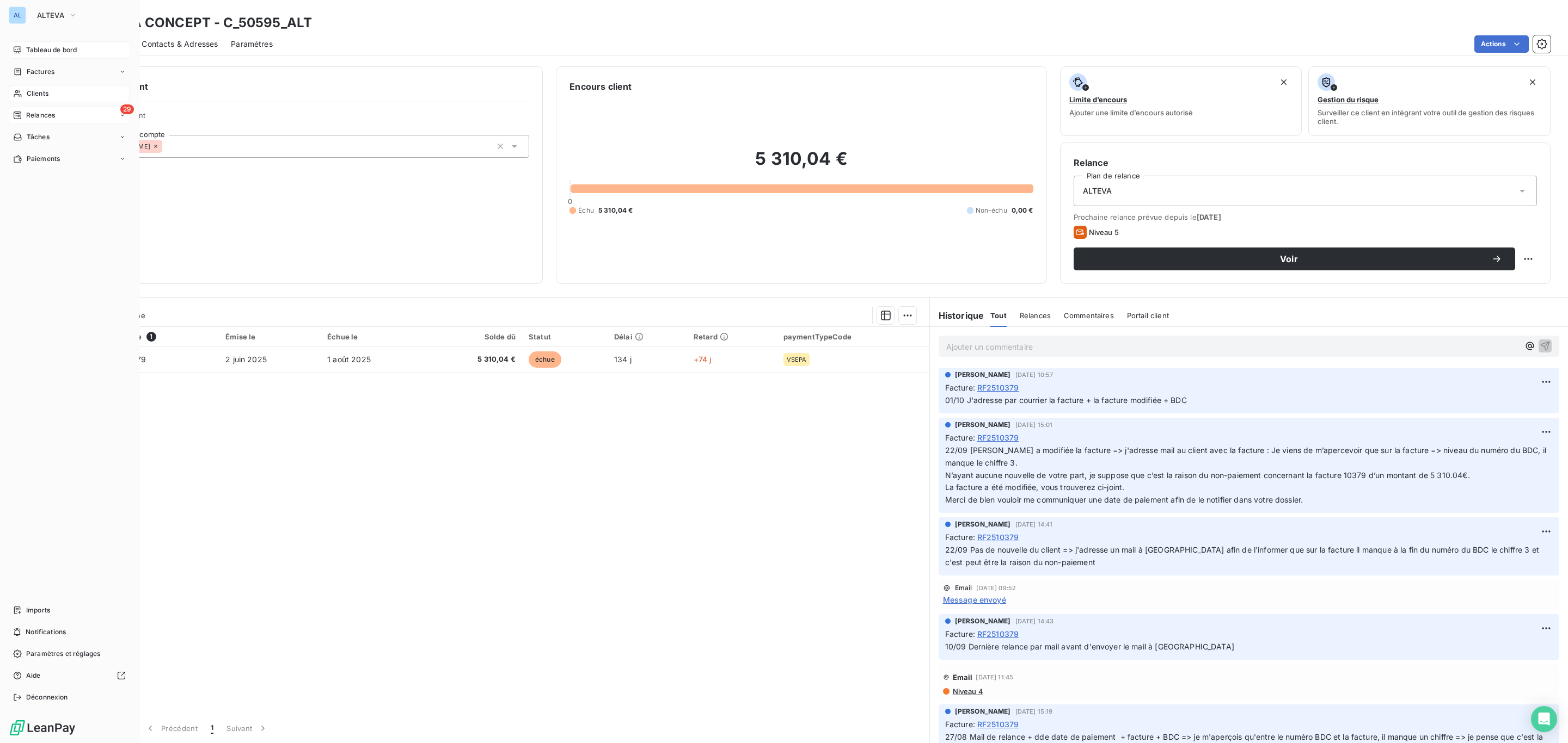
click at [34, 109] on div "29 Relances" at bounding box center [69, 115] width 122 height 17
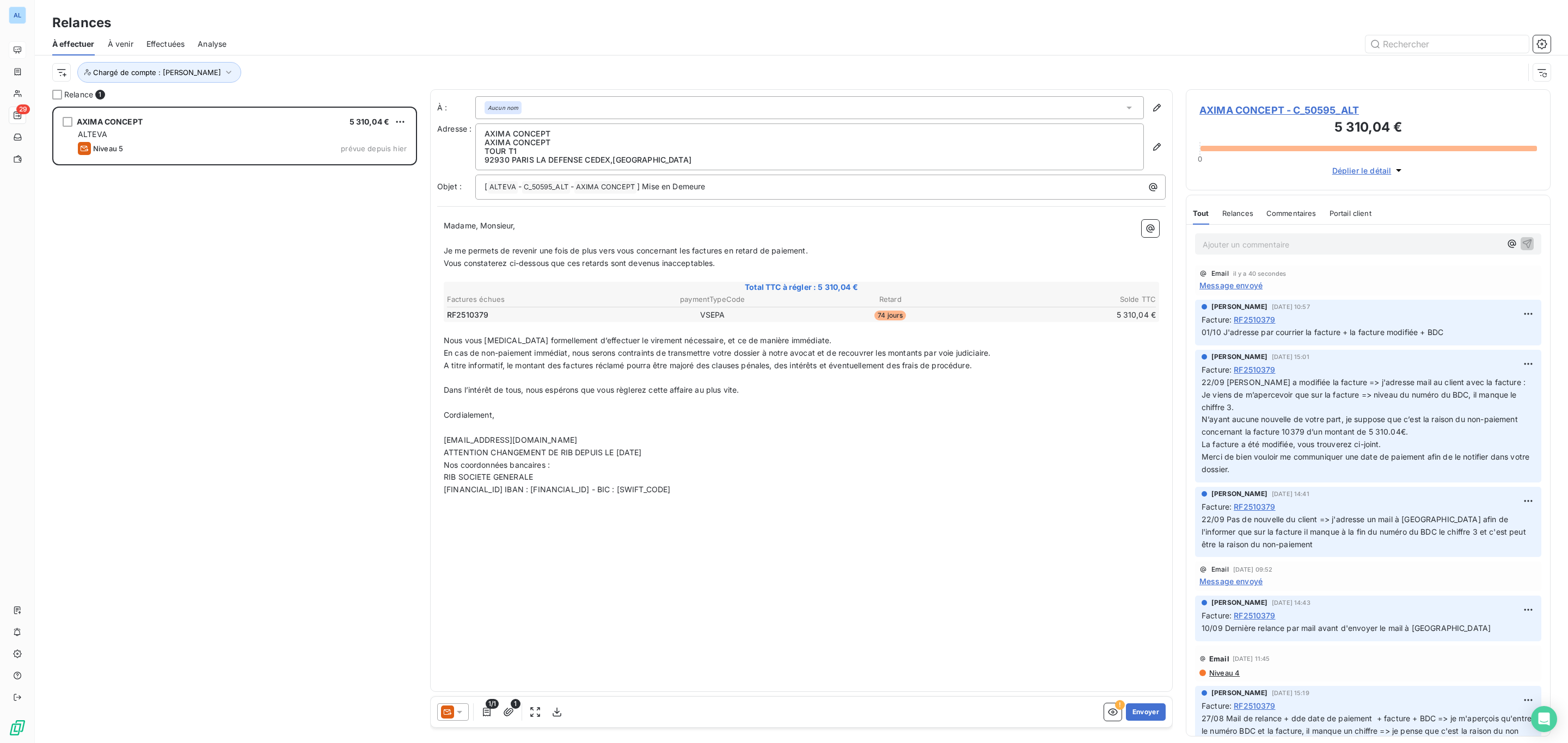
scroll to position [624, 351]
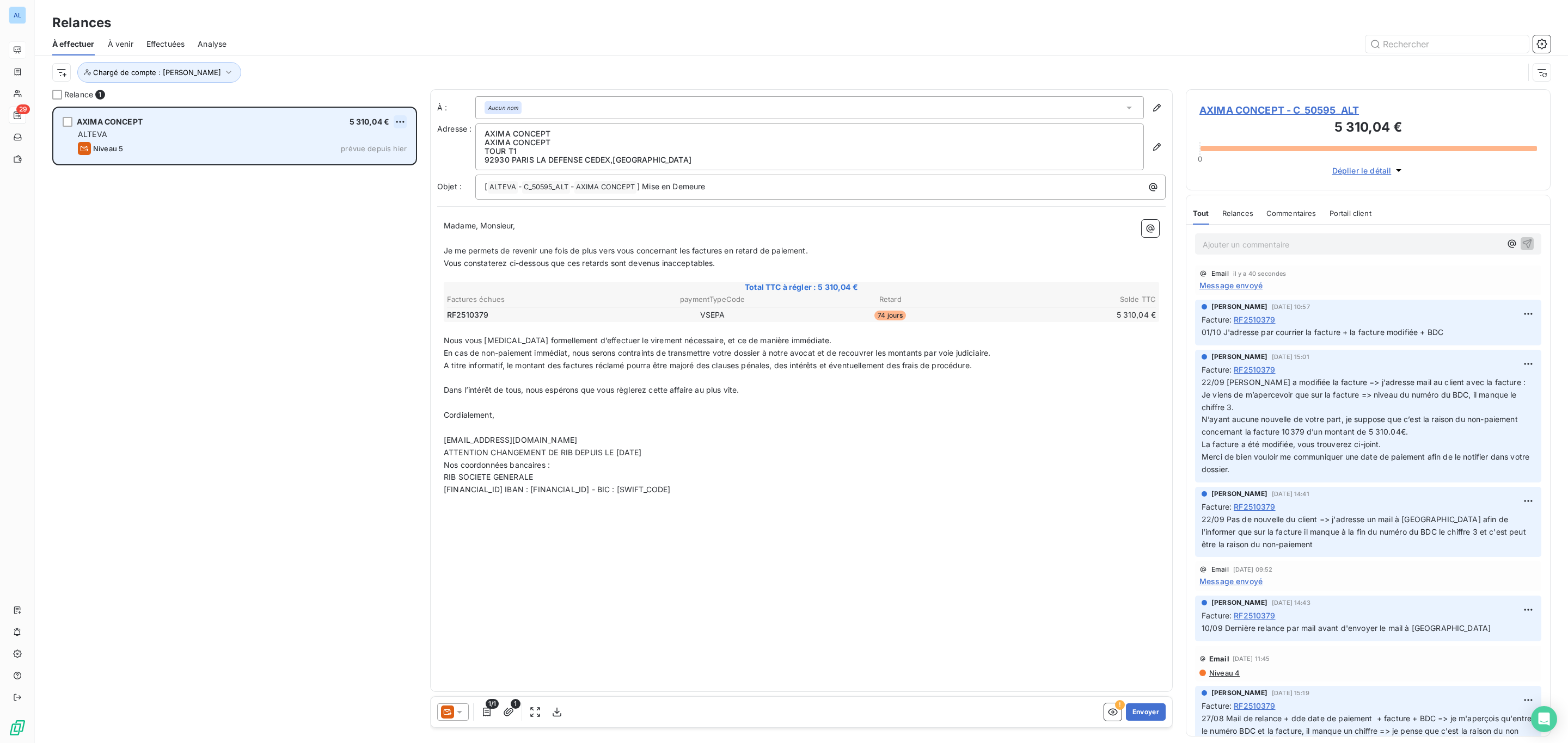
click at [398, 116] on html "AL 29 Relances À effectuer À venir Effectuées Analyse Chargé de compte : [PERSO…" at bounding box center [784, 371] width 1568 height 743
click at [392, 141] on div "Replanifier cette action" at bounding box center [353, 143] width 97 height 17
select select "9"
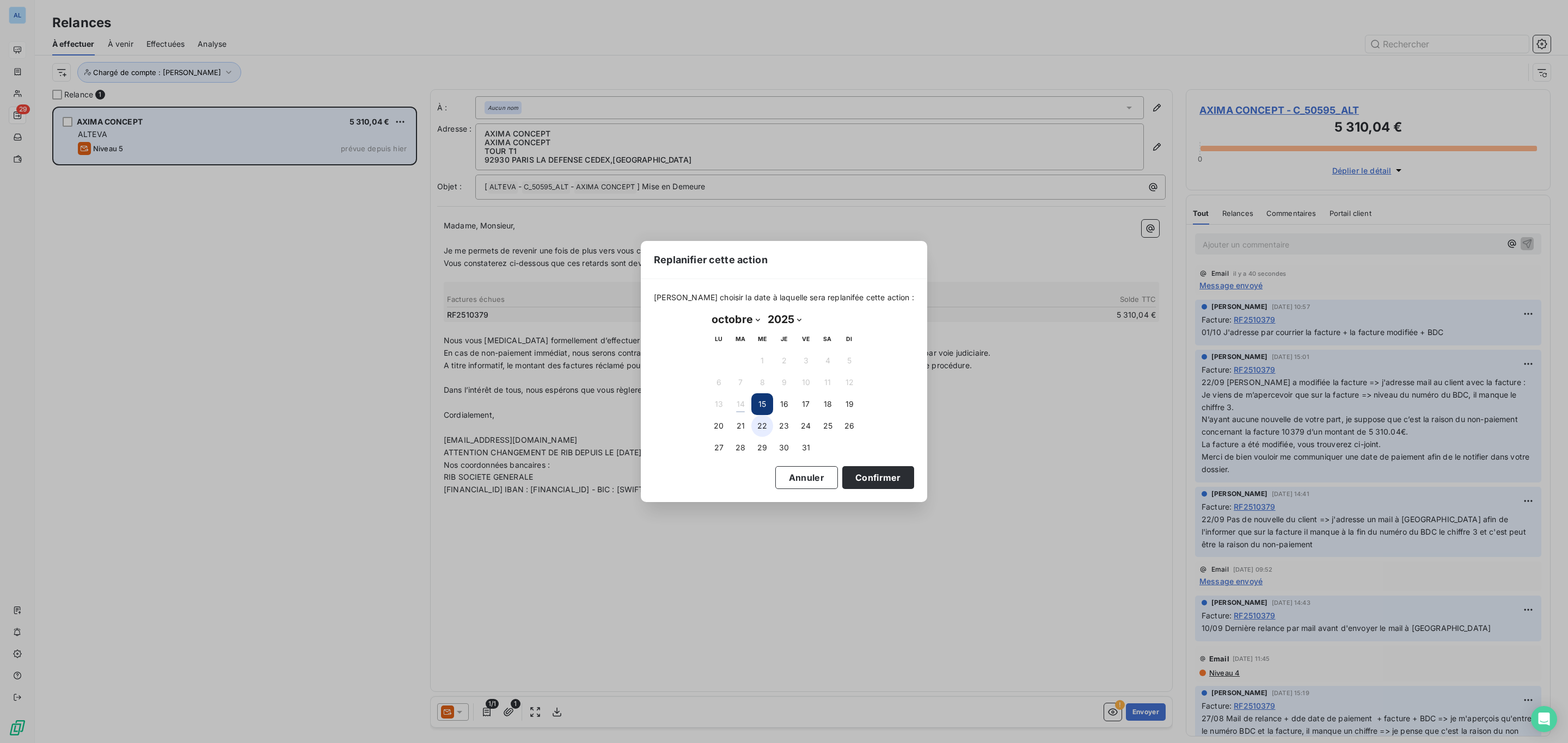
click at [763, 427] on button "22" at bounding box center [762, 426] width 22 height 22
click at [851, 483] on button "Confirmer" at bounding box center [878, 477] width 72 height 23
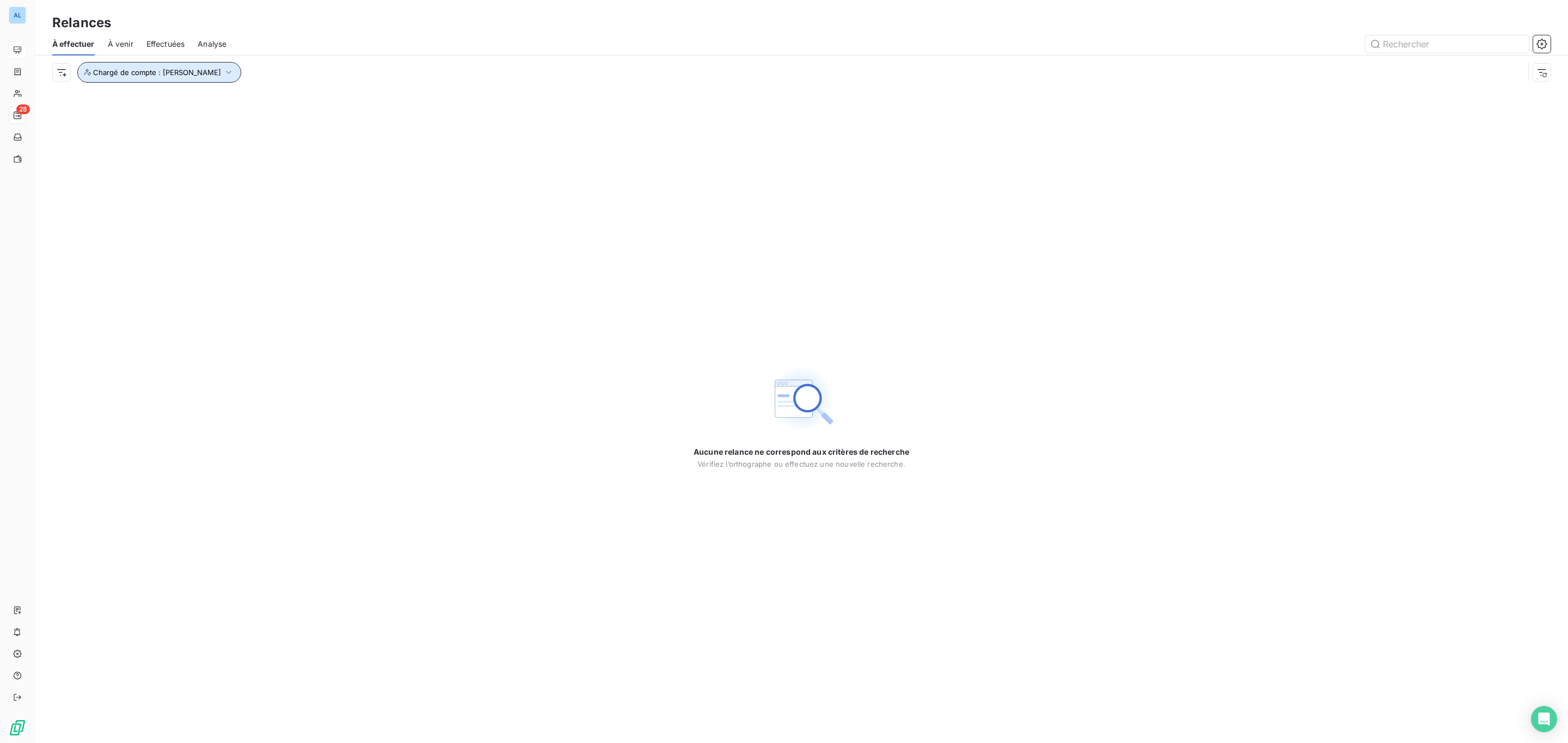
click at [223, 74] on icon "button" at bounding box center [229, 73] width 11 height 11
click at [290, 101] on icon at bounding box center [294, 102] width 7 height 7
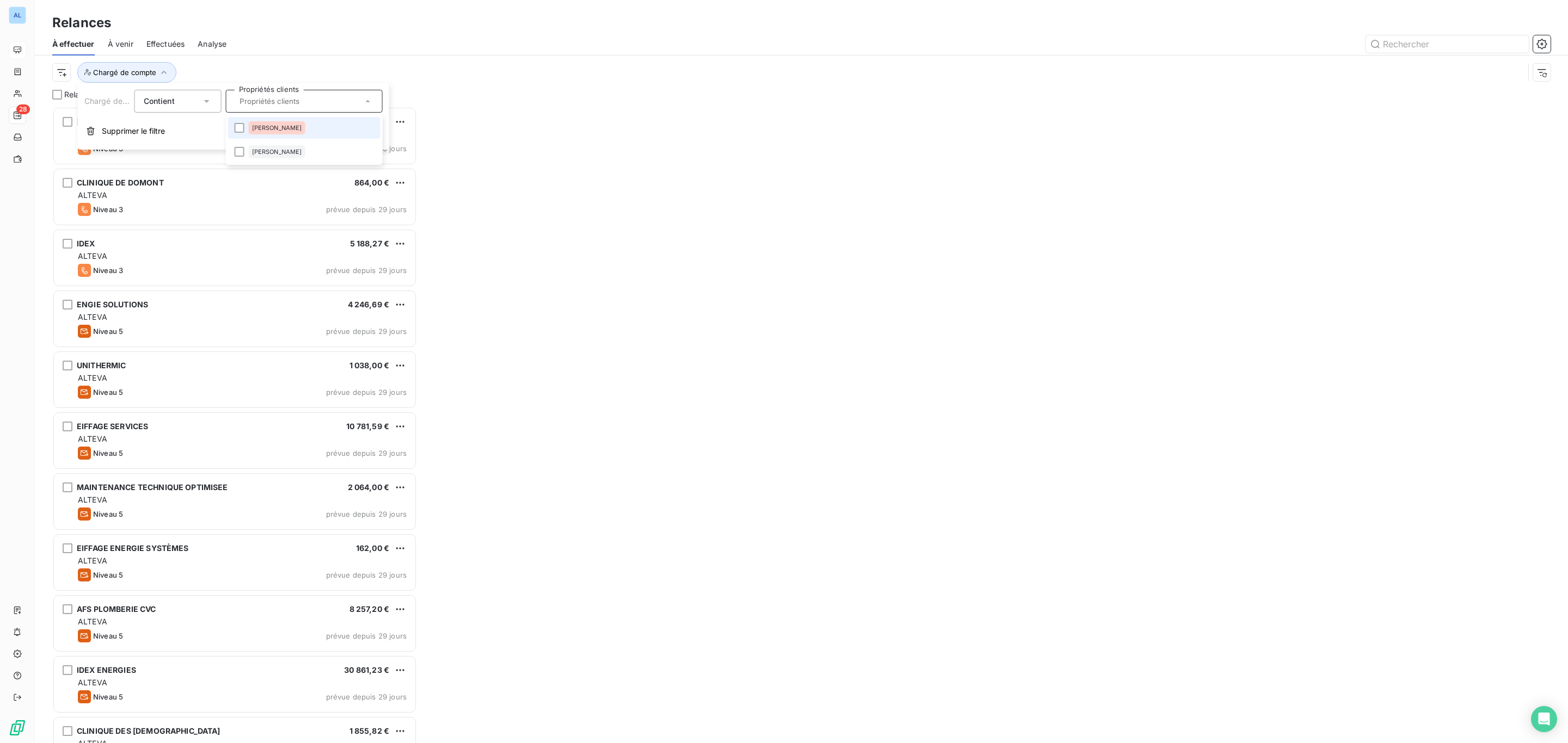
scroll to position [624, 351]
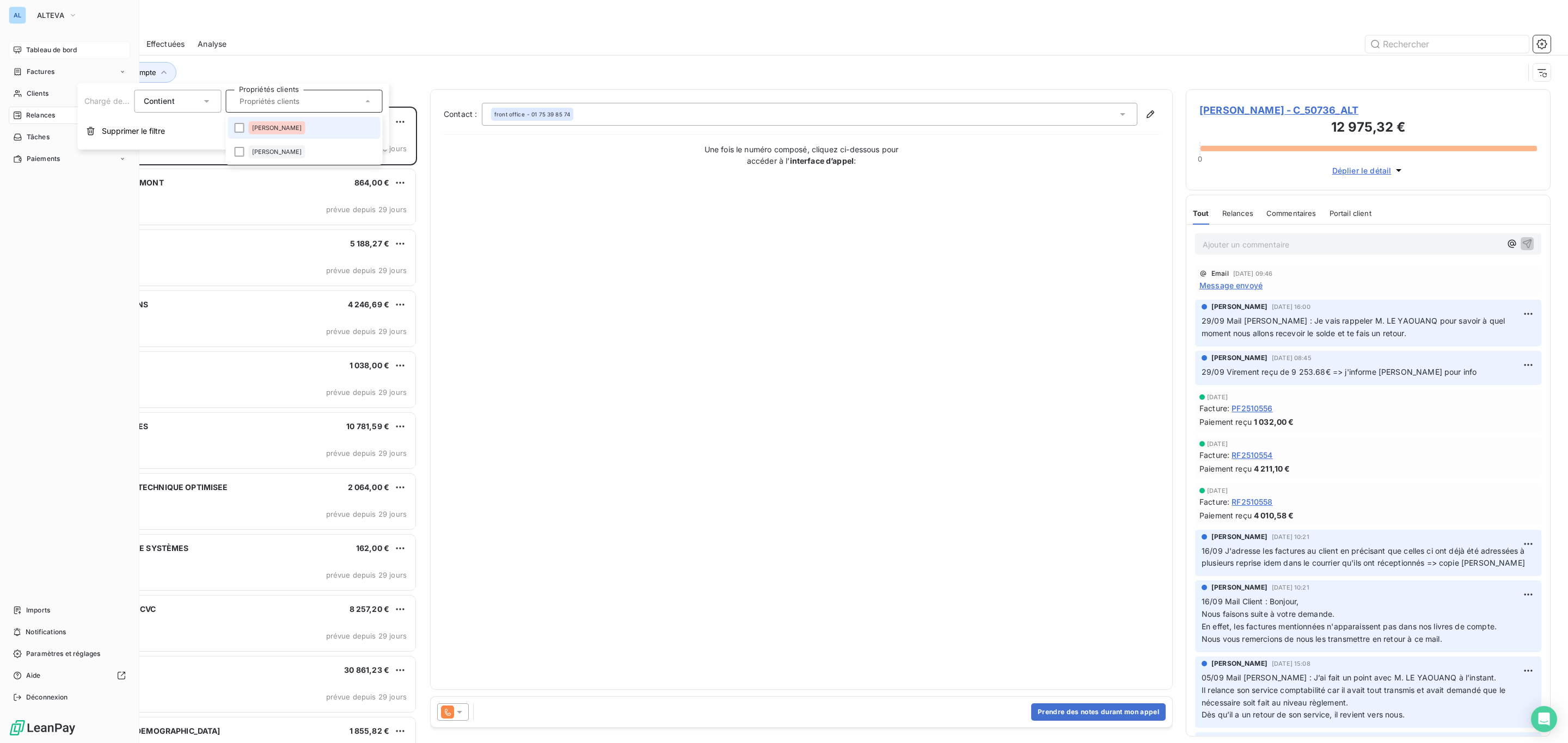
click at [34, 45] on span "Tableau de bord" at bounding box center [51, 50] width 51 height 10
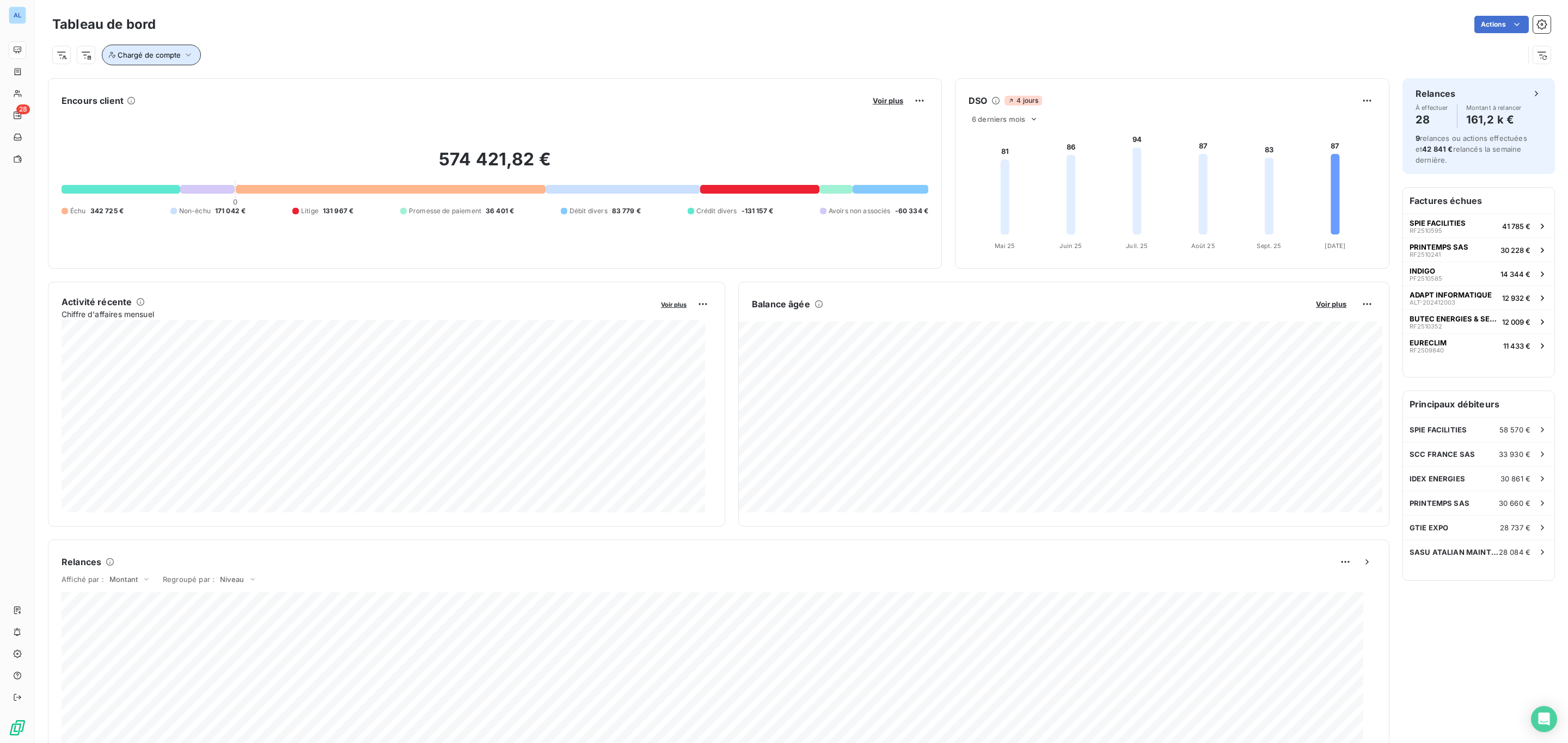
click at [159, 58] on span "Chargé de compte" at bounding box center [149, 55] width 63 height 9
click at [343, 91] on div at bounding box center [329, 84] width 157 height 23
drag, startPoint x: 362, startPoint y: 115, endPoint x: 397, endPoint y: 119, distance: 35.2
click at [362, 115] on li "[PERSON_NAME]" at bounding box center [329, 111] width 152 height 22
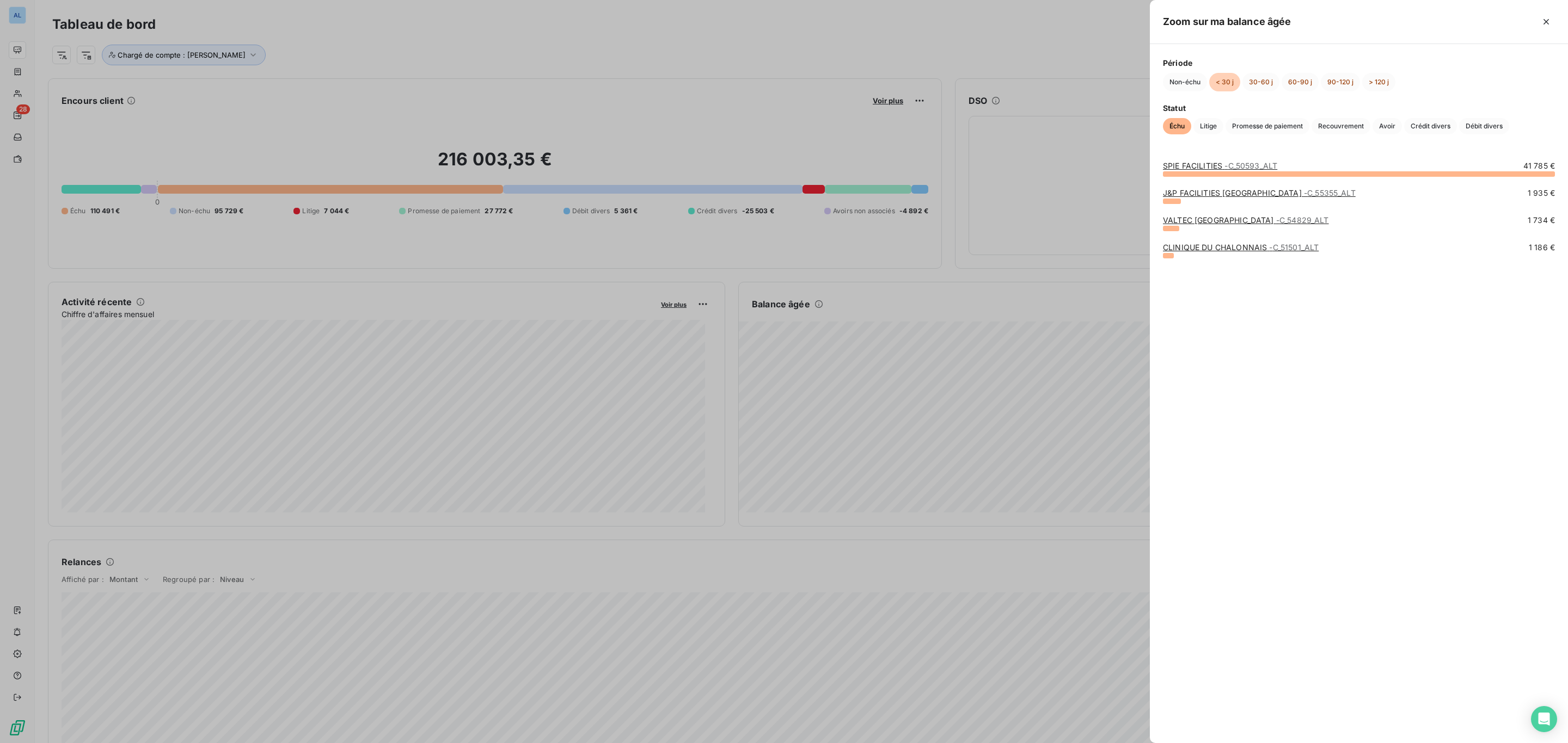
click at [1282, 251] on span "- C_51501_ALT" at bounding box center [1293, 247] width 49 height 9
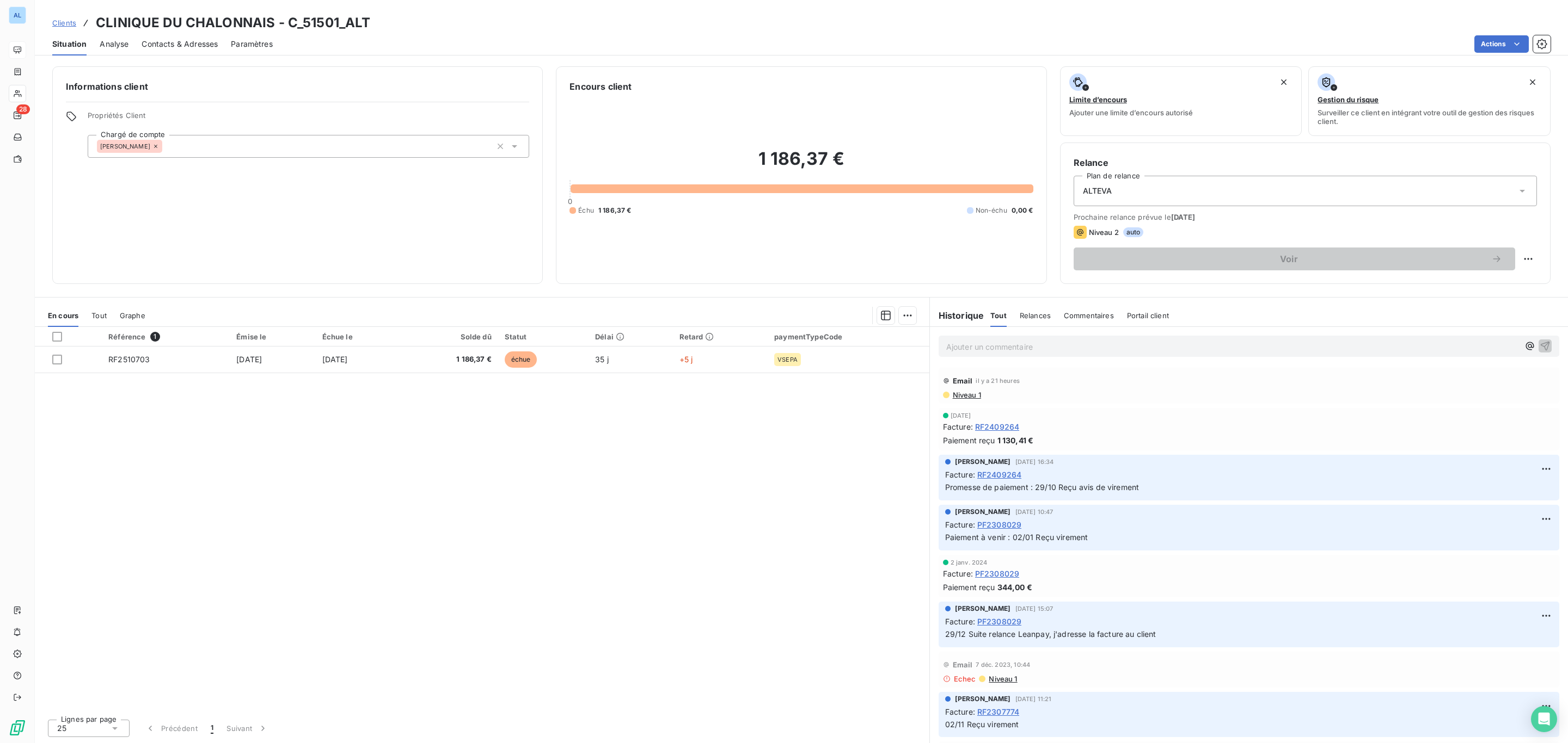
click at [185, 44] on span "Contacts & Adresses" at bounding box center [179, 44] width 76 height 11
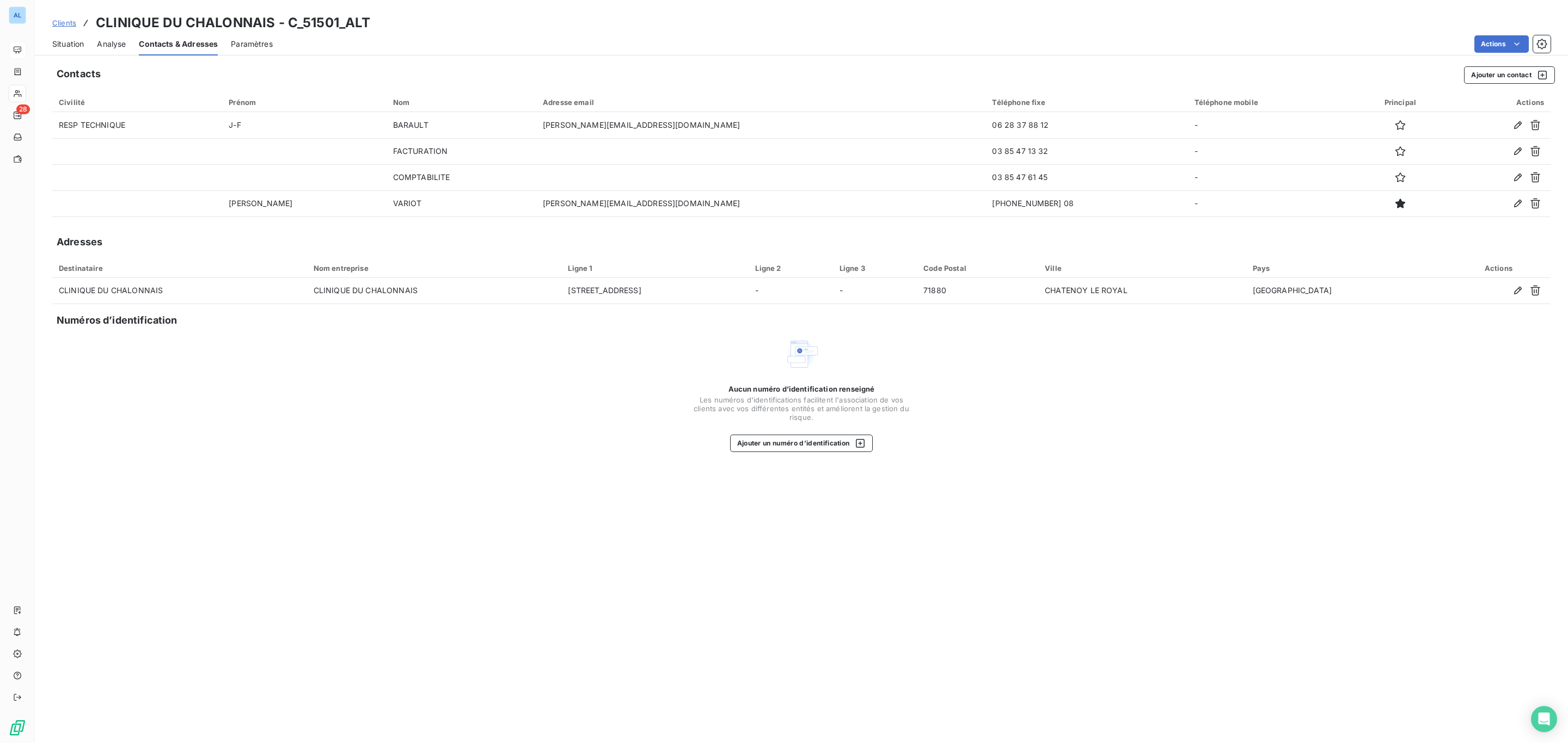
click at [78, 44] on span "Situation" at bounding box center [68, 44] width 32 height 11
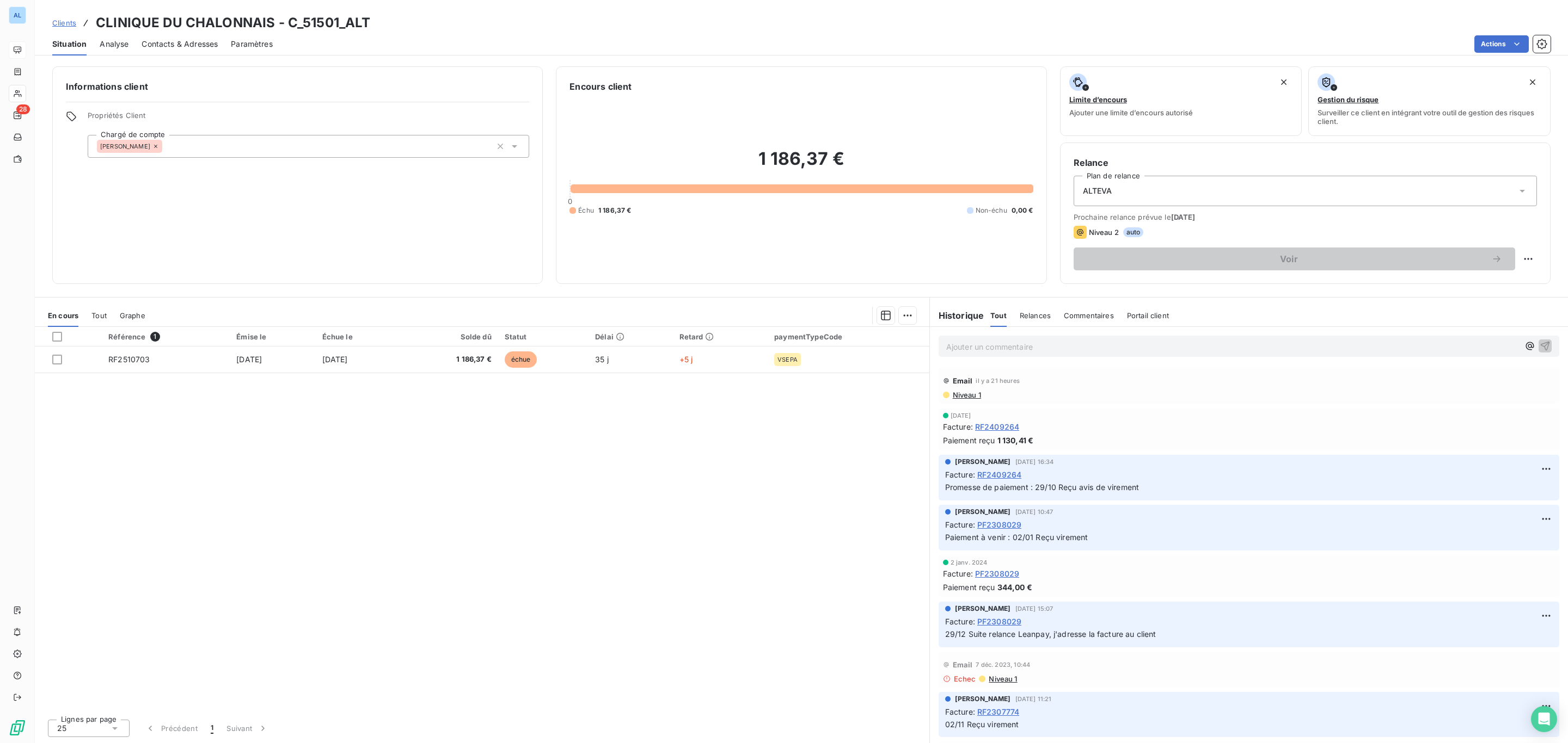
click at [437, 346] on div at bounding box center [450, 346] width 96 height 1
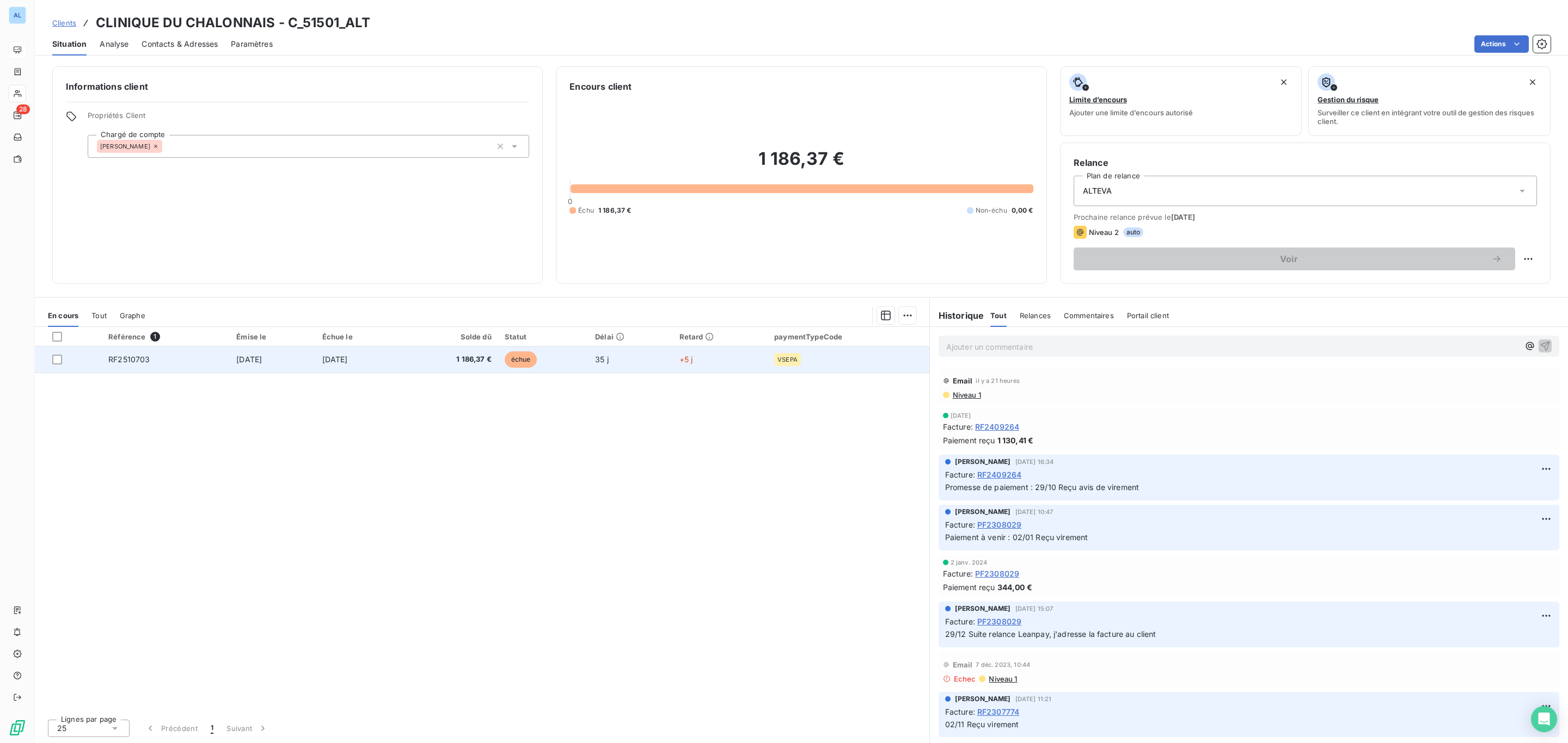
click at [402, 354] on td "[DATE]" at bounding box center [359, 359] width 87 height 26
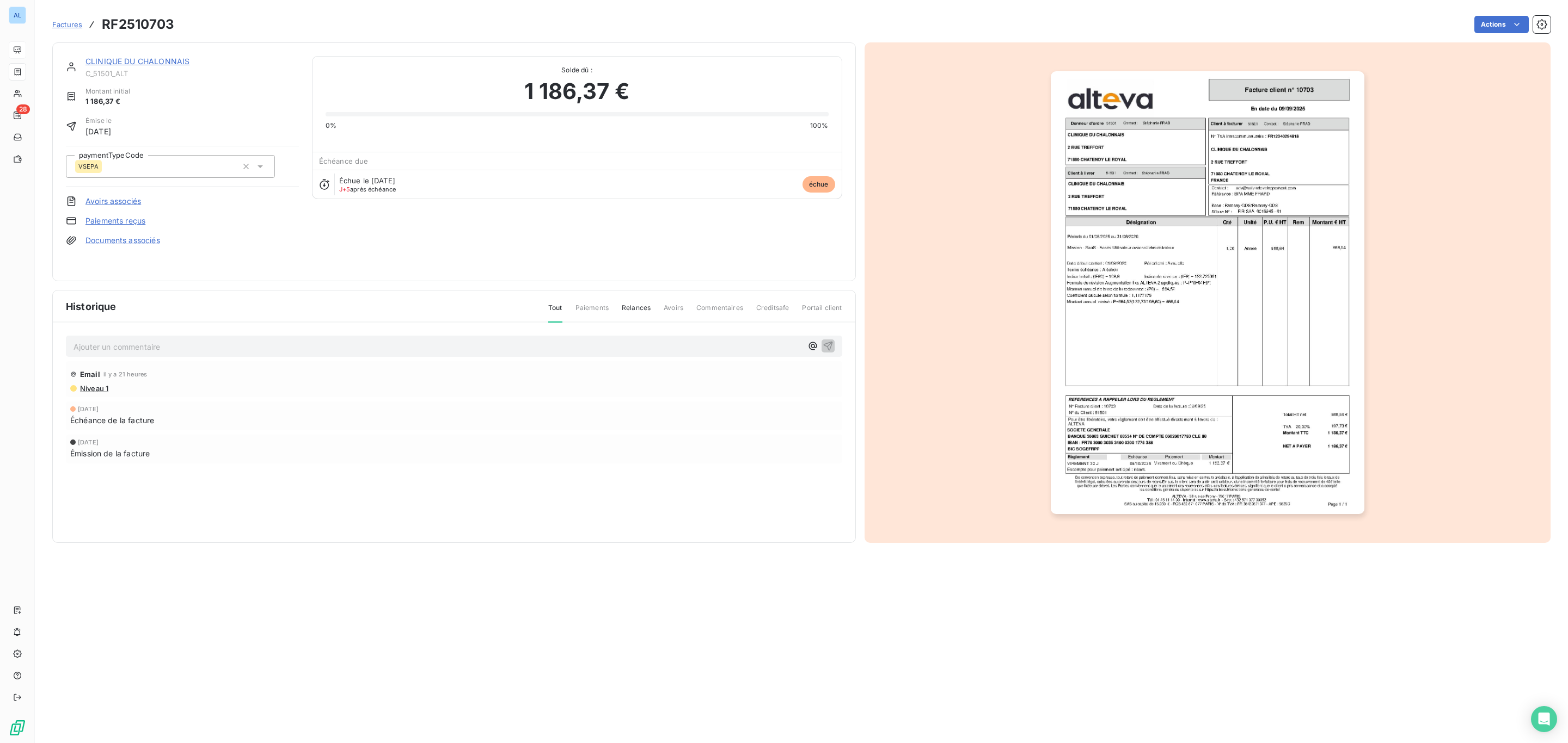
click at [411, 344] on p "Ajouter un commentaire ﻿" at bounding box center [437, 347] width 728 height 14
click at [314, 345] on p "14/10 Vérification via Basware" at bounding box center [437, 346] width 728 height 12
click at [314, 345] on p "14/10 Vérification via Basware :" at bounding box center [437, 346] width 728 height 12
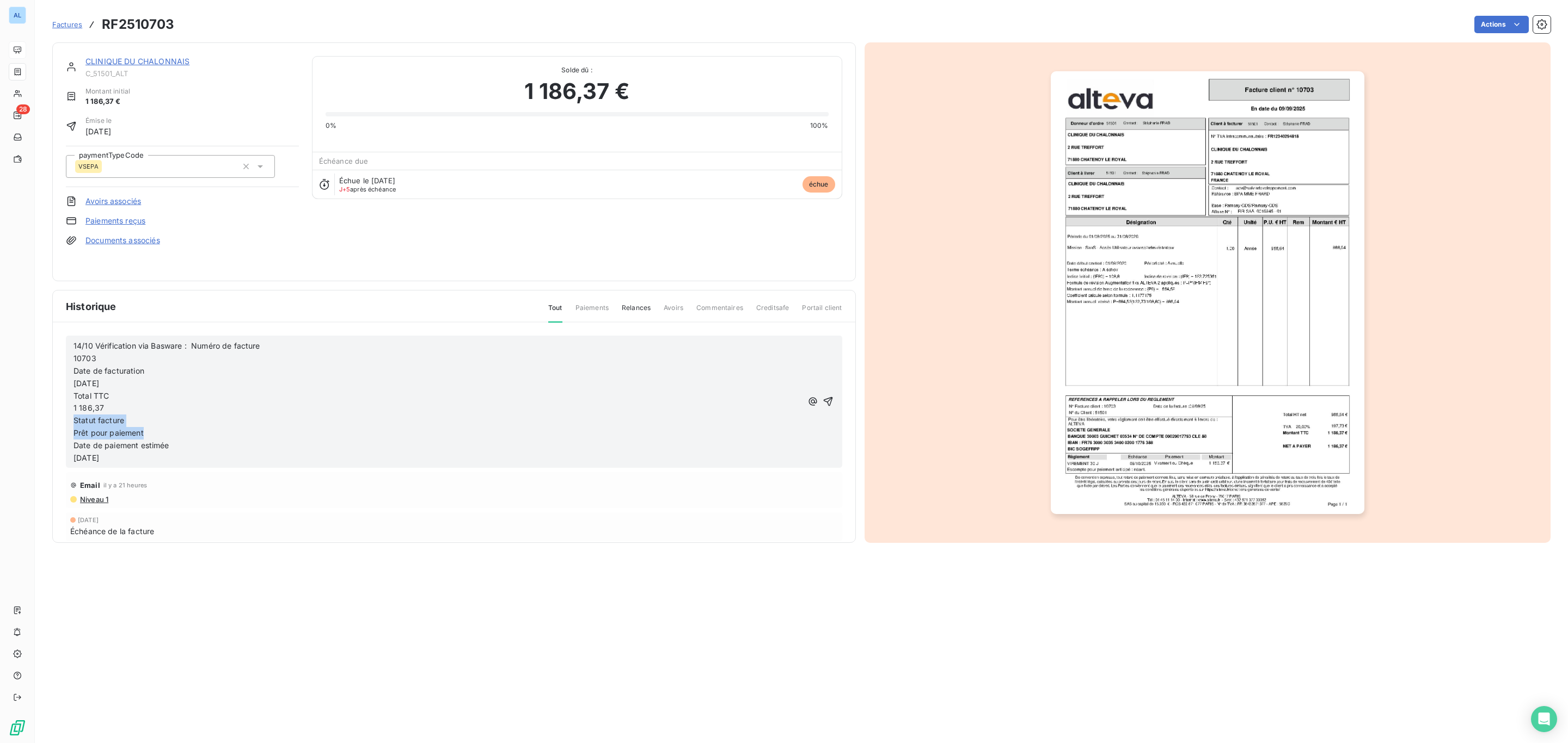
drag, startPoint x: 159, startPoint y: 432, endPoint x: 52, endPoint y: 420, distance: 107.7
click at [53, 420] on div "14/10 Vérification via Basware : Numéro de facture 10703 Date de facturation [D…" at bounding box center [454, 448] width 803 height 252
click at [289, 346] on p "14/10 Vérification via Basware : Numéro de facture" at bounding box center [437, 346] width 728 height 12
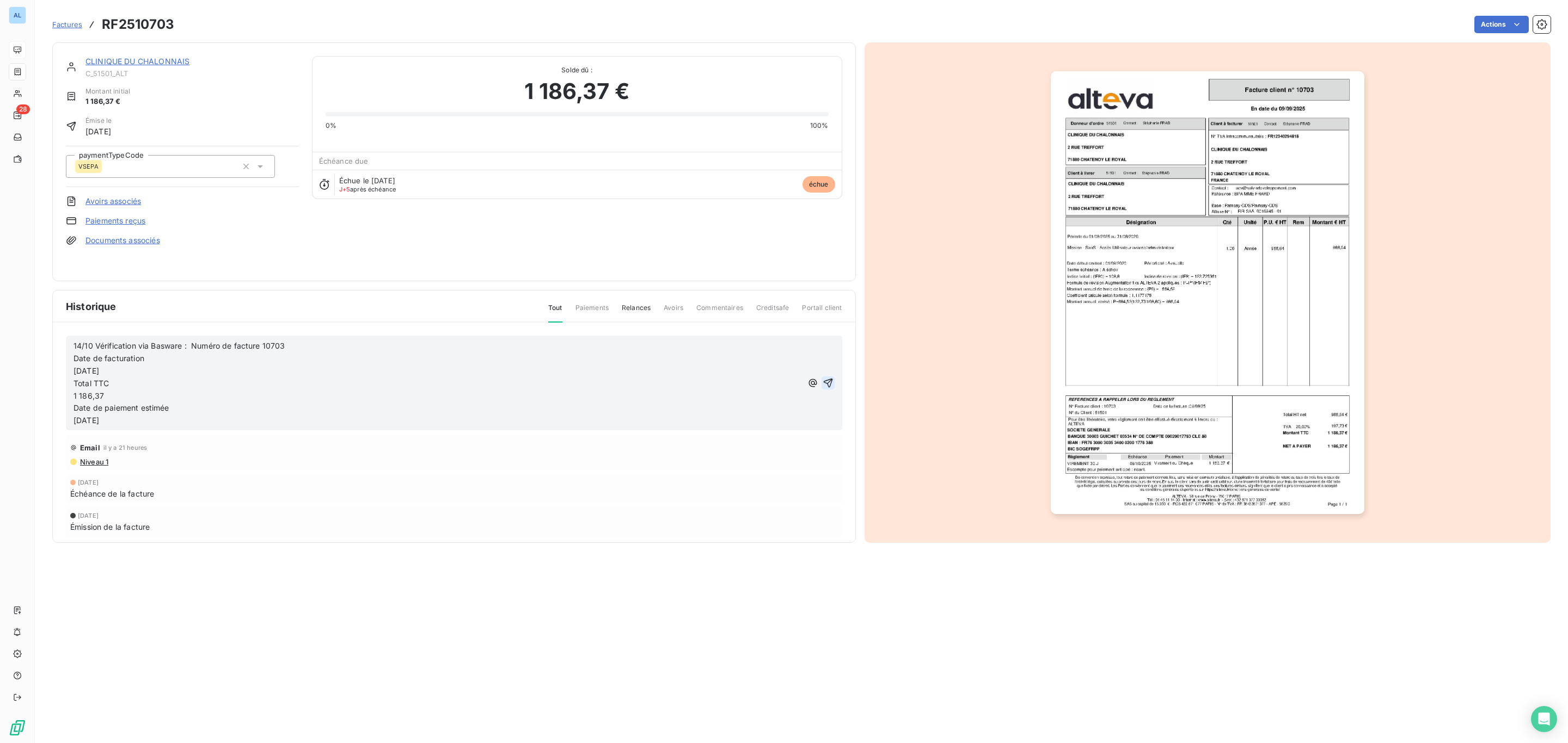
click at [822, 386] on icon "button" at bounding box center [828, 383] width 11 height 11
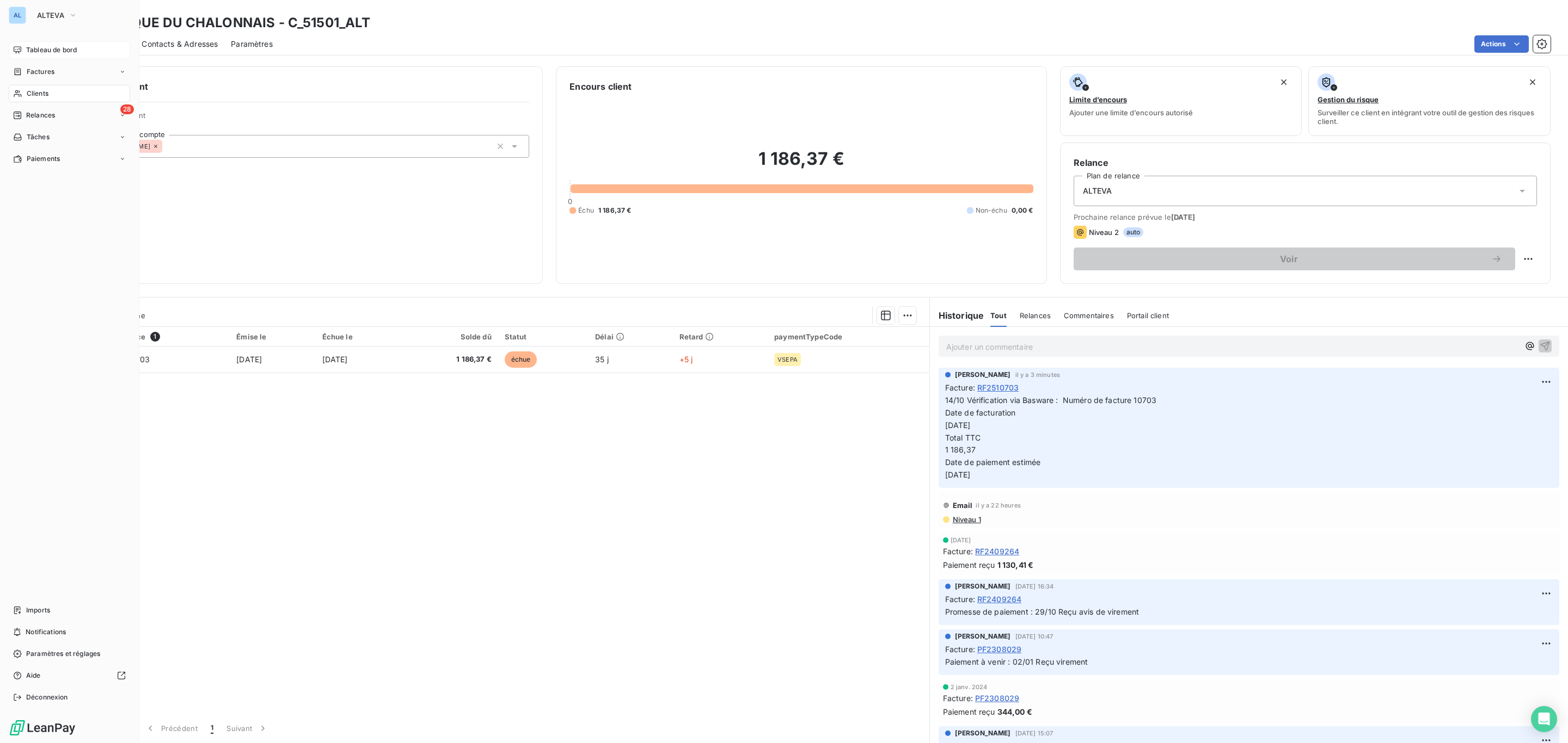
click at [36, 92] on span "Clients" at bounding box center [38, 93] width 22 height 10
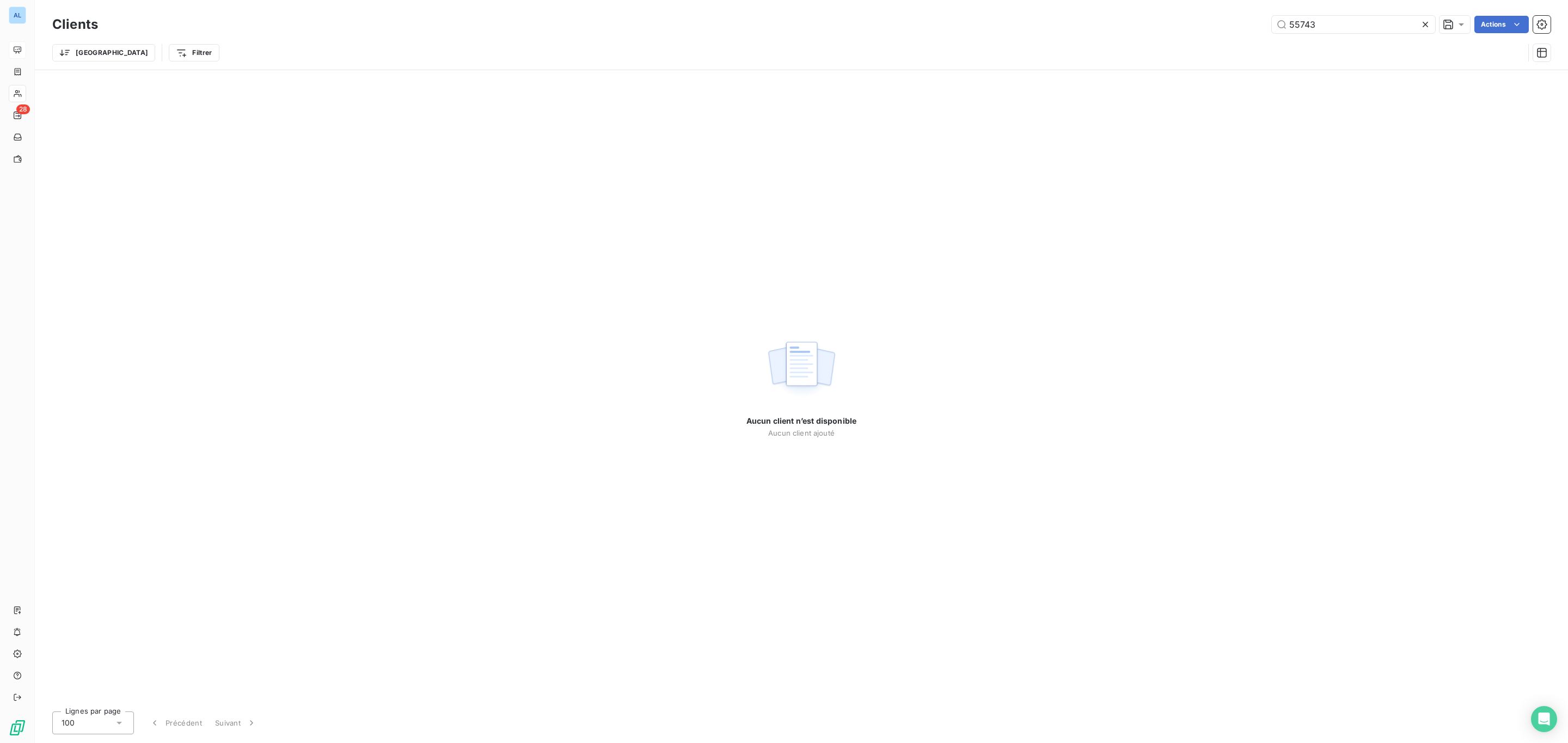
click at [1153, 12] on div "Clients 55743 Actions Trier Filtrer" at bounding box center [801, 34] width 1533 height 69
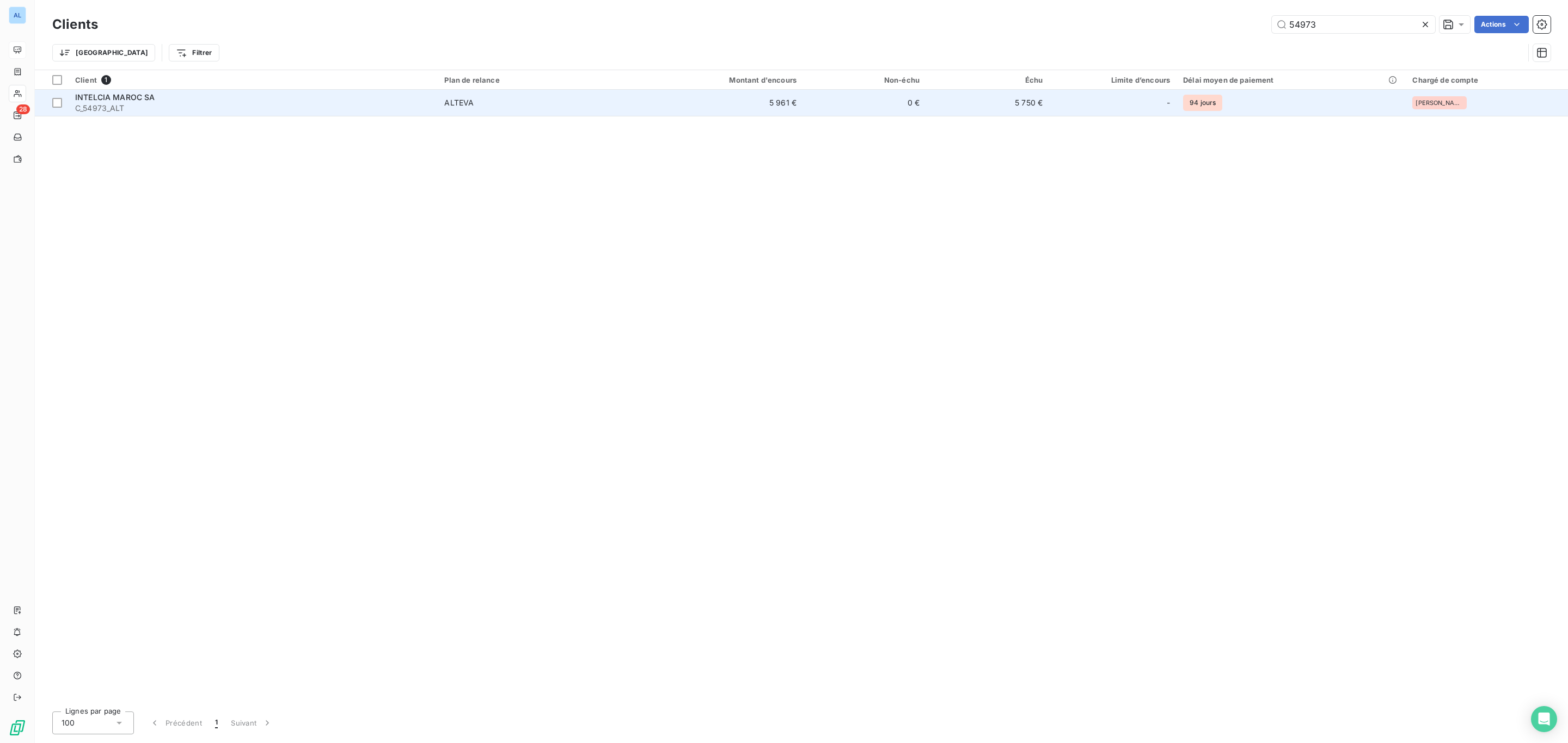
type input "54973"
click at [378, 103] on span "C_54973_ALT" at bounding box center [253, 108] width 356 height 11
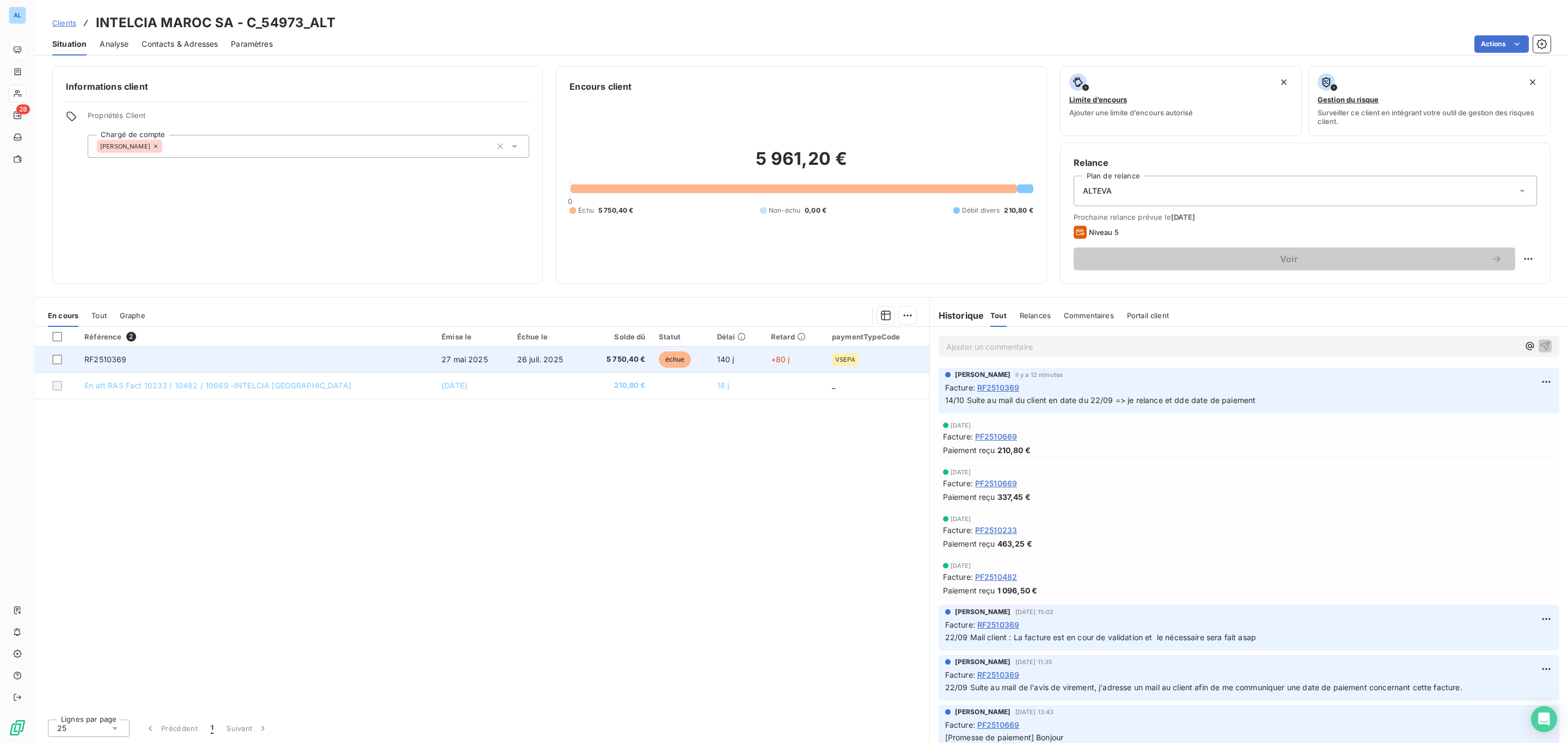
click at [552, 356] on td "26 juil. 2025" at bounding box center [548, 359] width 75 height 26
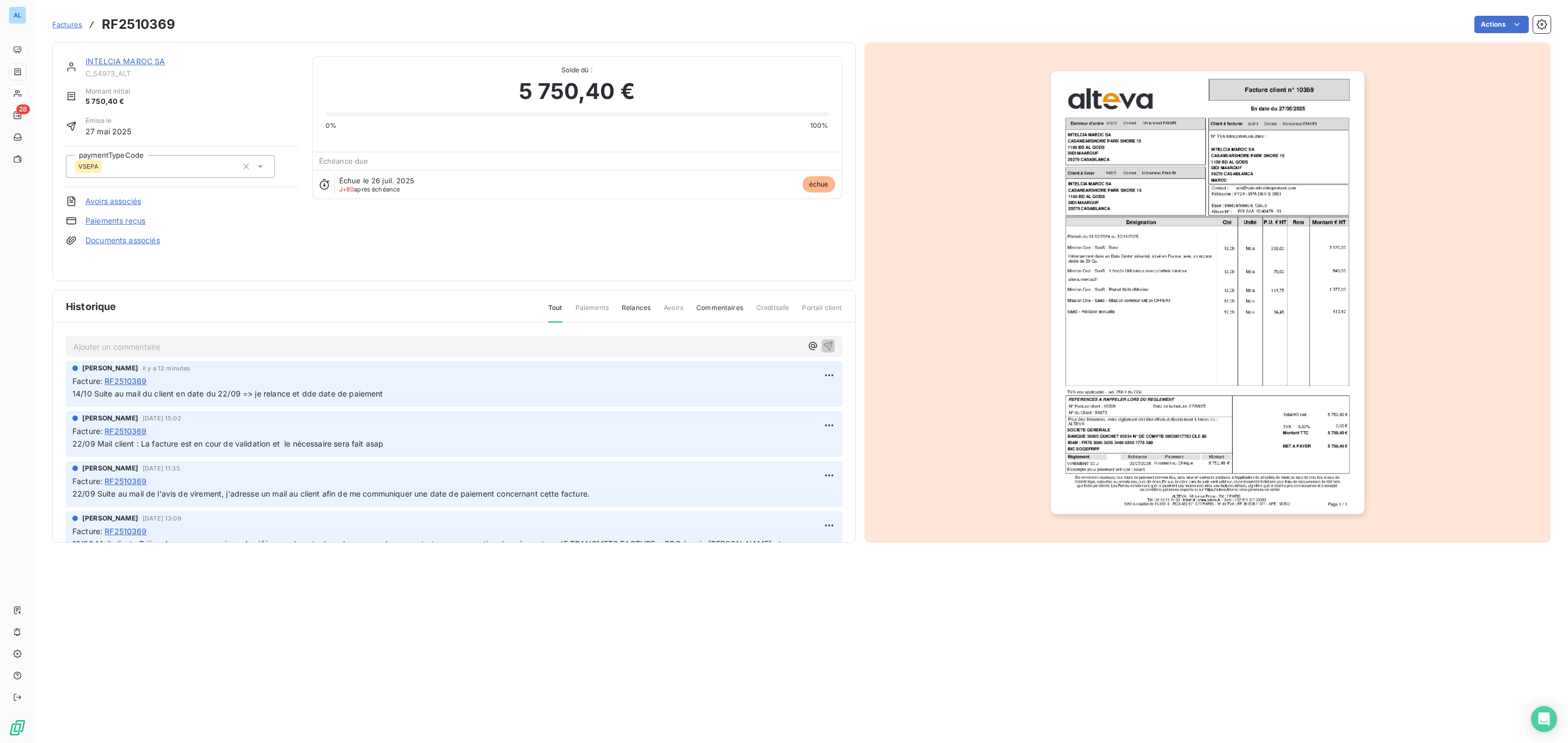
click at [405, 351] on p "Ajouter un commentaire ﻿" at bounding box center [437, 347] width 728 height 14
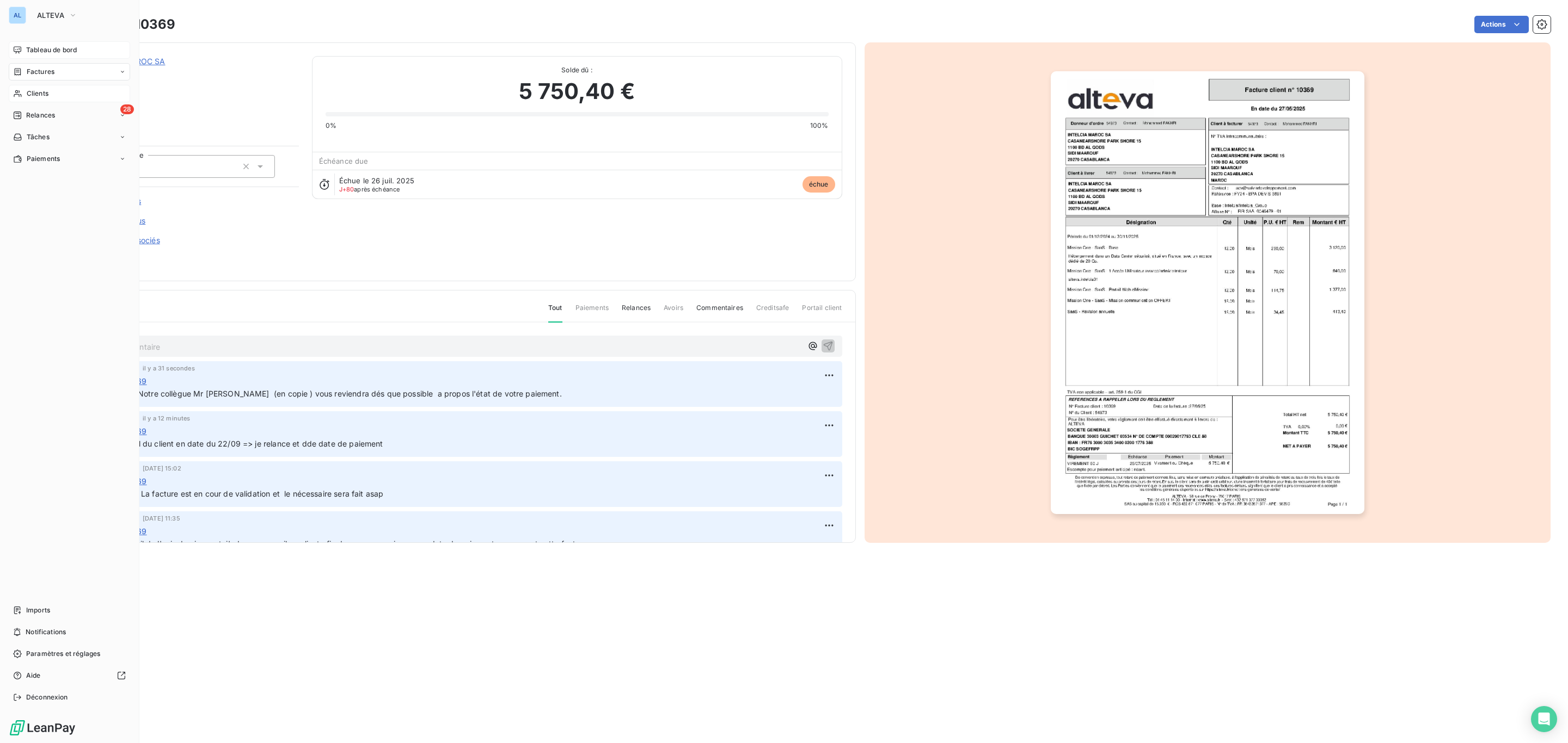
click at [38, 93] on span "Clients" at bounding box center [38, 93] width 22 height 10
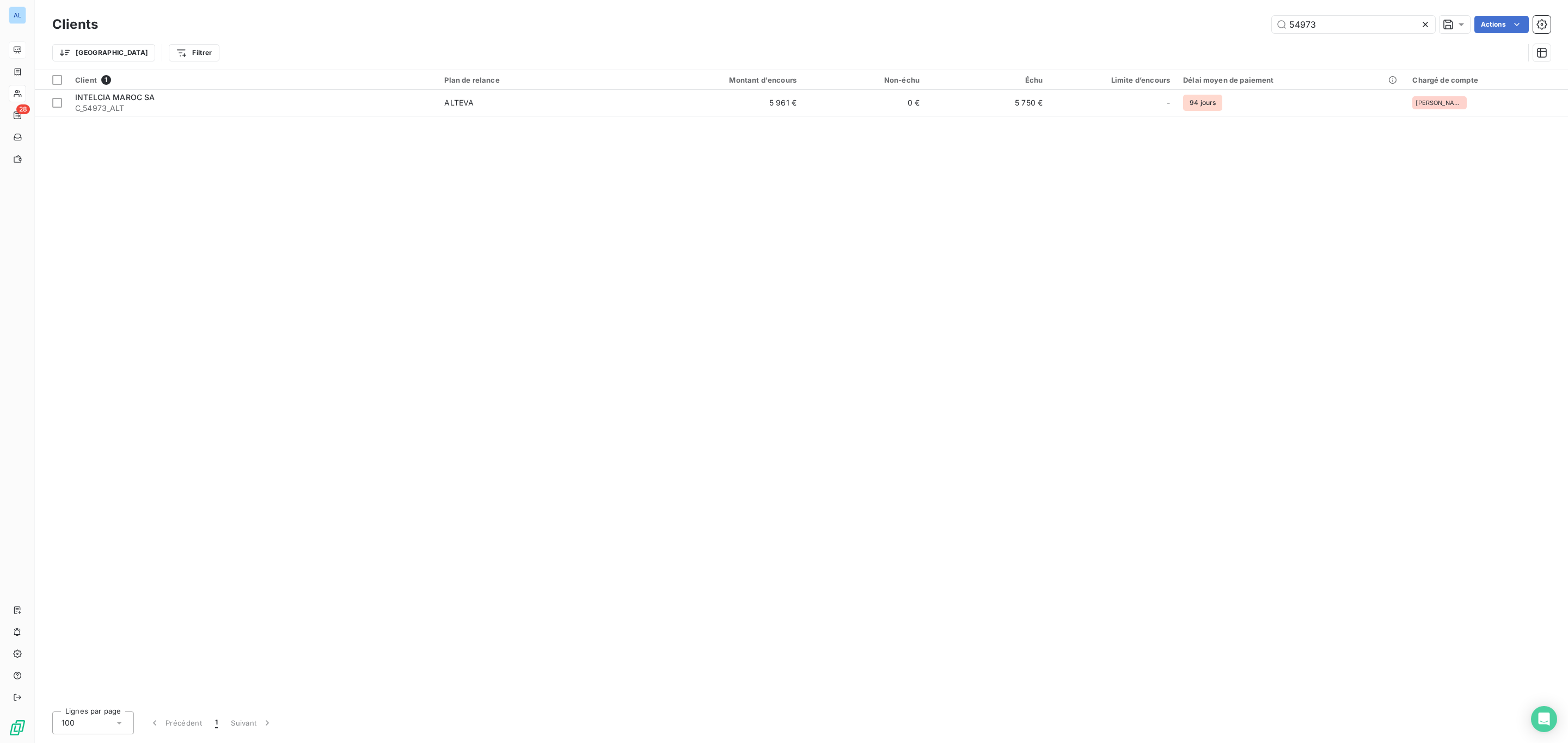
drag, startPoint x: 1326, startPoint y: 28, endPoint x: 1202, endPoint y: 25, distance: 124.0
click at [1210, 28] on div "54973 Actions" at bounding box center [831, 24] width 1440 height 17
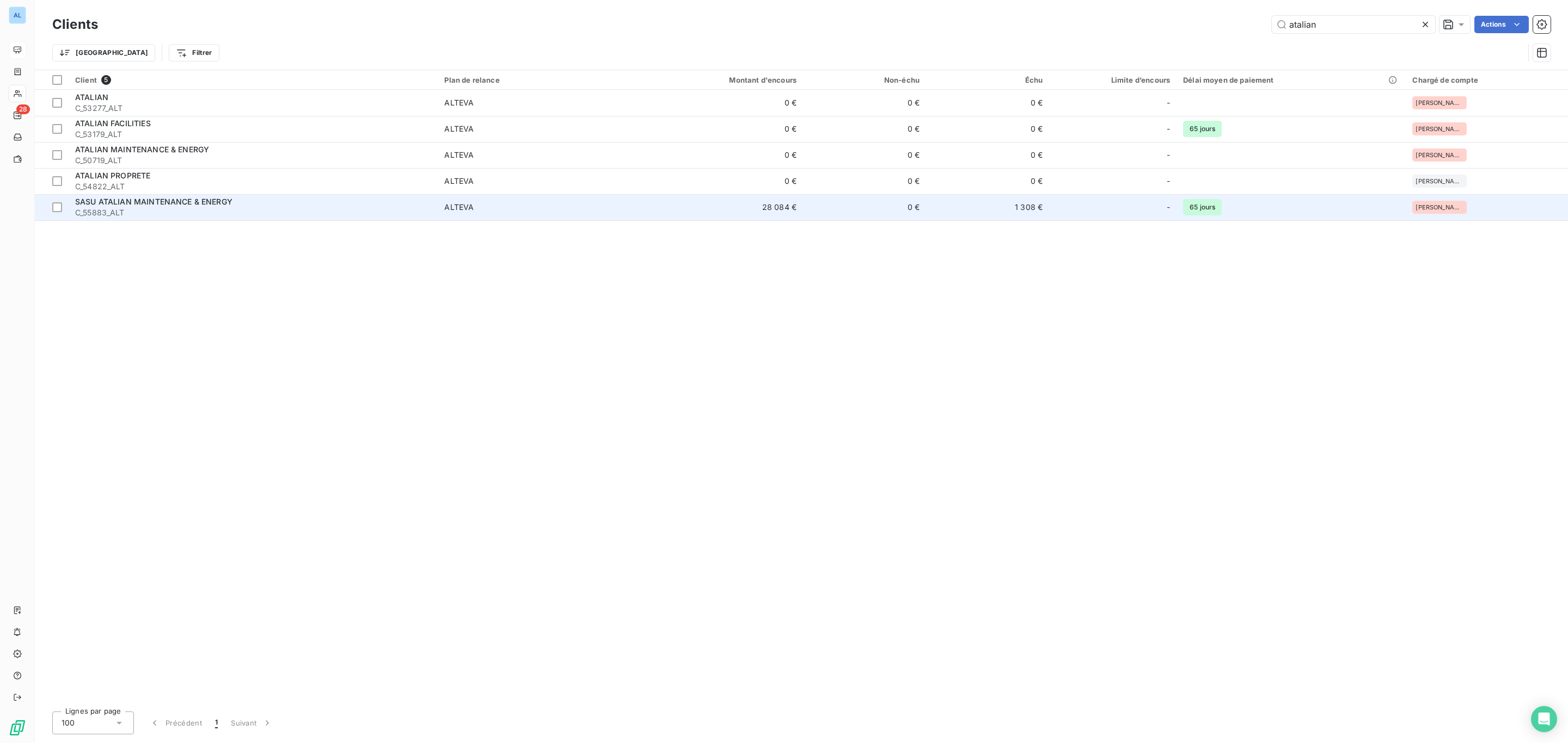
type input "atalian"
click at [662, 215] on td "28 084 €" at bounding box center [720, 207] width 165 height 26
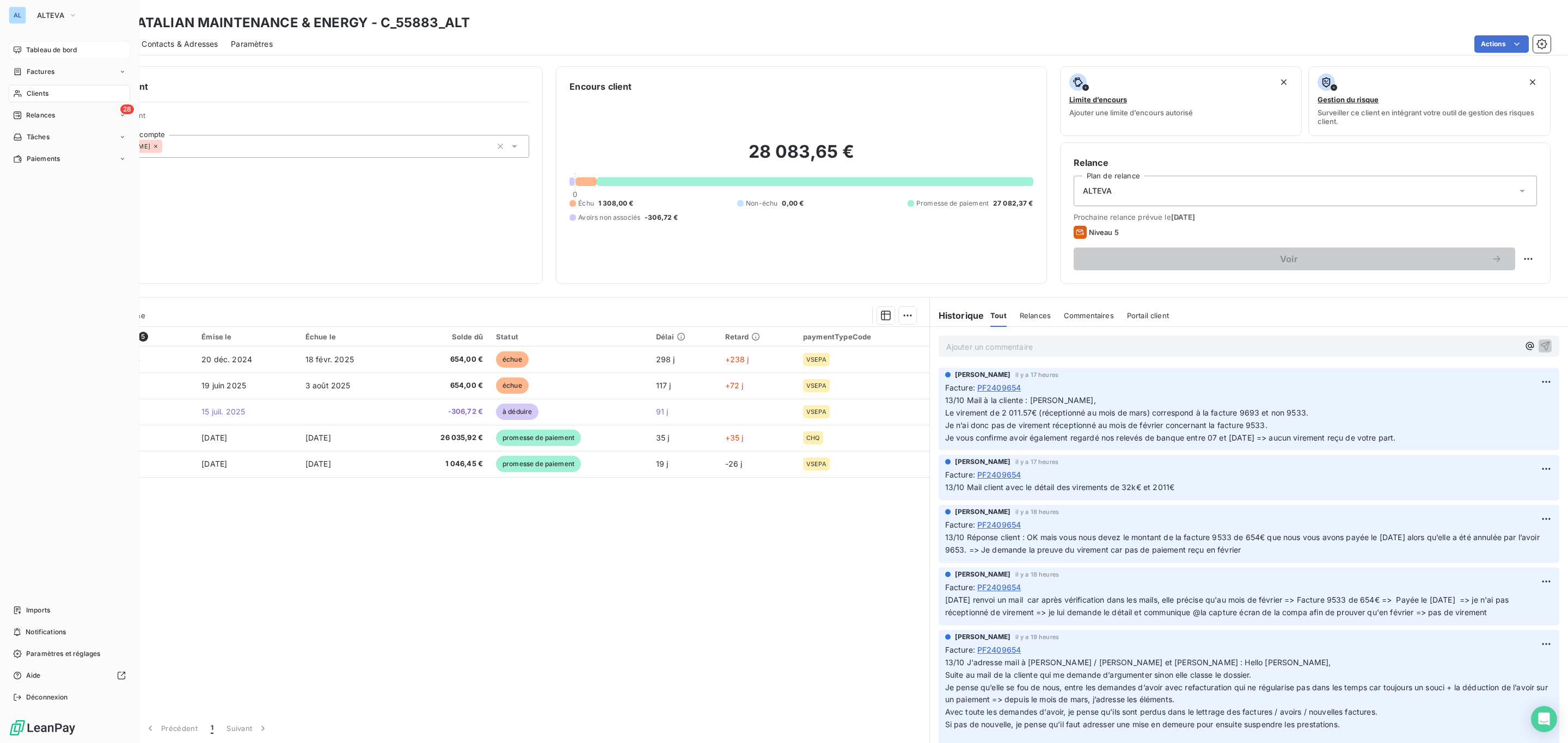
click at [31, 95] on span "Clients" at bounding box center [38, 93] width 22 height 10
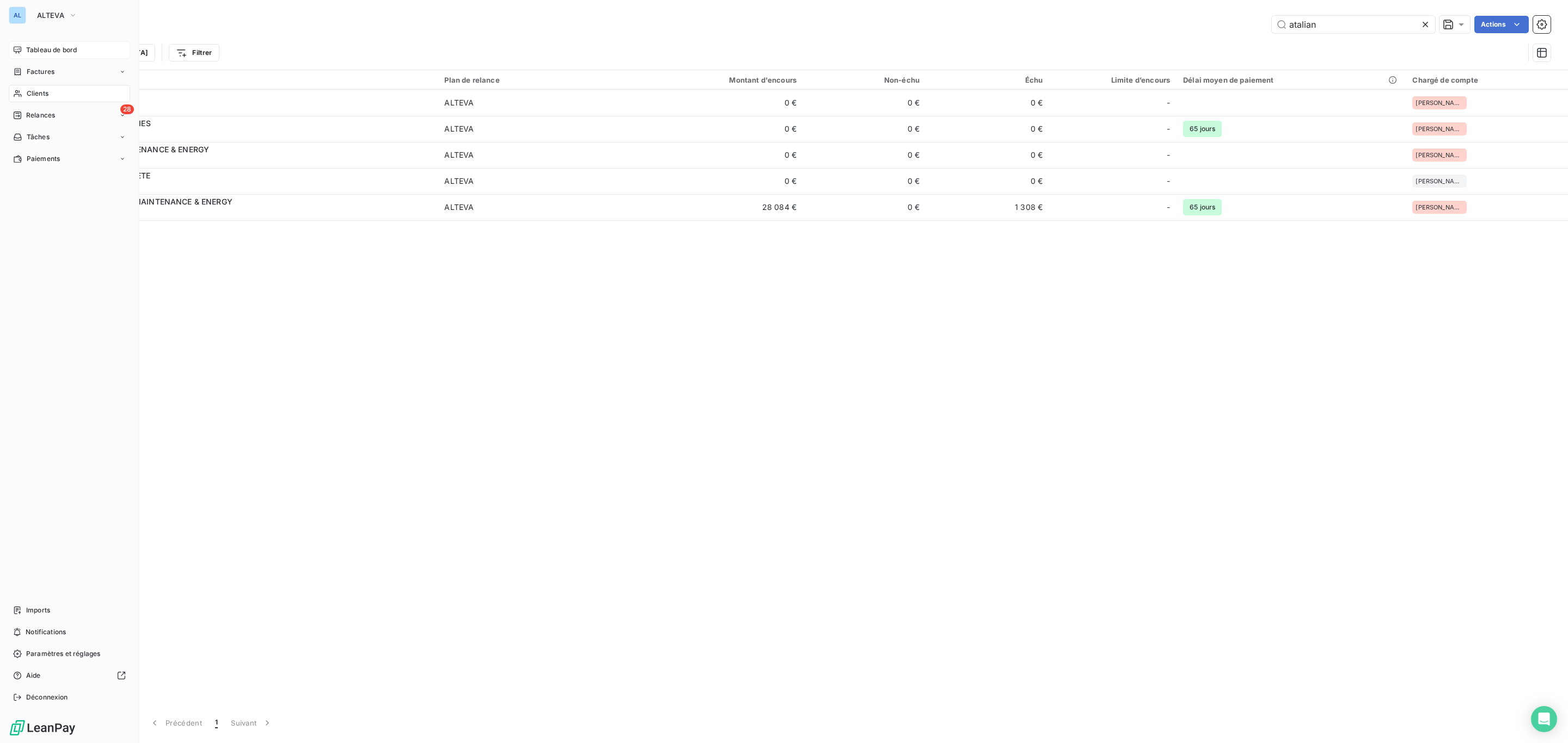
click at [30, 91] on span "Clients" at bounding box center [38, 93] width 22 height 10
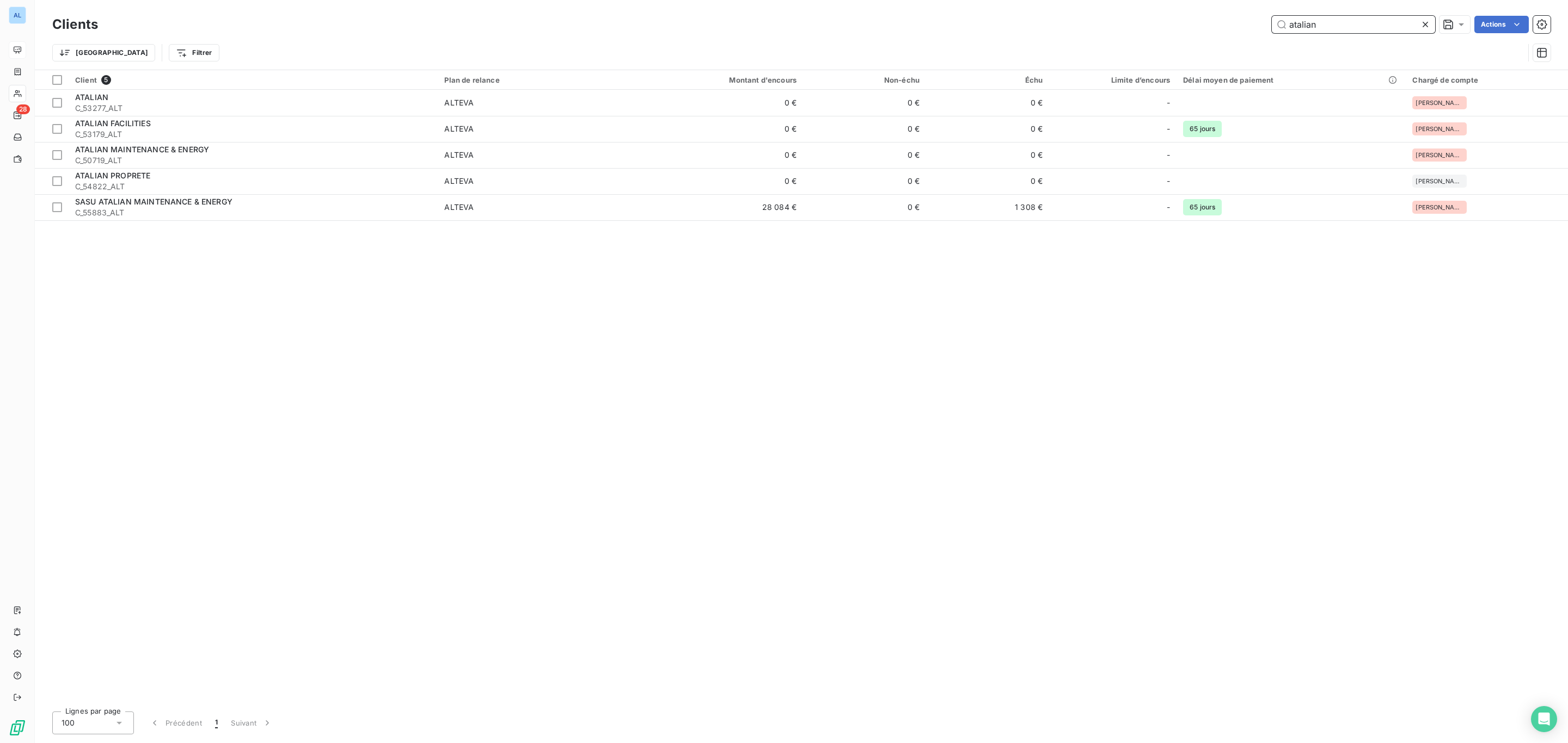
drag, startPoint x: 1341, startPoint y: 27, endPoint x: 1219, endPoint y: 23, distance: 122.1
click at [1222, 23] on div "atalian Actions" at bounding box center [831, 24] width 1440 height 17
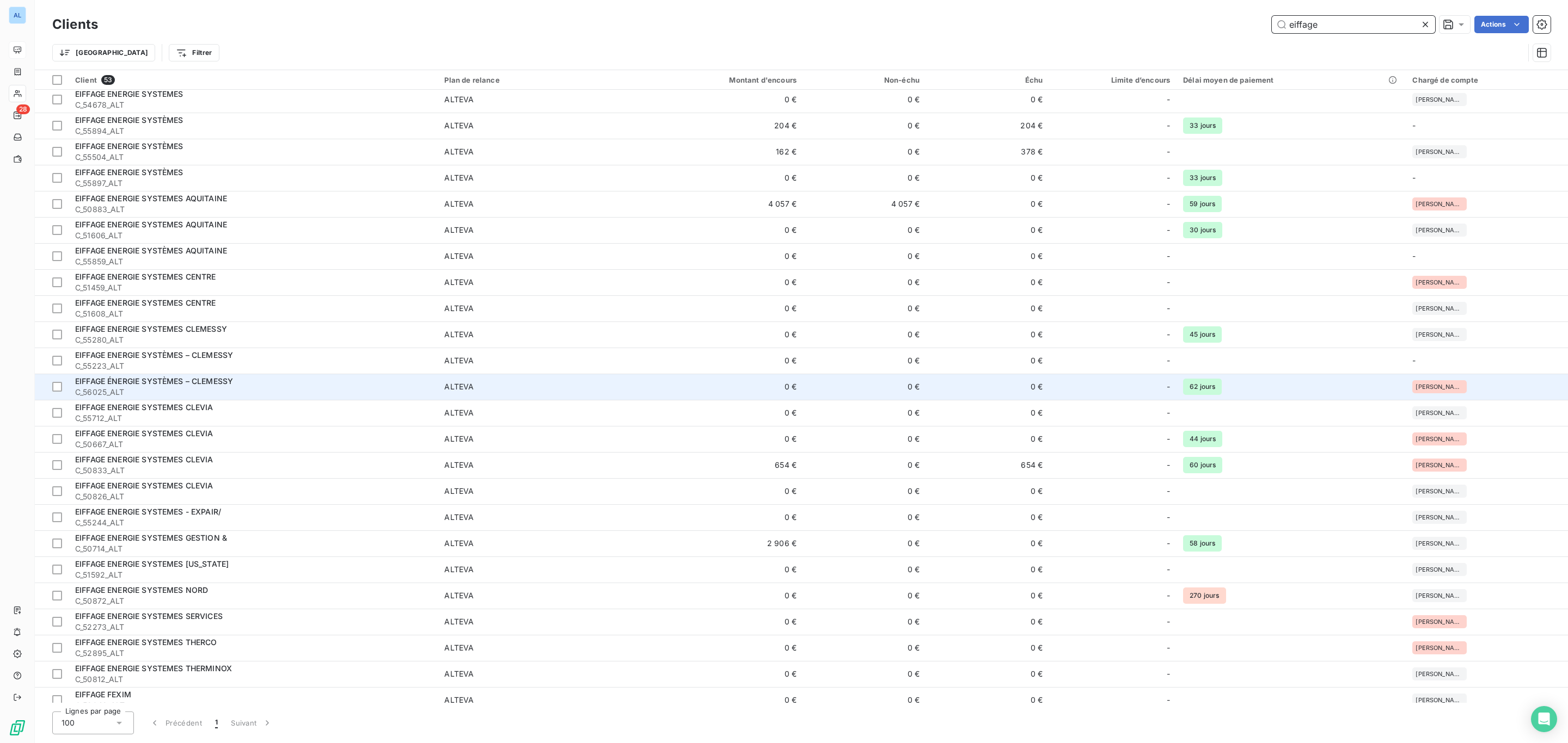
scroll to position [771, 0]
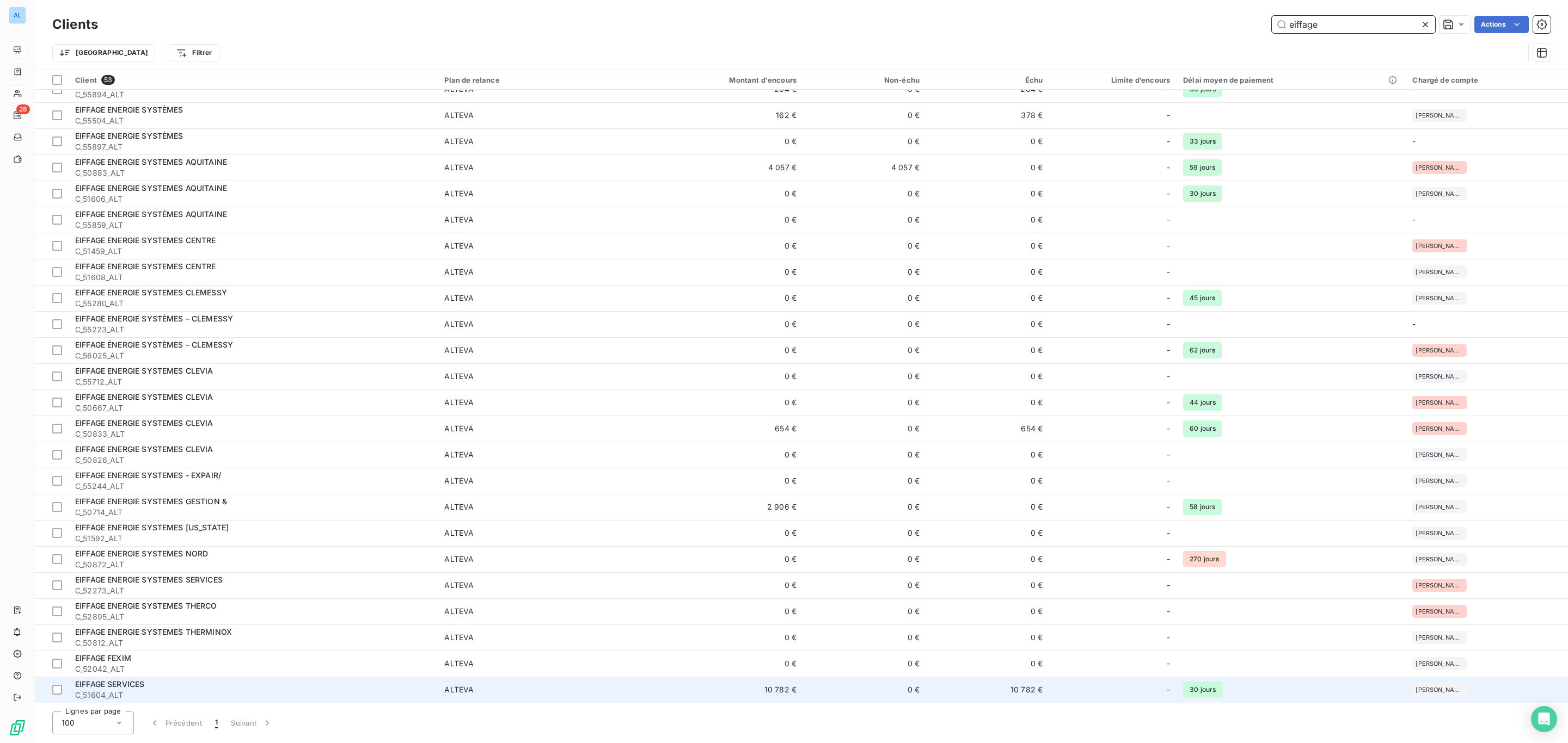
type input "eiffage"
click at [641, 689] on td "10 782 €" at bounding box center [720, 689] width 165 height 26
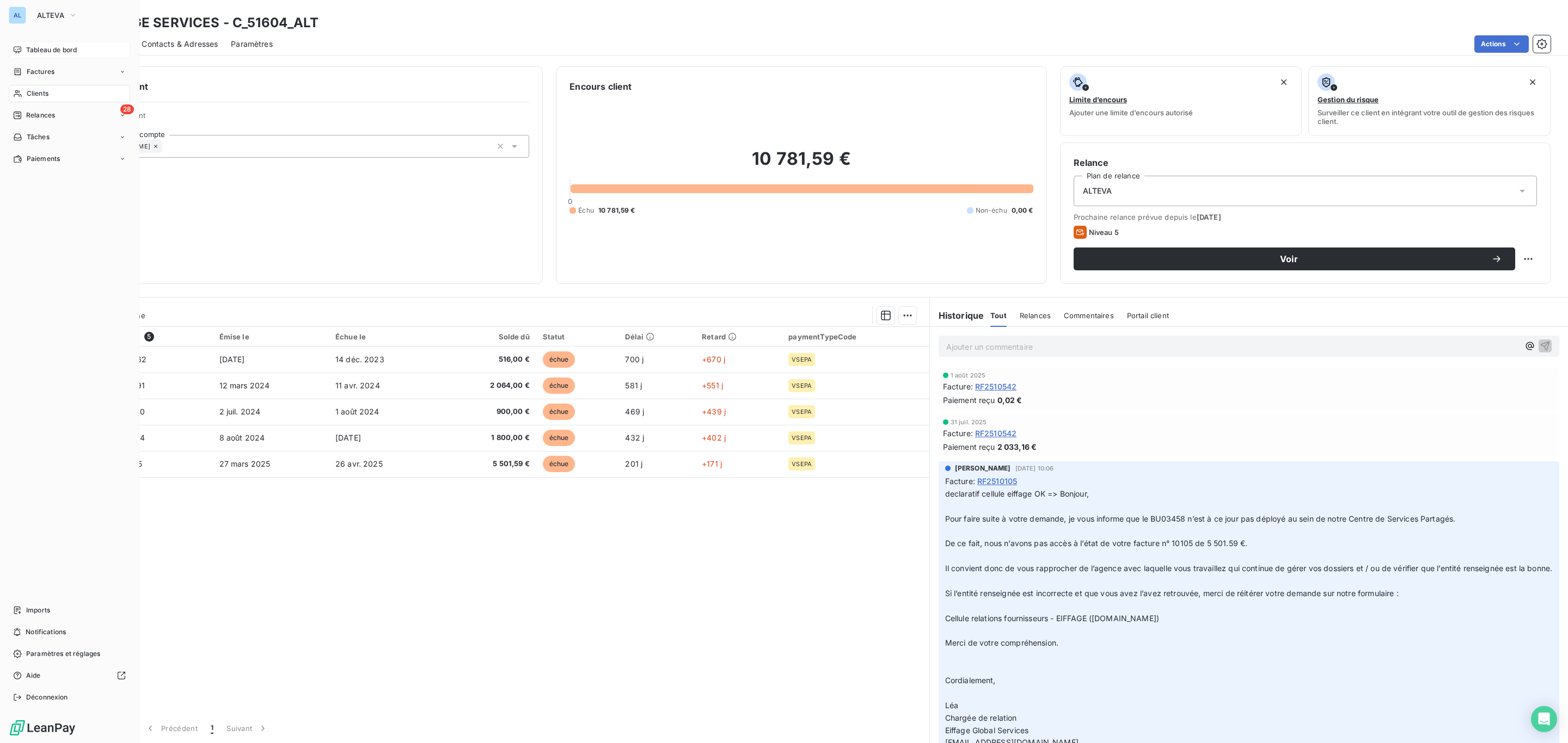
click at [23, 88] on div "Clients" at bounding box center [69, 93] width 122 height 17
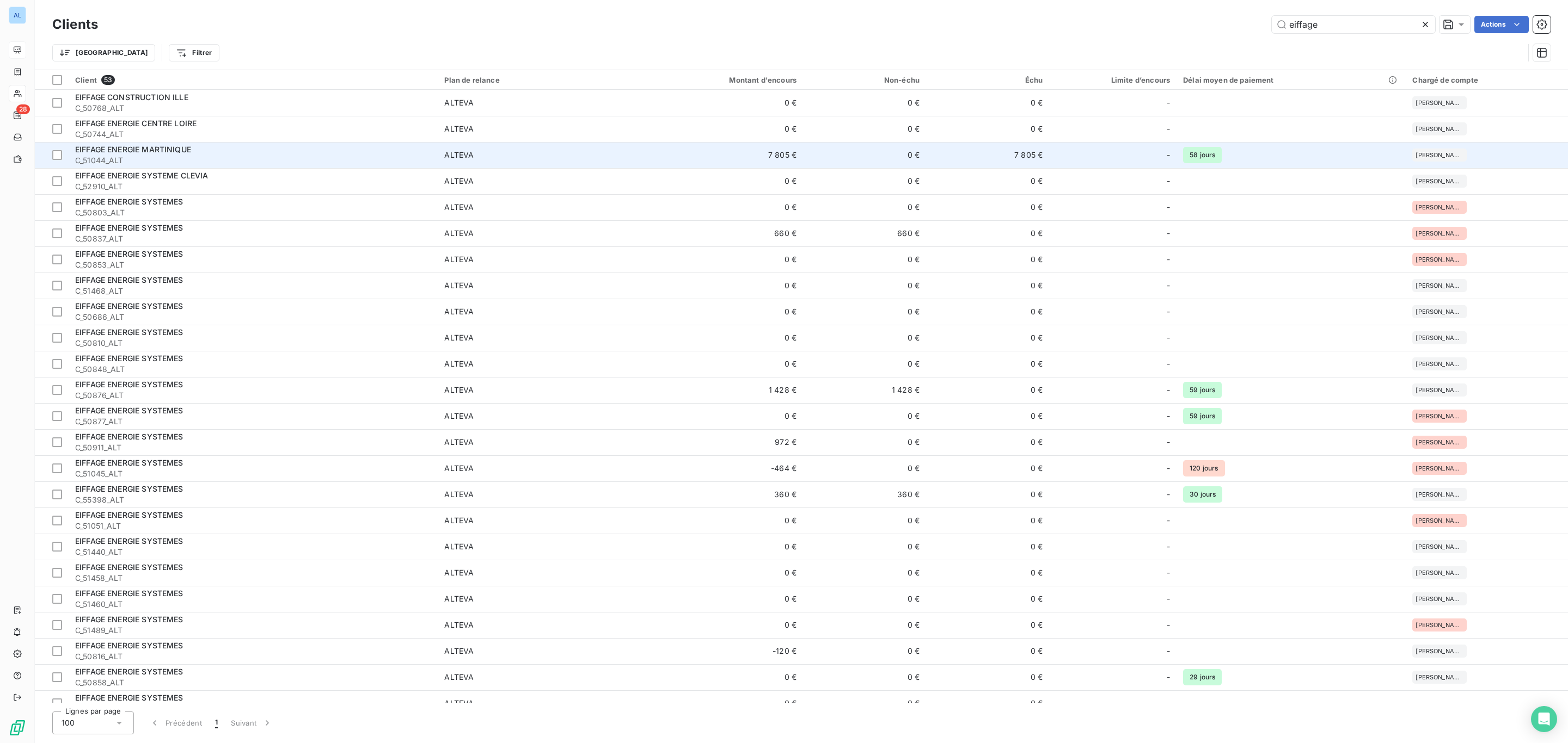
click at [617, 163] on td "ALTEVA" at bounding box center [538, 155] width 200 height 26
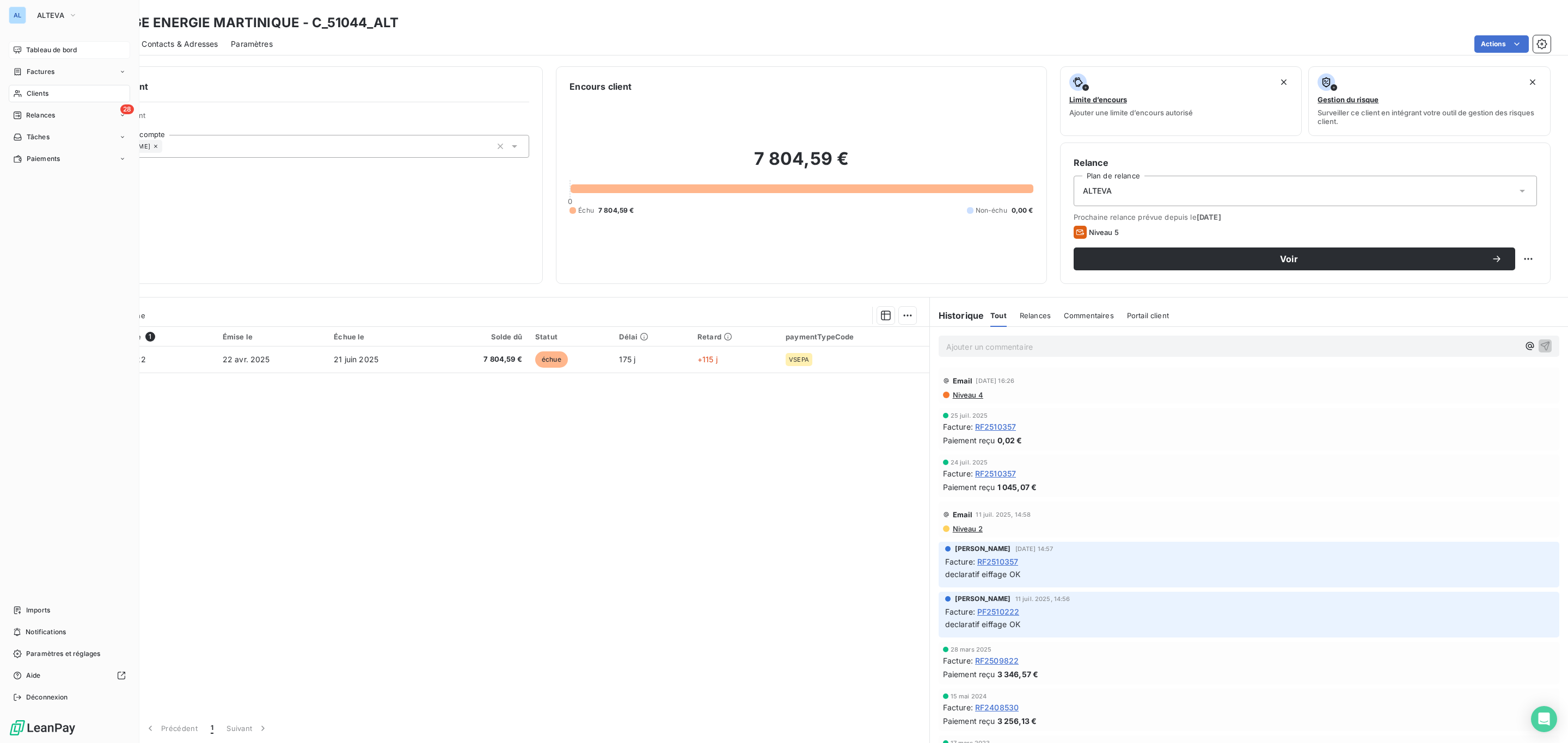
click at [27, 90] on span "Clients" at bounding box center [38, 93] width 22 height 10
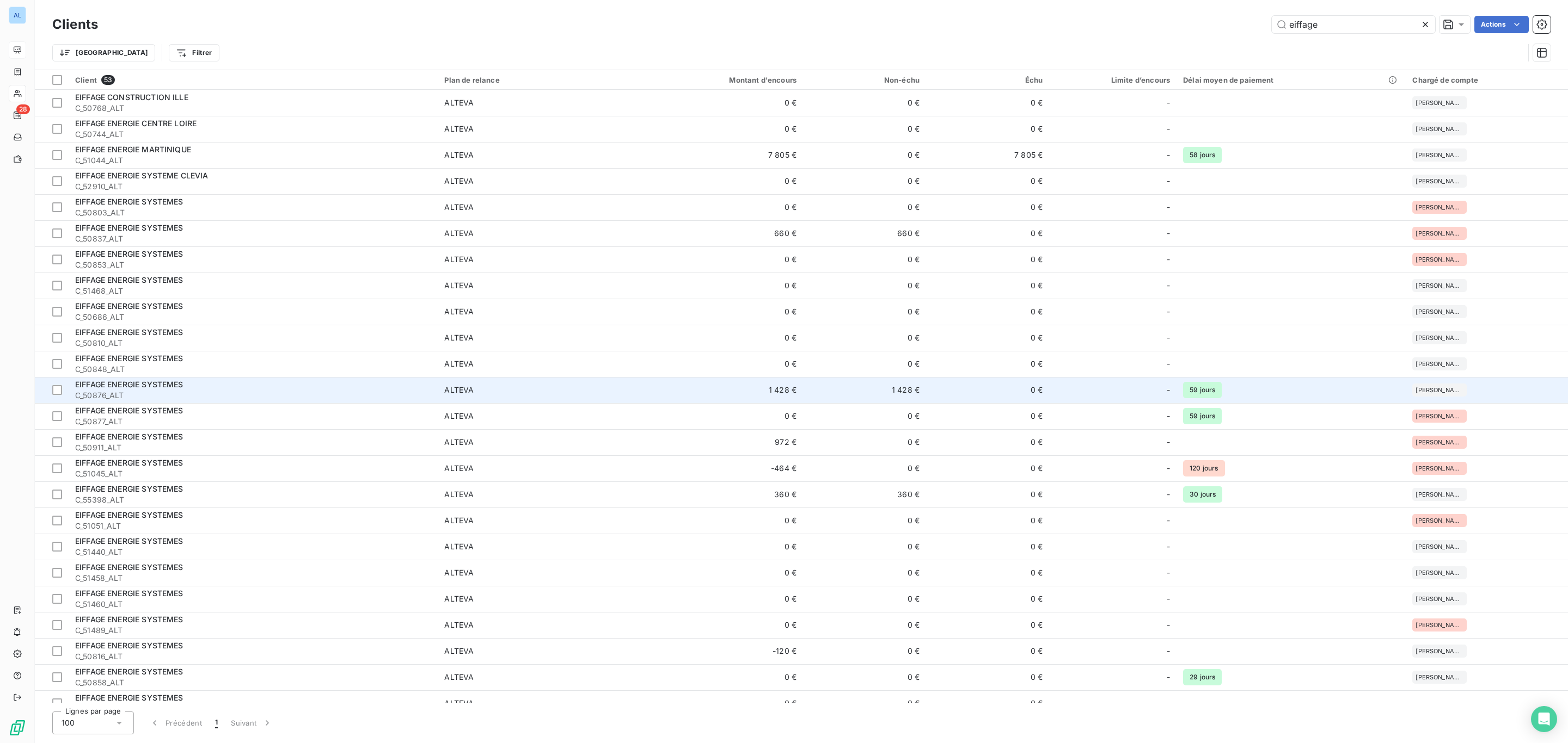
click at [740, 377] on td "1 428 €" at bounding box center [720, 390] width 165 height 26
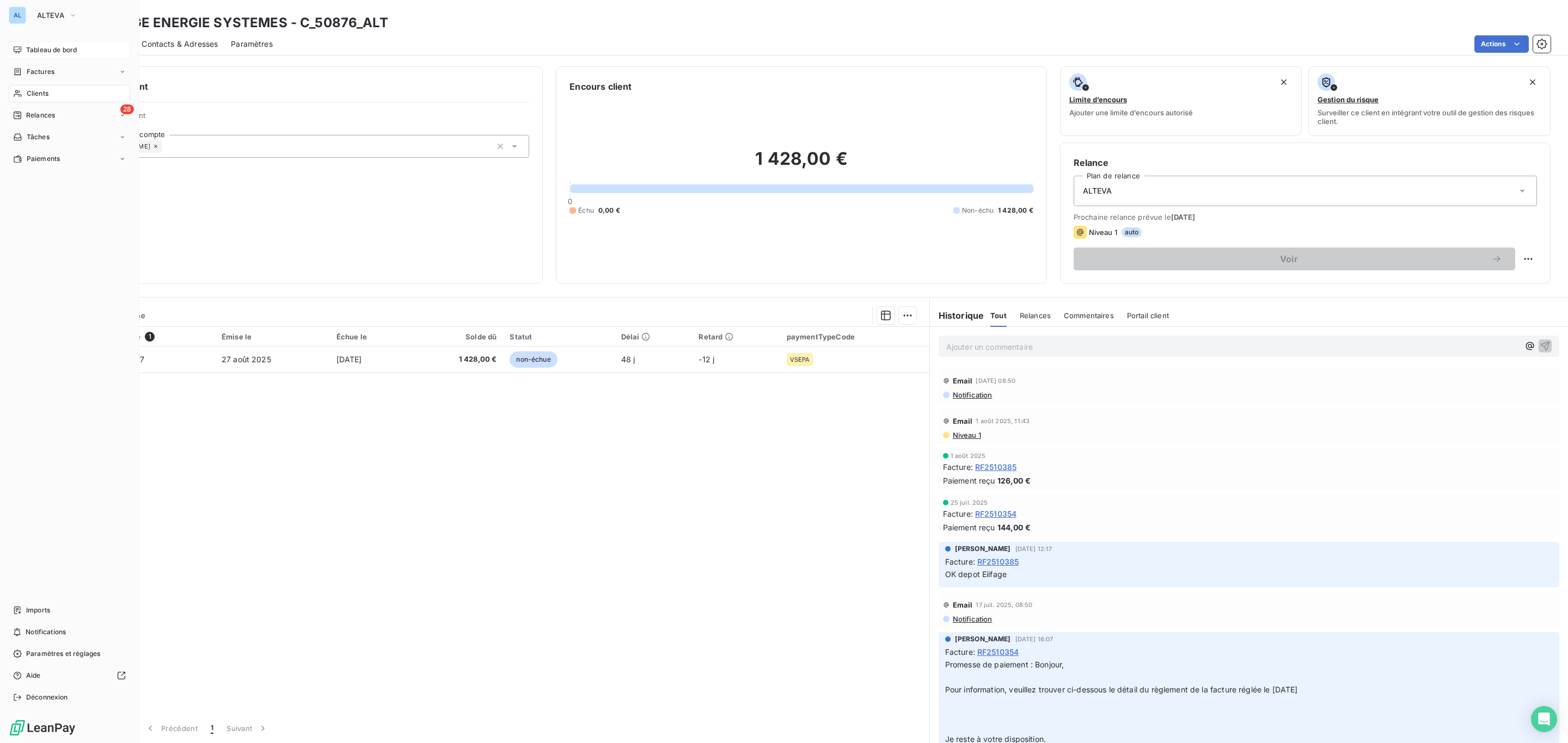
click at [69, 104] on nav "Tableau de bord Factures Clients 28 Relances Tâches Paiements" at bounding box center [69, 104] width 122 height 126
click at [44, 48] on span "Tableau de bord" at bounding box center [51, 50] width 51 height 10
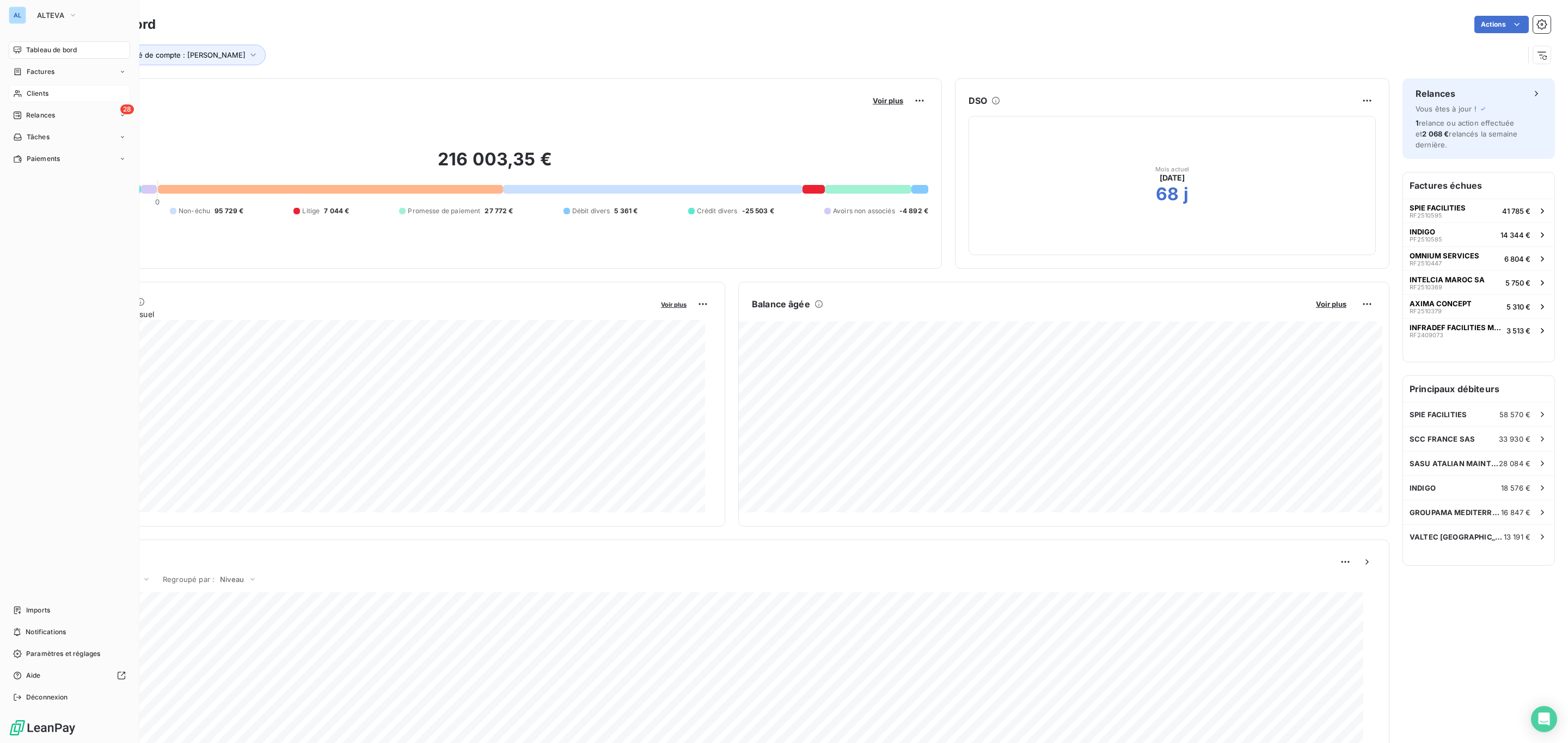
click at [57, 91] on div "Clients" at bounding box center [69, 93] width 122 height 17
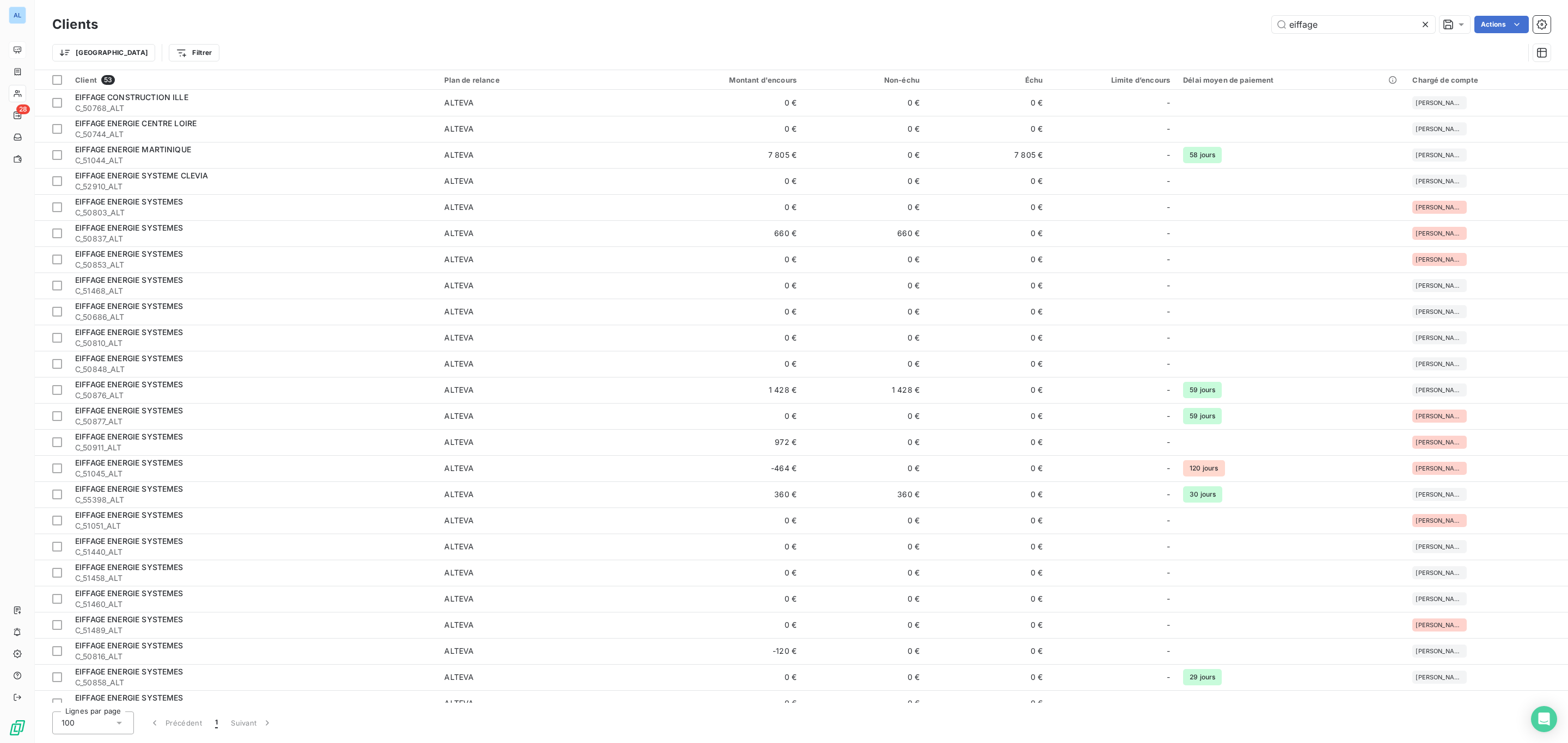
drag, startPoint x: 1323, startPoint y: 22, endPoint x: 1170, endPoint y: 27, distance: 153.1
click at [1195, 36] on div "Clients eiffage Actions Trier Filtrer" at bounding box center [801, 41] width 1498 height 56
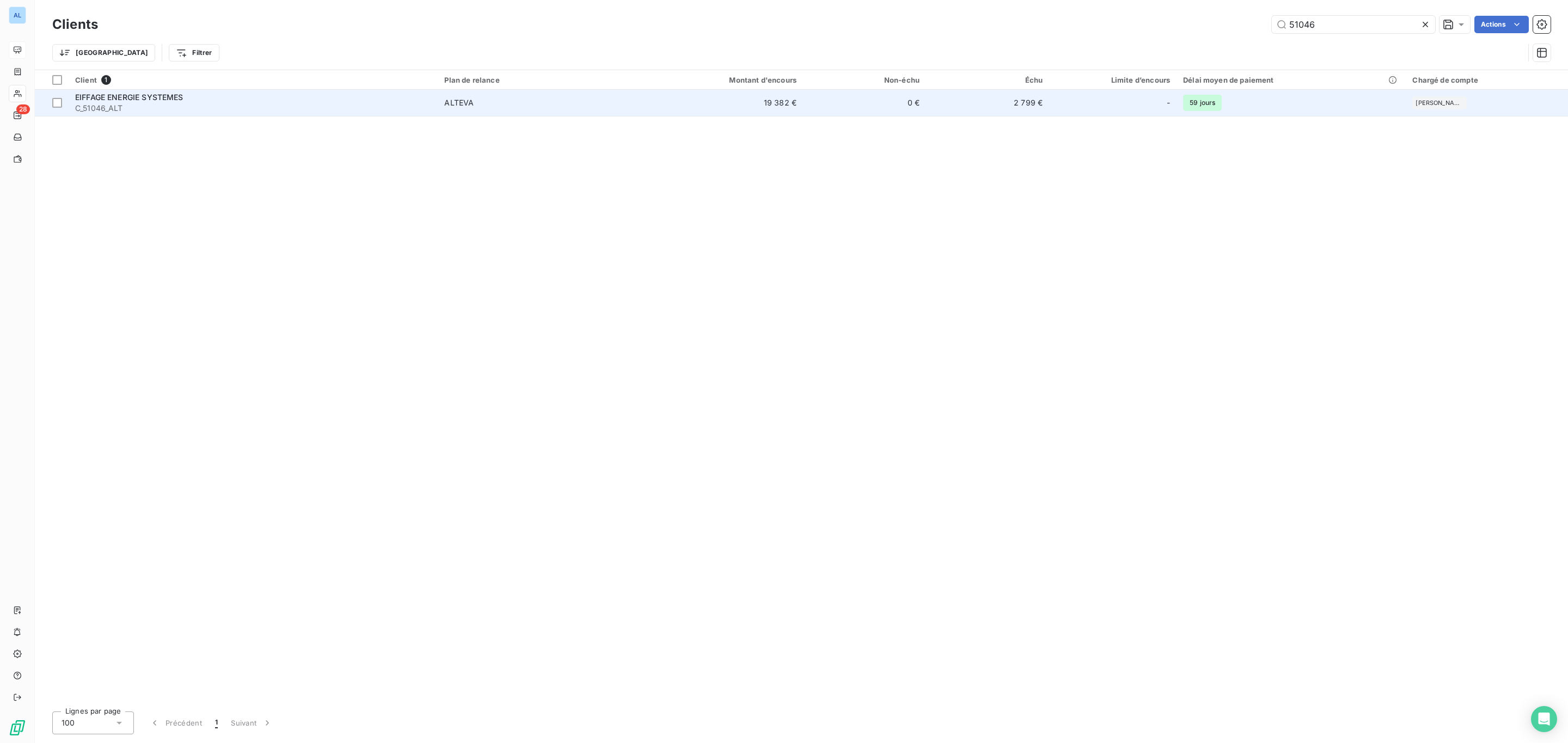
type input "51046"
click at [664, 105] on td "19 382 €" at bounding box center [720, 103] width 165 height 26
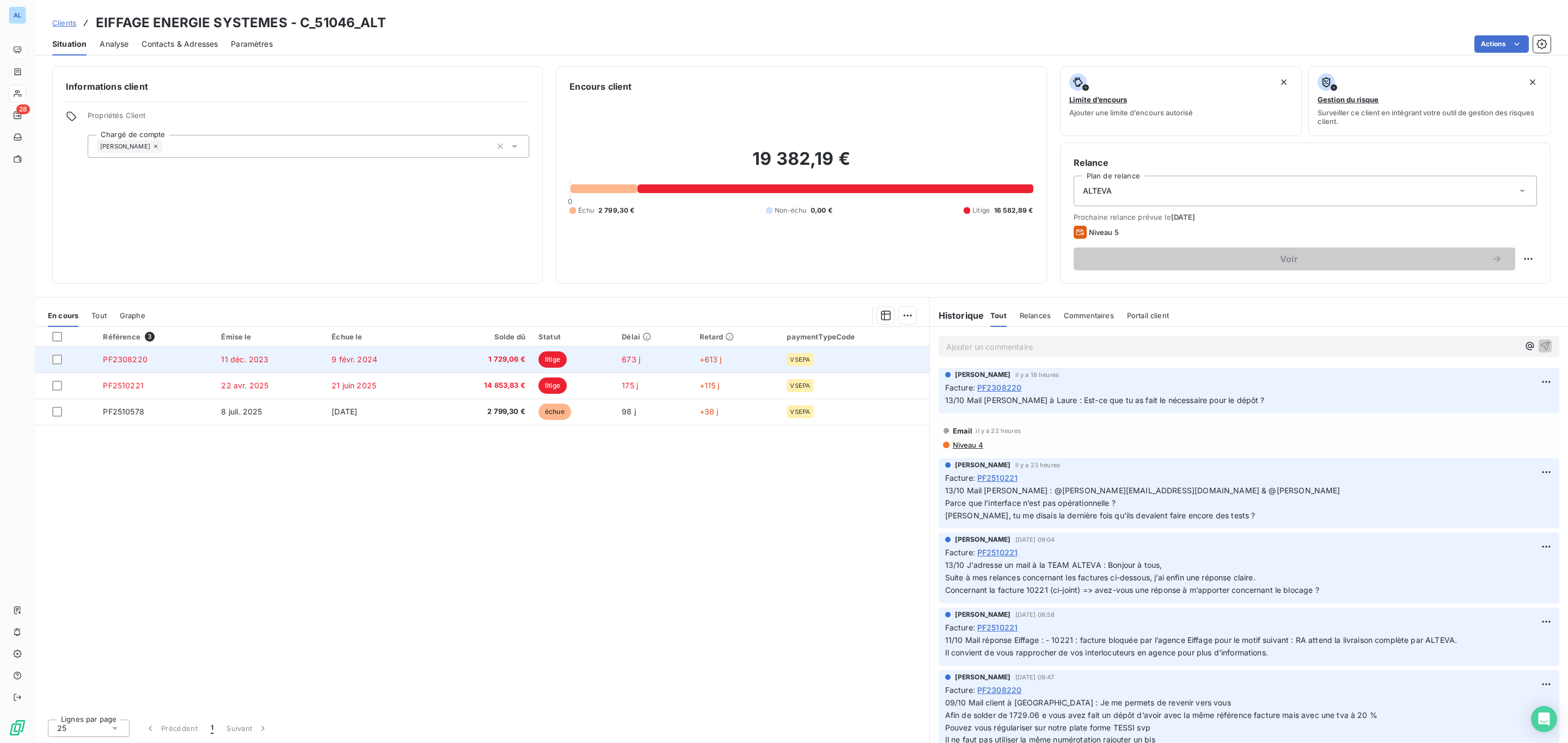
click at [406, 371] on td "9 févr. 2024" at bounding box center [378, 359] width 107 height 26
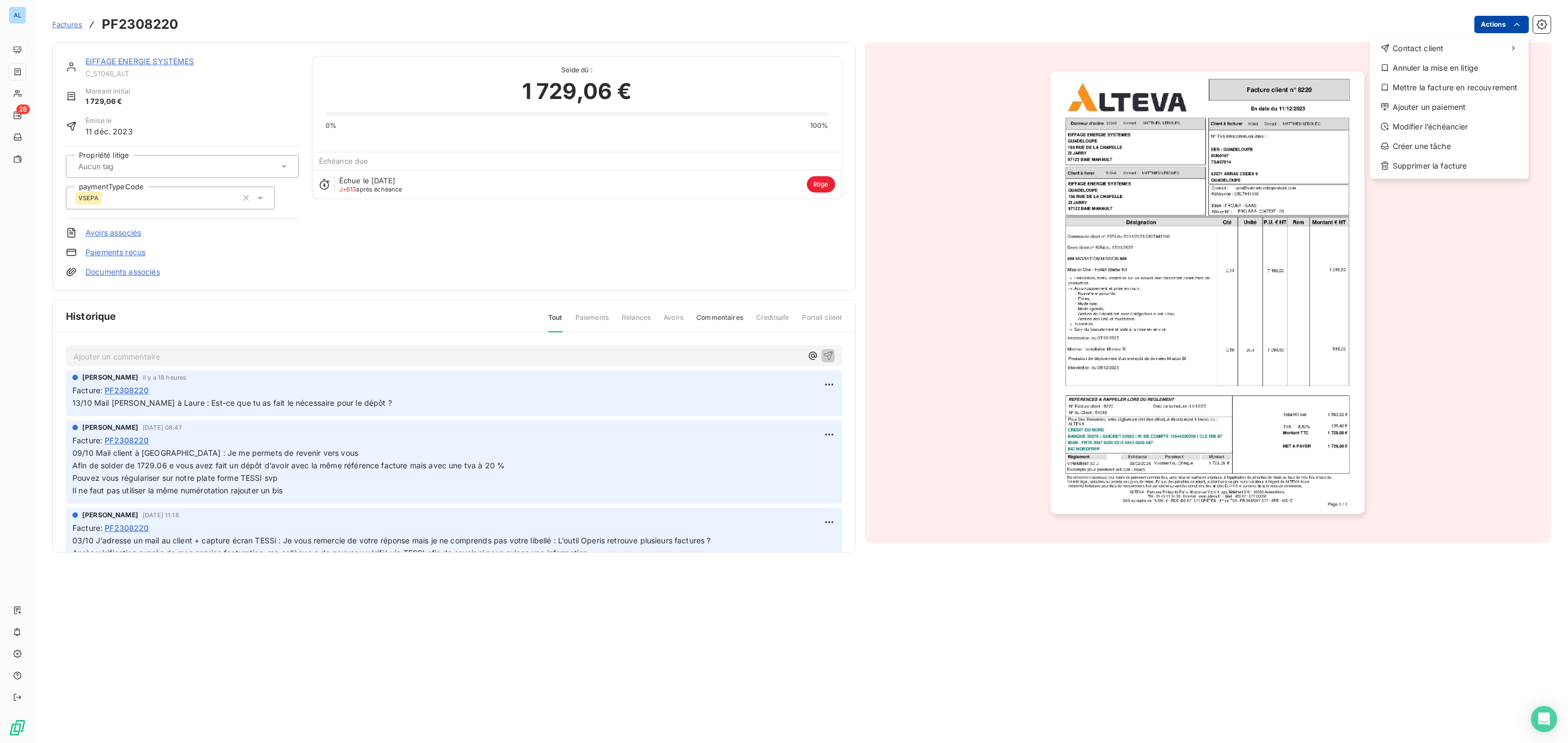
click at [1495, 19] on html "AL 28 Factures PF2308220 Actions Contact client Annuler la mise en litige Mettr…" at bounding box center [784, 371] width 1568 height 743
click at [1484, 65] on div "Annuler la mise en litige" at bounding box center [1449, 67] width 150 height 17
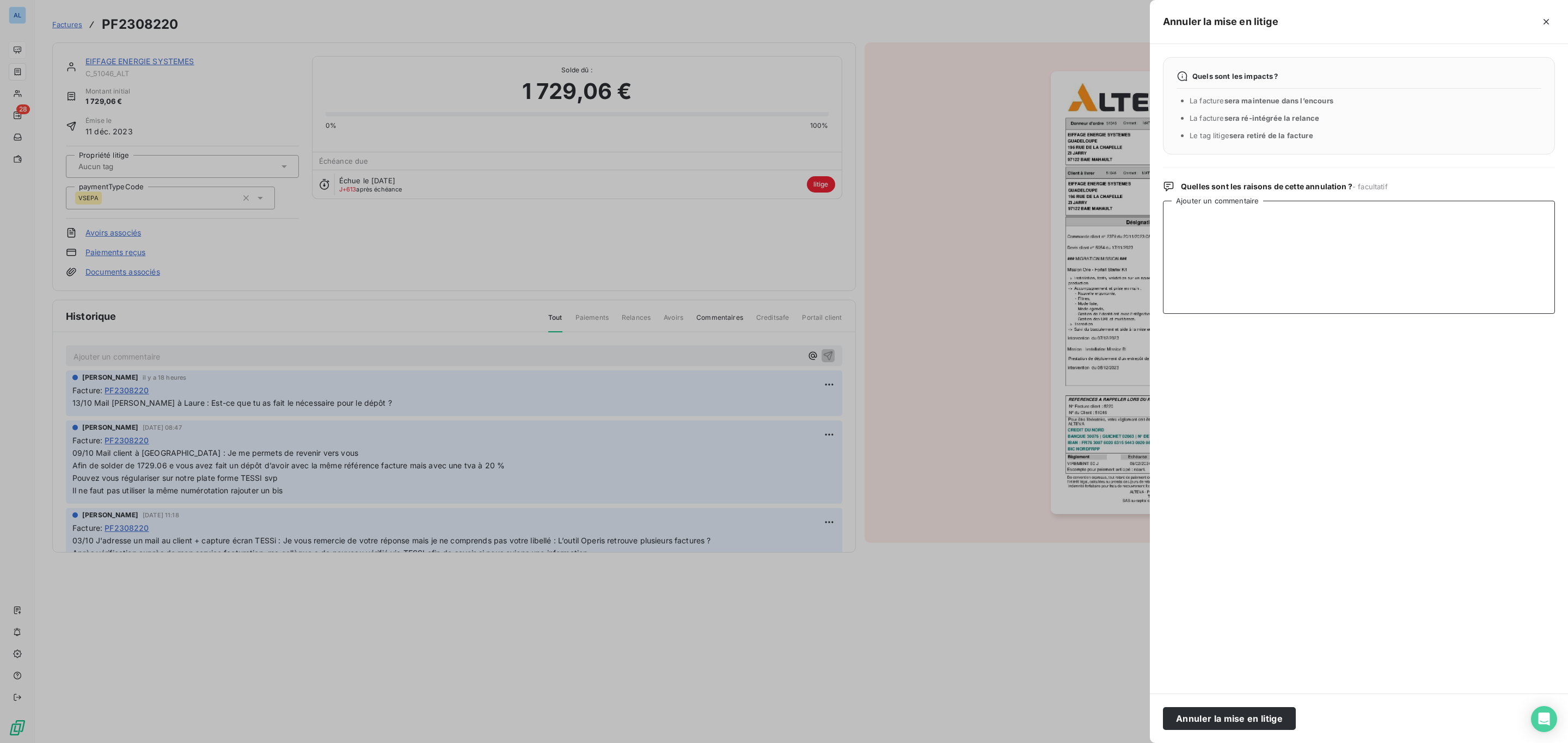
click at [1256, 247] on textarea "Ajouter un commentaire" at bounding box center [1359, 257] width 392 height 113
paste textarea "Hello Ce que je ne comprends pas c'est que j'avais bien fait l'avoir mais sans …"
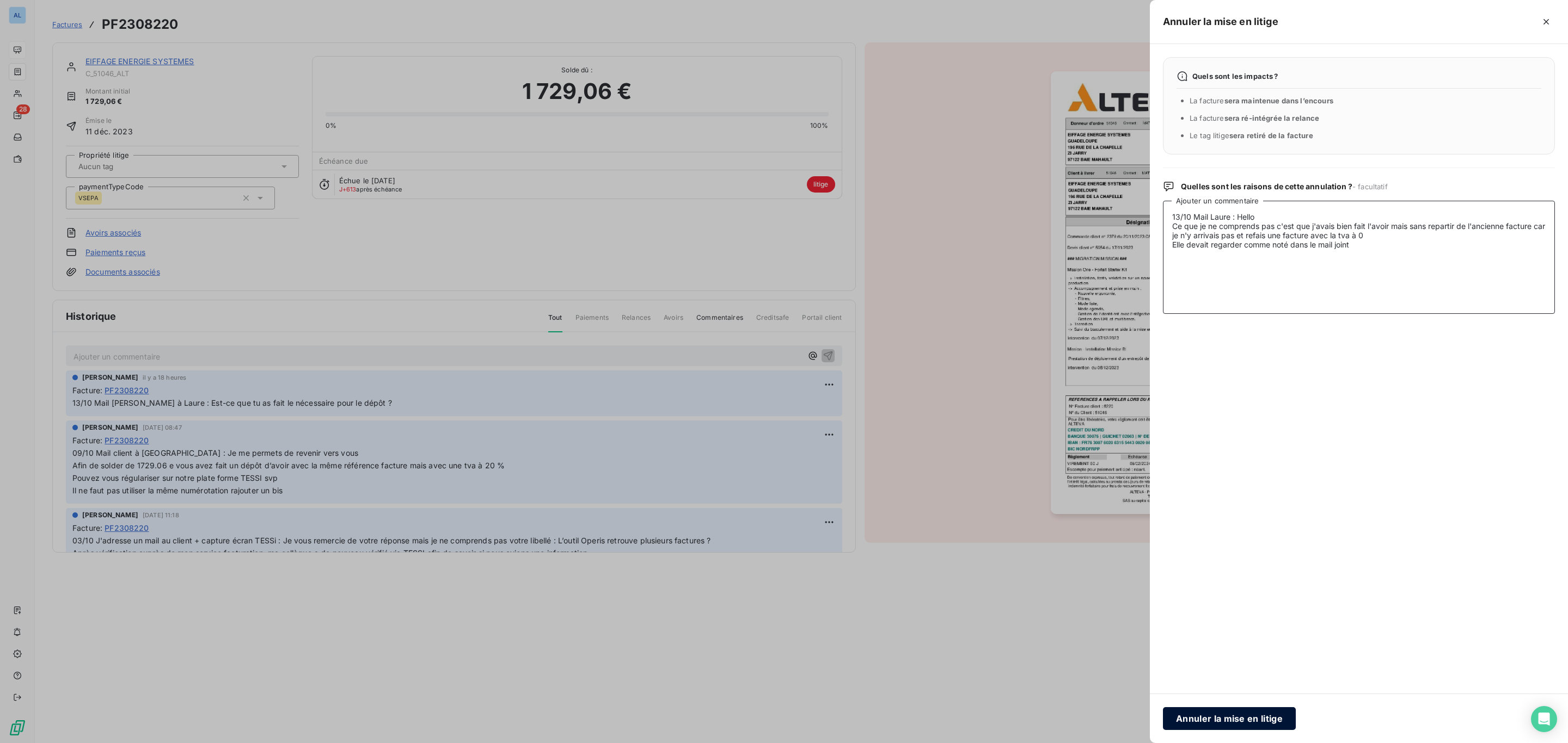
type textarea "13/10 Mail Laure : Hello Ce que je ne comprends pas c'est que j'avais bien fait…"
click at [1199, 709] on button "Annuler la mise en litige" at bounding box center [1229, 718] width 132 height 23
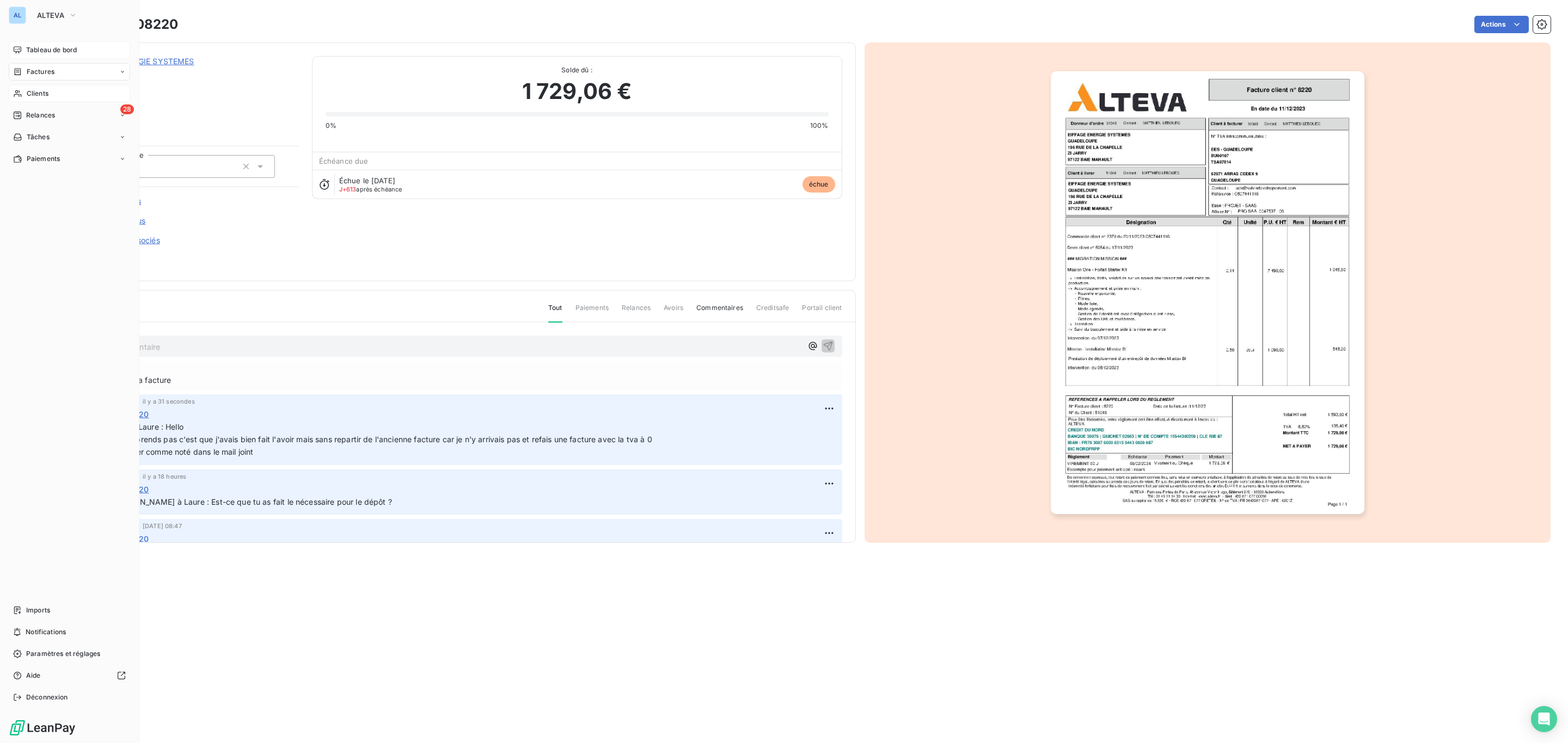
click at [28, 92] on span "Clients" at bounding box center [38, 93] width 22 height 10
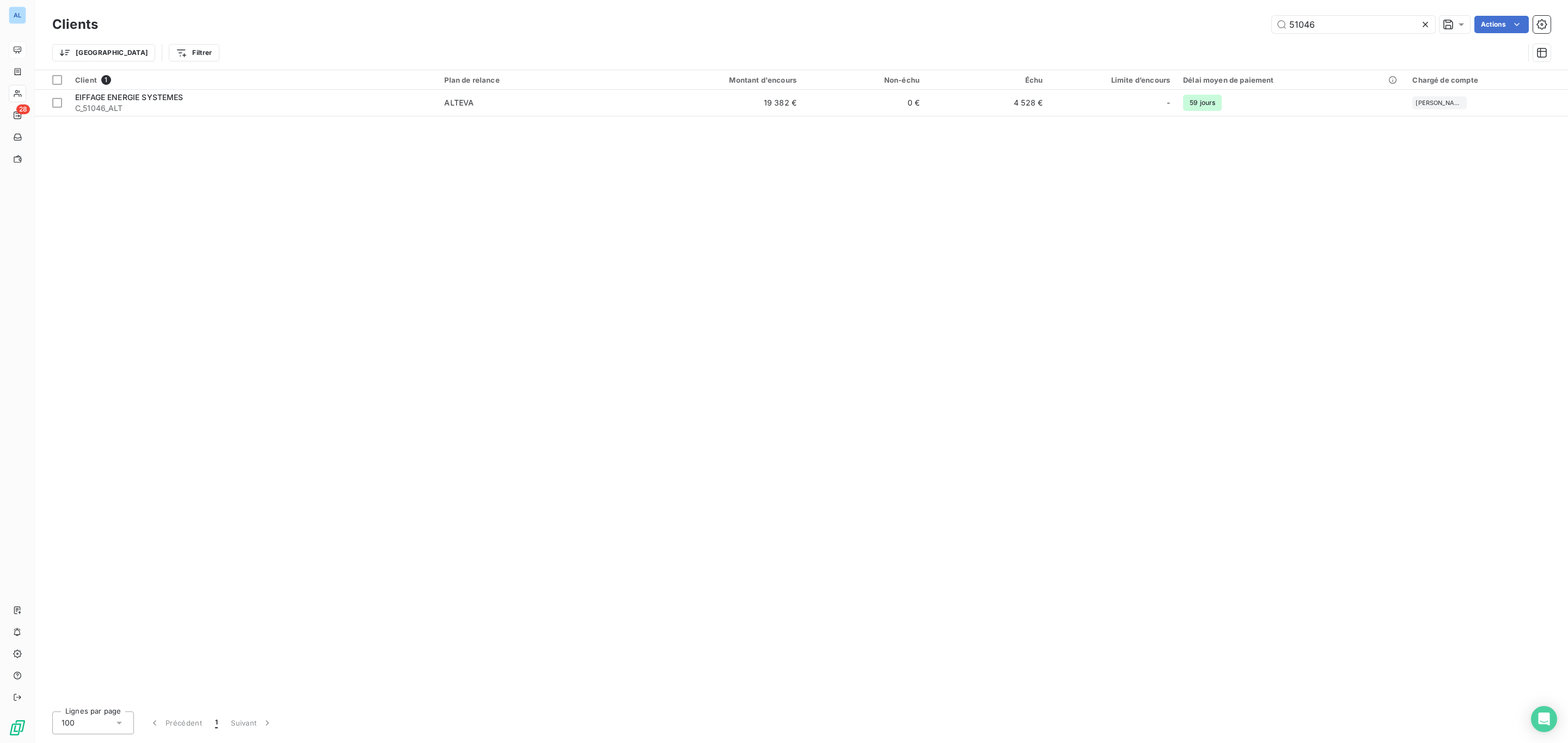
drag, startPoint x: 1332, startPoint y: 16, endPoint x: 1238, endPoint y: 12, distance: 94.1
click at [1242, 12] on div "Clients 51046 Actions Trier Filtrer" at bounding box center [801, 34] width 1533 height 69
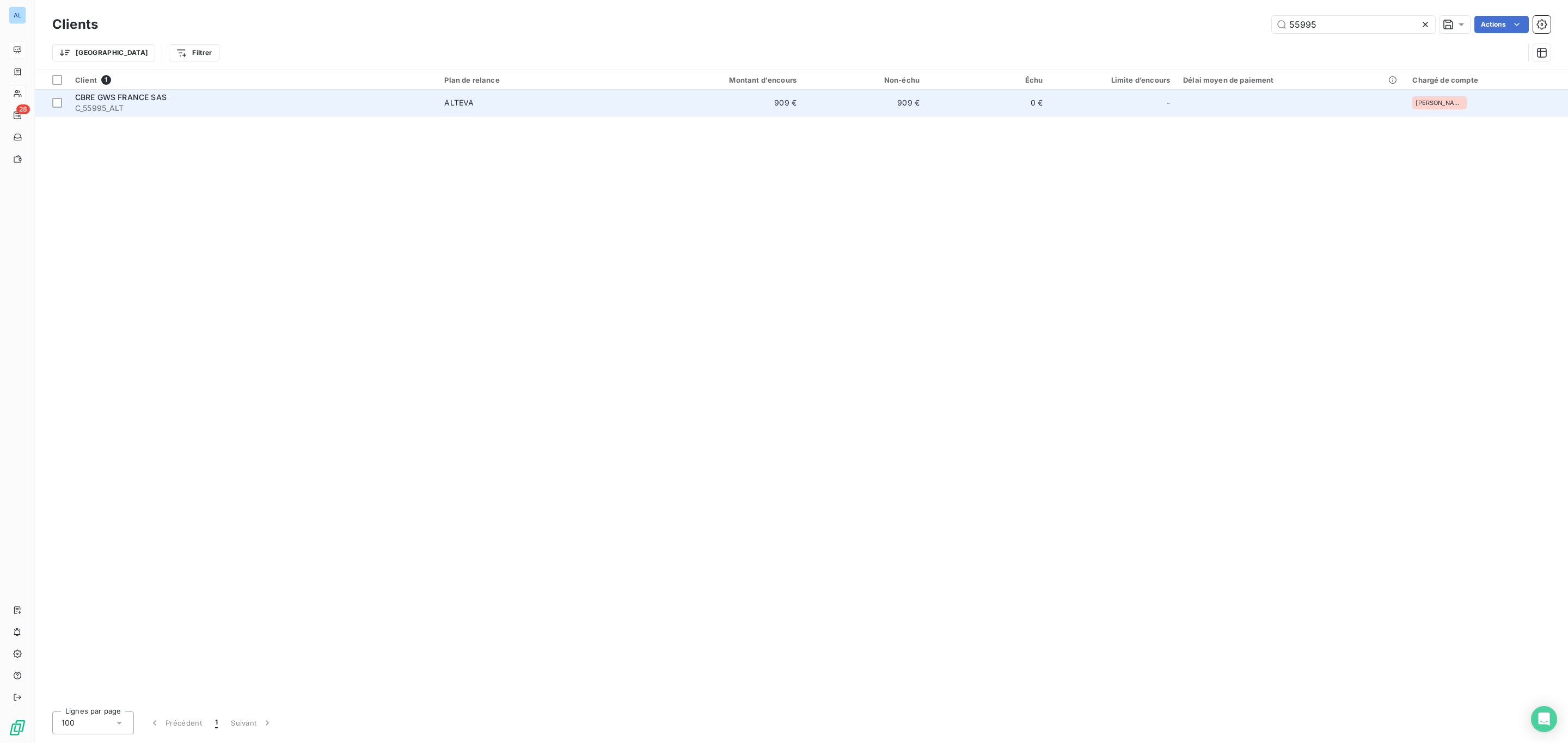
type input "55995"
click at [409, 109] on span "C_55995_ALT" at bounding box center [253, 108] width 356 height 11
